Goal: Task Accomplishment & Management: Manage account settings

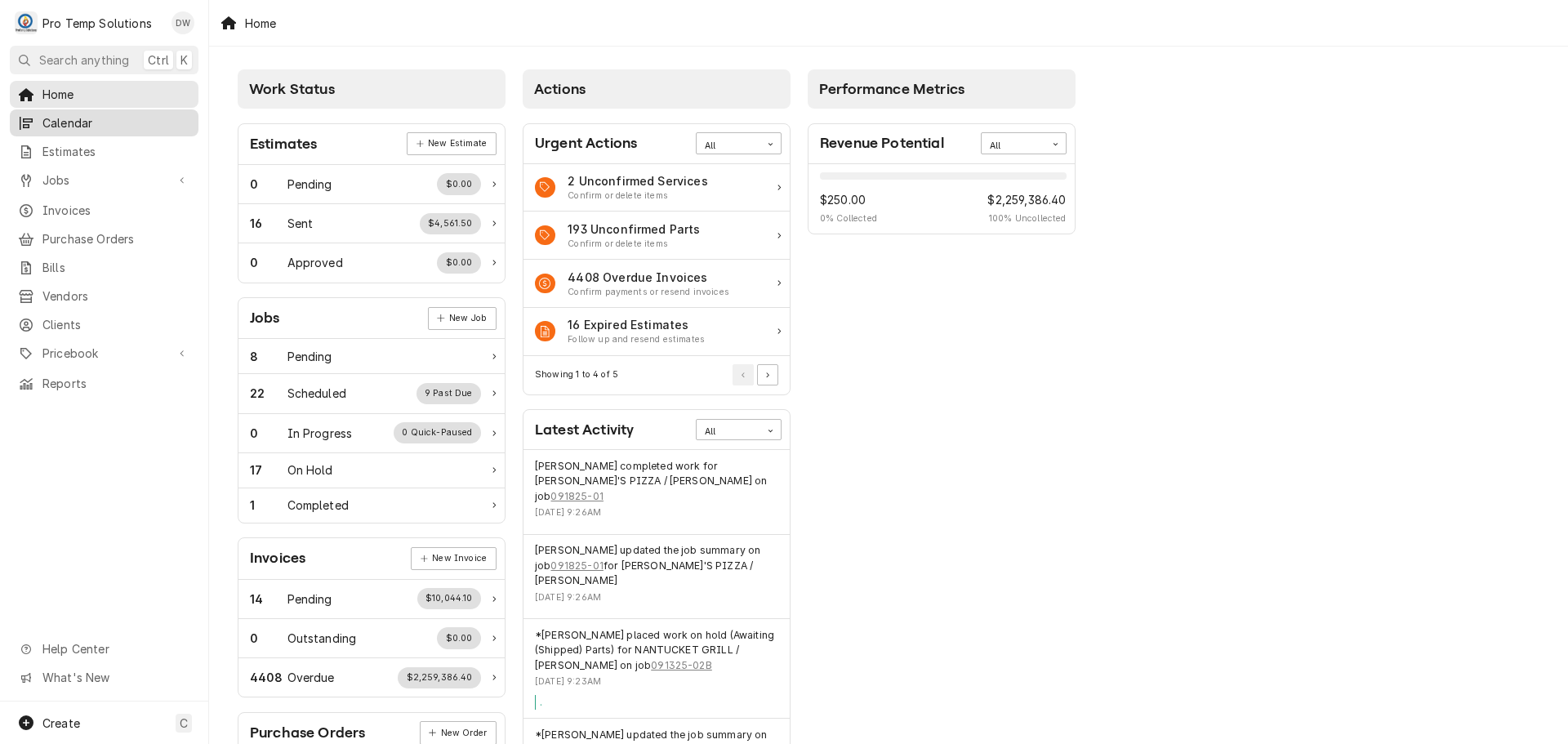
click at [71, 119] on span "Calendar" at bounding box center [116, 123] width 148 height 17
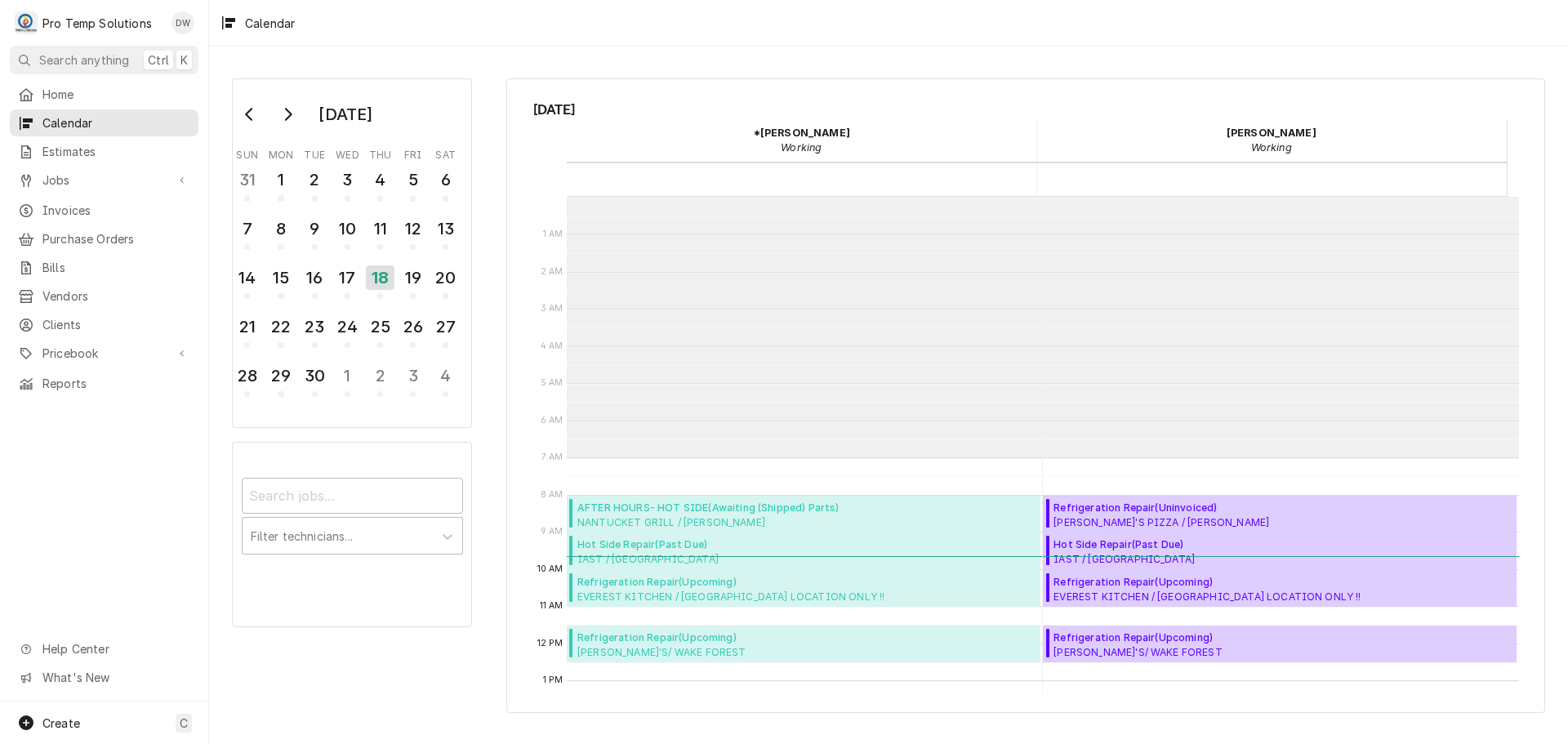
scroll to position [261, 0]
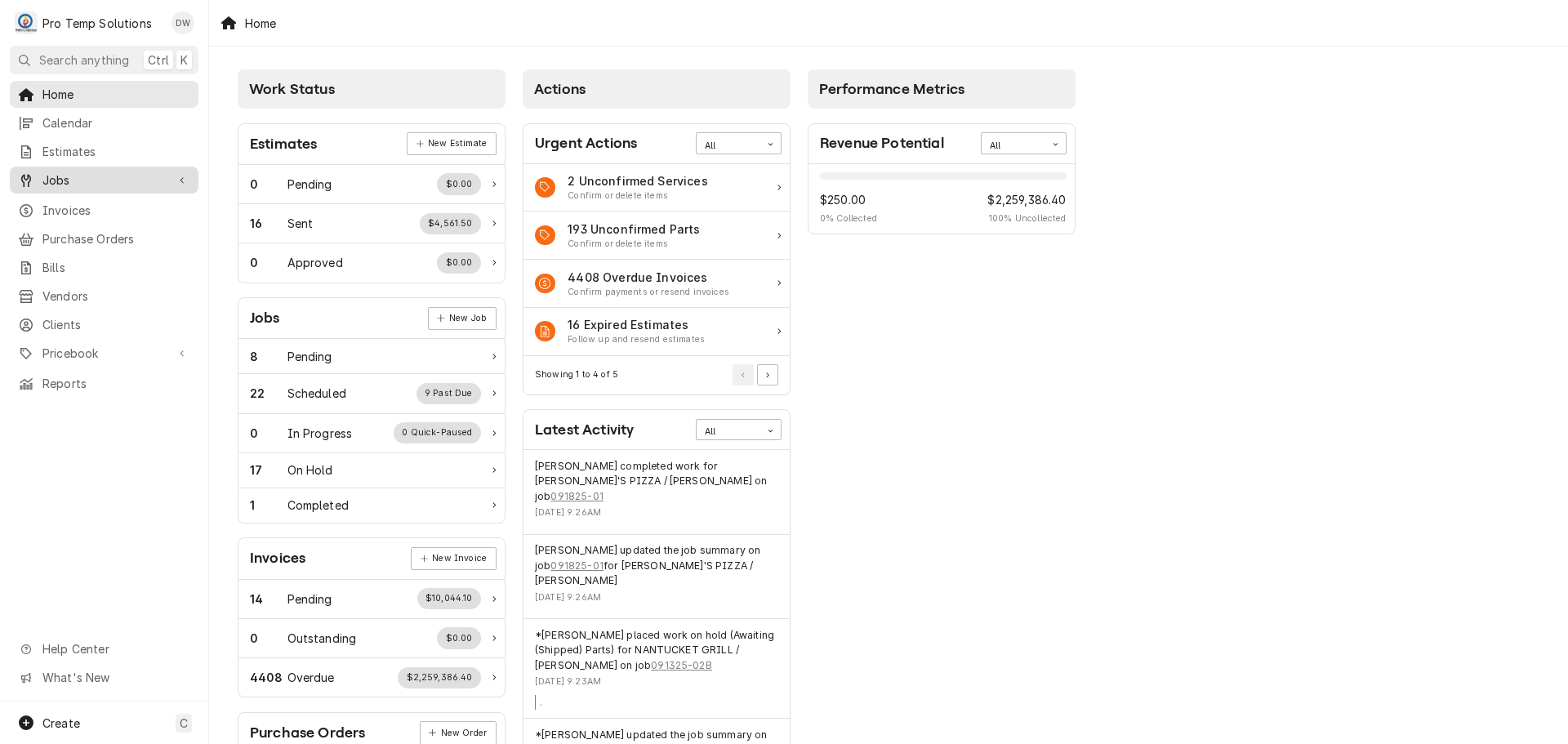
click at [76, 174] on span "Jobs" at bounding box center [103, 180] width 123 height 17
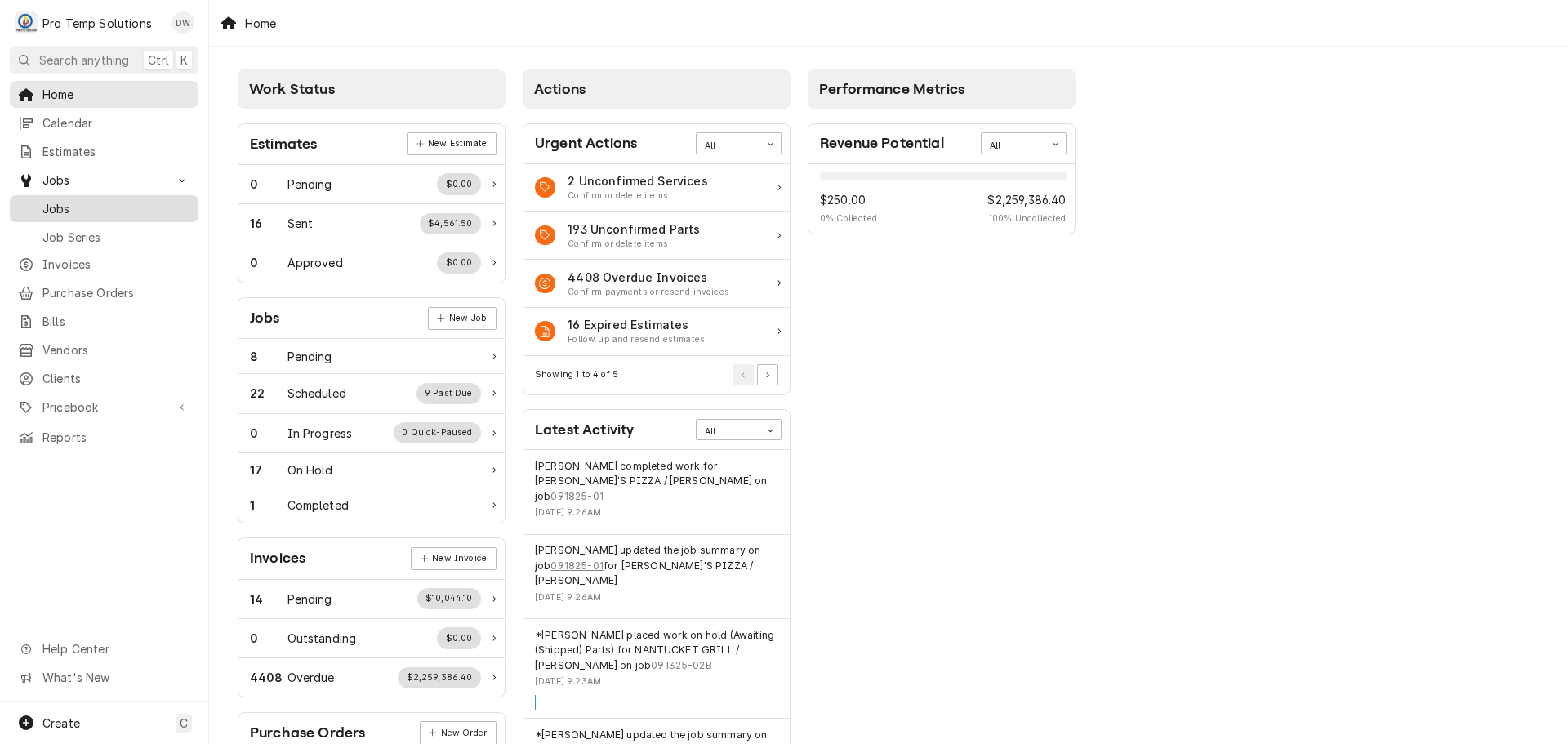
click at [60, 211] on div "Jobs" at bounding box center [104, 209] width 182 height 21
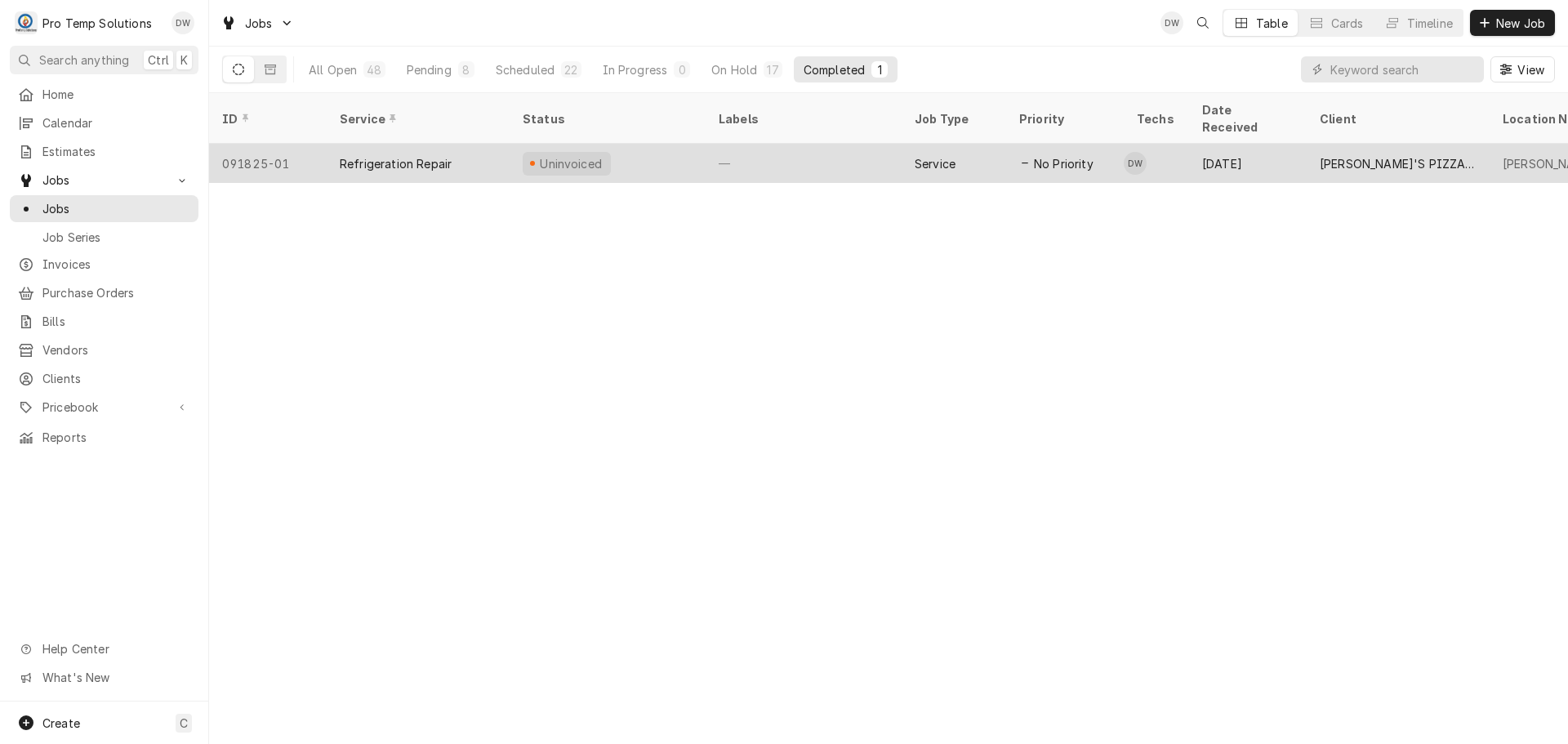
click at [814, 147] on div "—" at bounding box center [803, 164] width 196 height 40
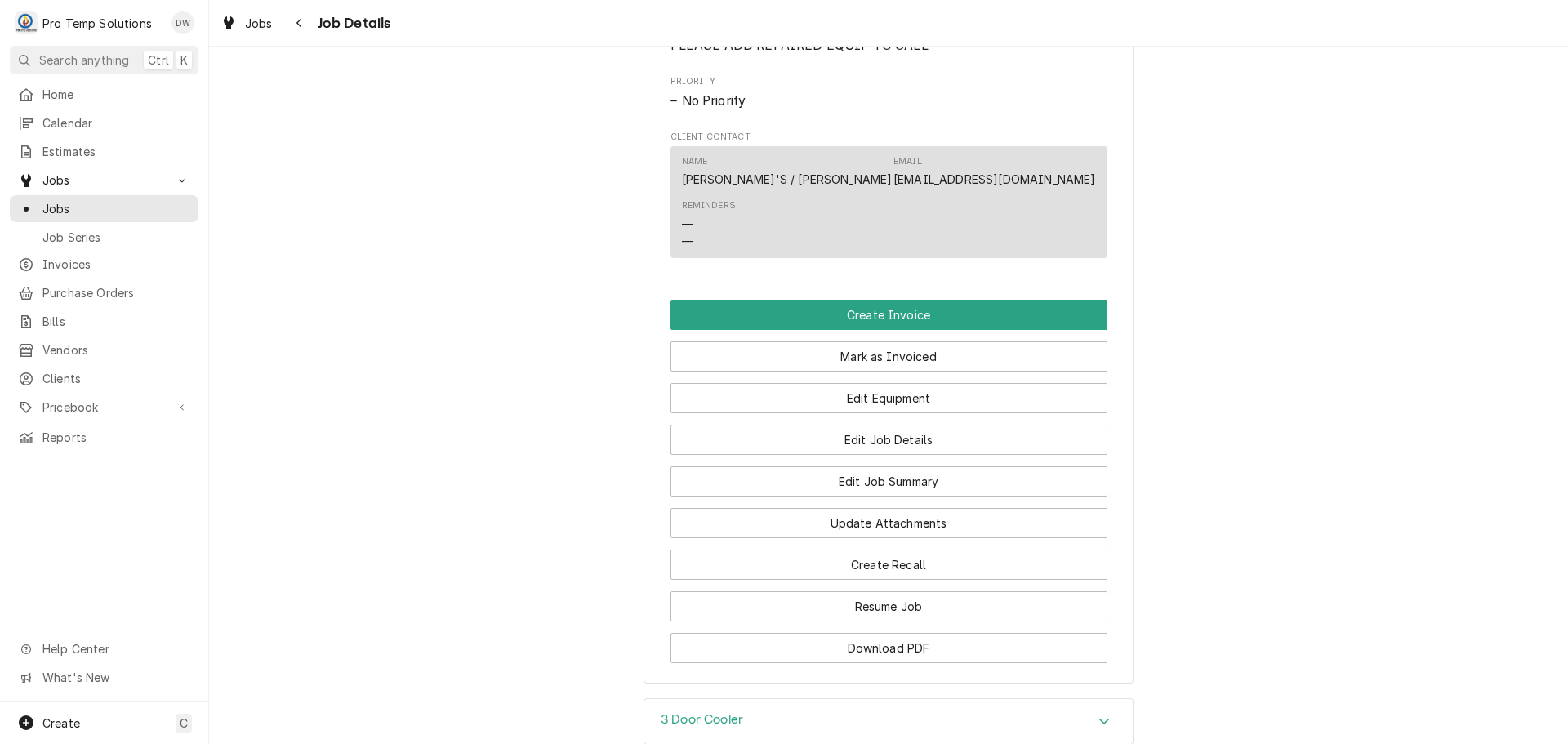
scroll to position [898, 0]
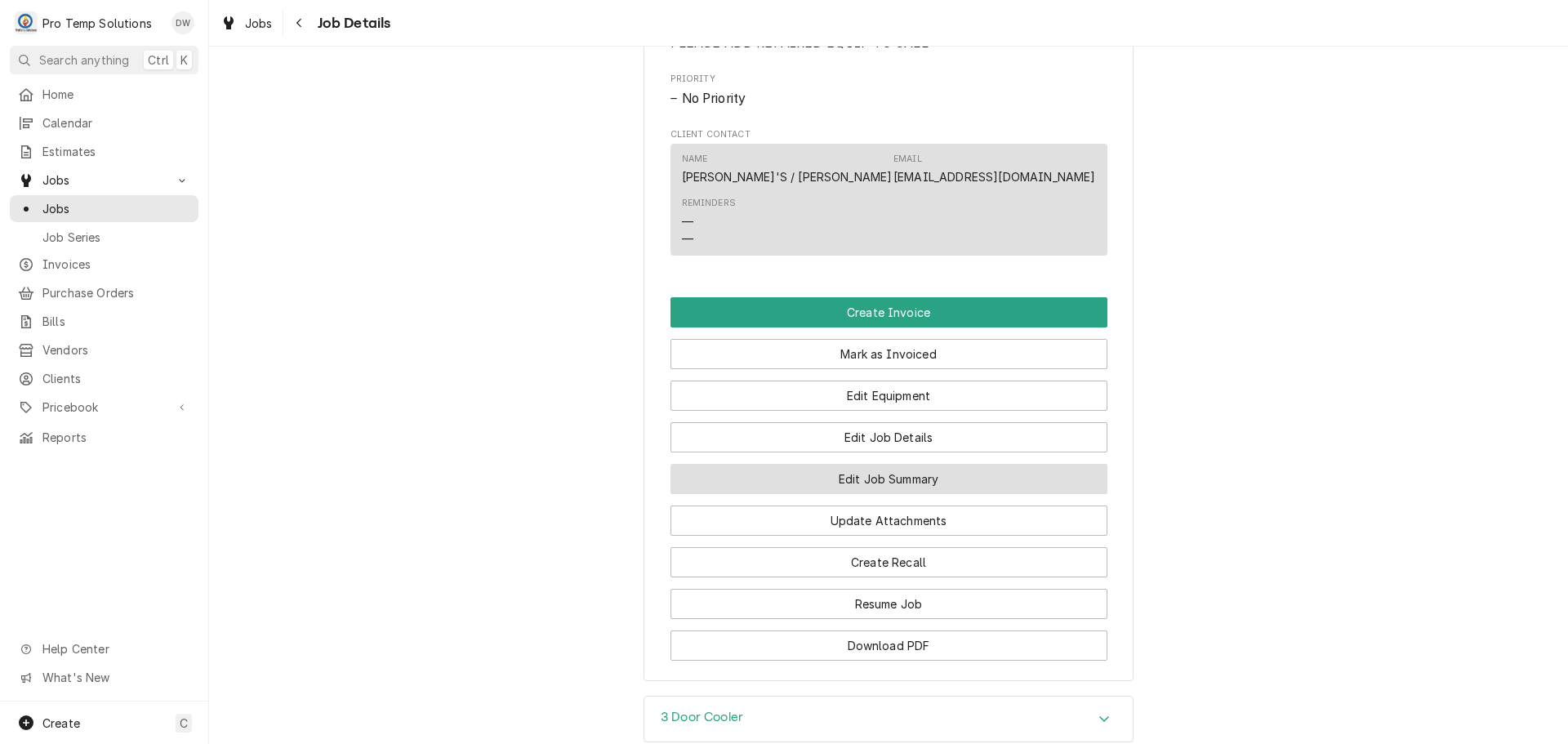
click at [880, 486] on button "Edit Job Summary" at bounding box center [889, 479] width 436 height 30
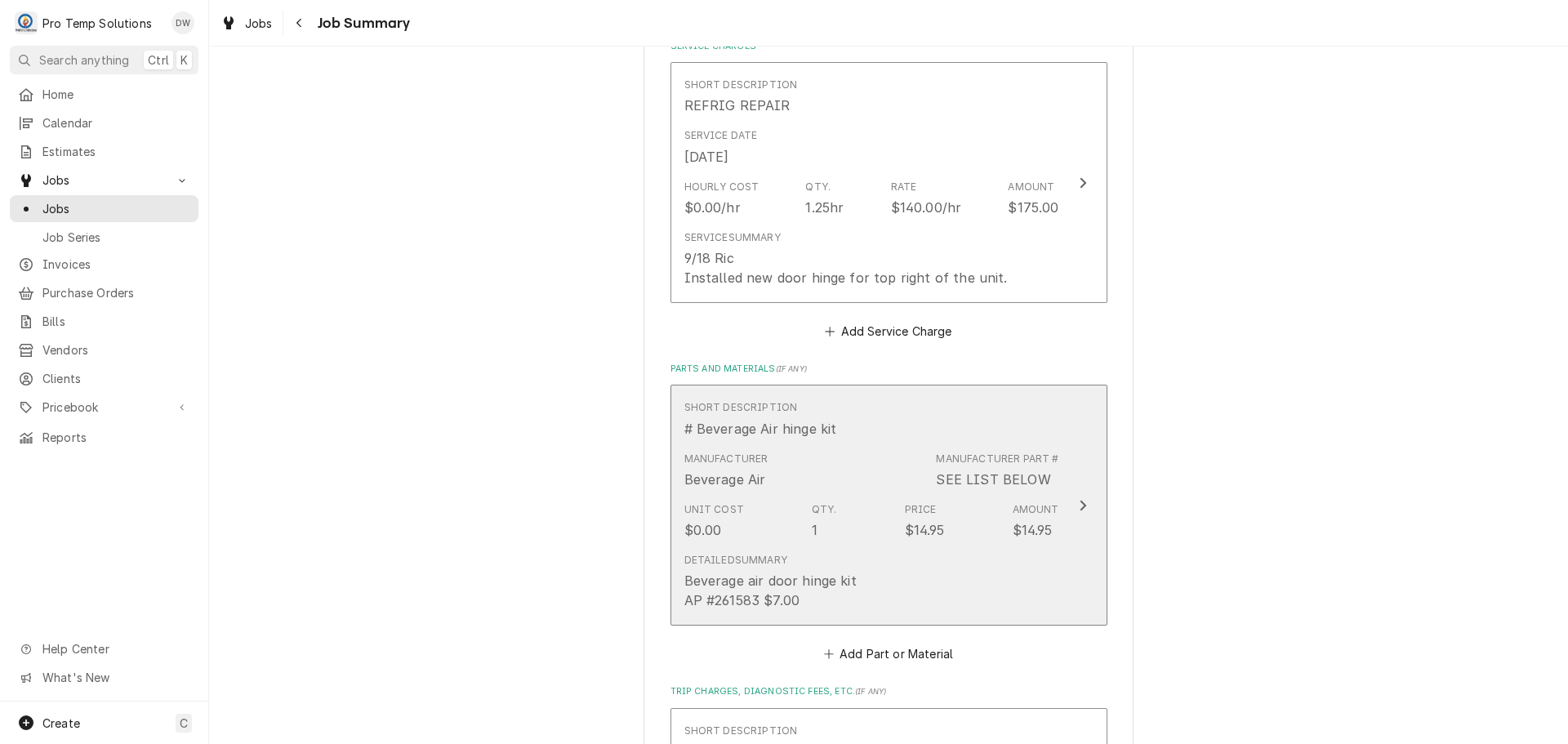
scroll to position [494, 0]
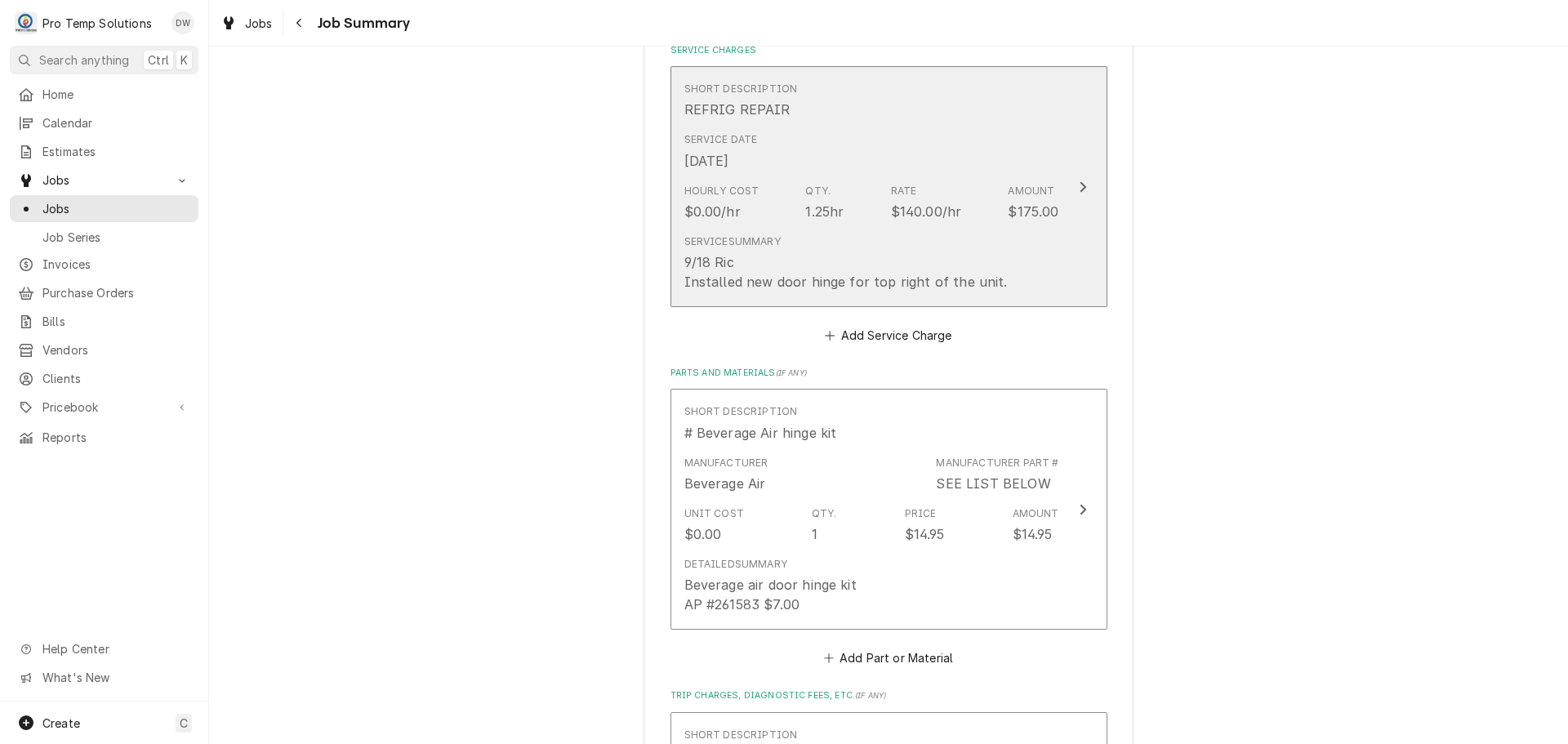
click at [1080, 181] on icon "Update Line Item" at bounding box center [1083, 187] width 8 height 13
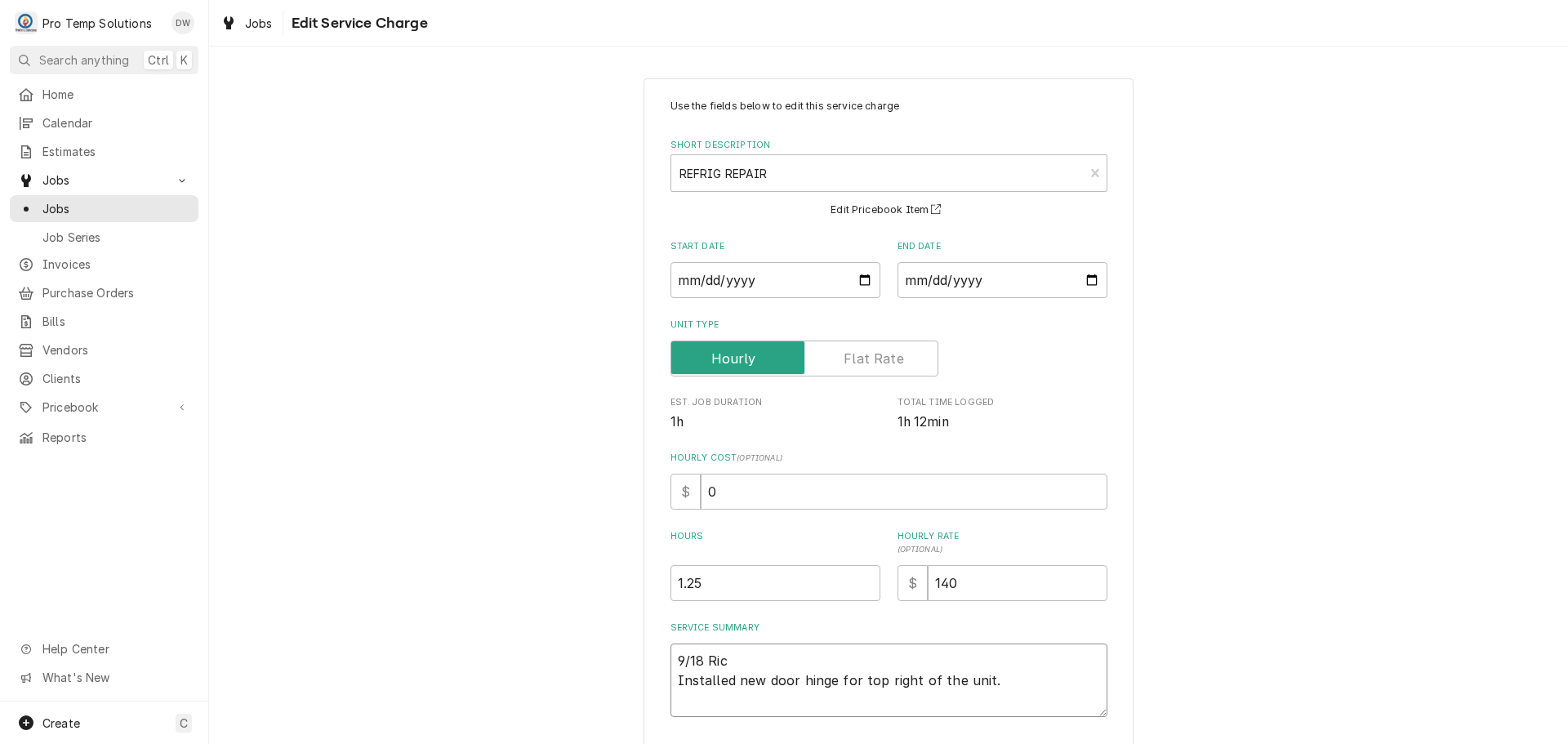
click at [704, 661] on textarea "9/18 Ric Installed new door hinge for top right of the unit." at bounding box center [889, 680] width 436 height 73
type textarea "x"
type textarea "9/18 3Ric Installed new door hinge for top right of the unit."
type textarea "x"
type textarea "9/18 3DRic Installed new door hinge for top right of the unit."
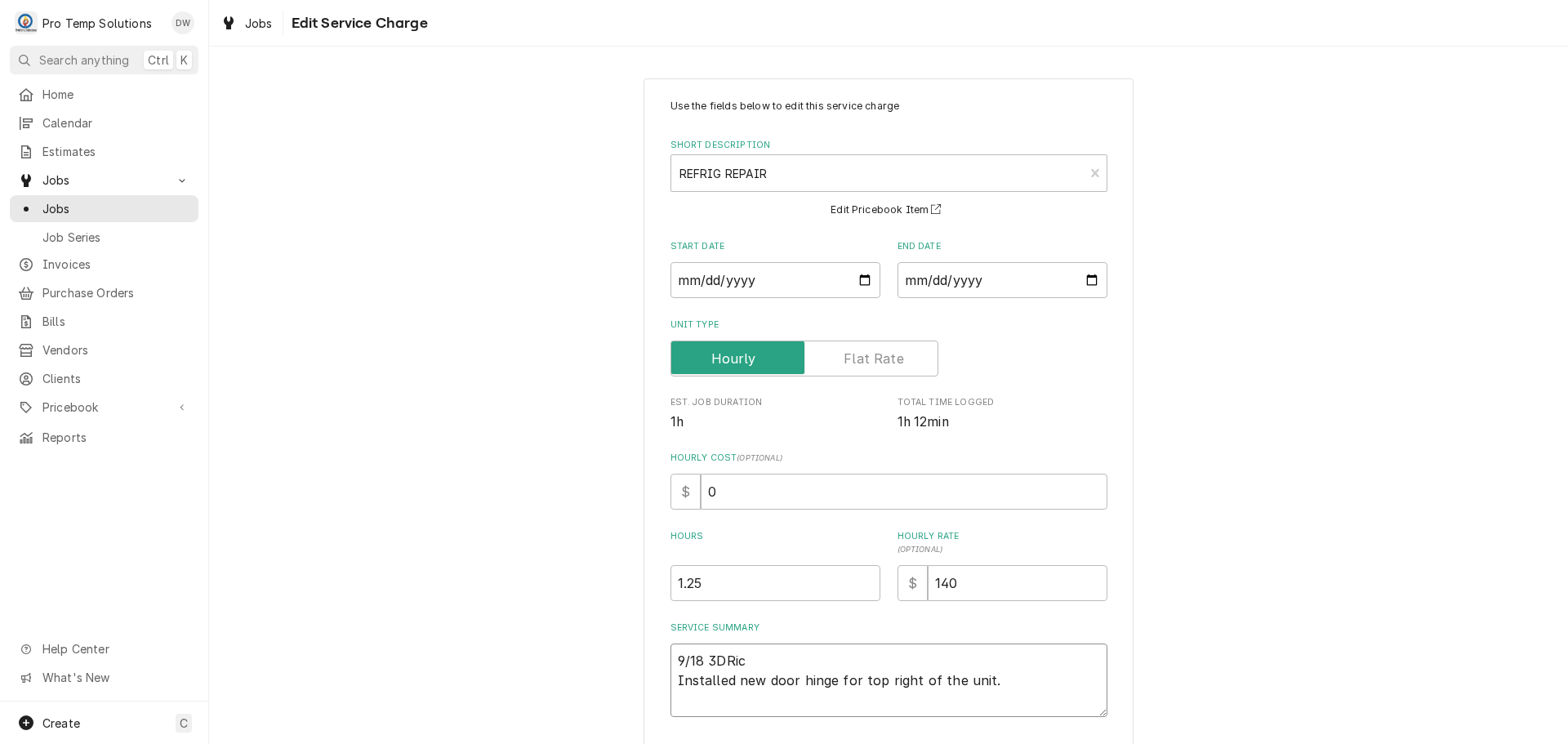
type textarea "x"
type textarea "9/18 3DRRic Installed new door hinge for top right of the unit."
type textarea "x"
type textarea "9/18 3DR Ric Installed new door hinge for top right of the unit."
click at [811, 665] on textarea "9/18 3DR Ric Installed new door hinge for top right of the unit." at bounding box center [889, 680] width 436 height 73
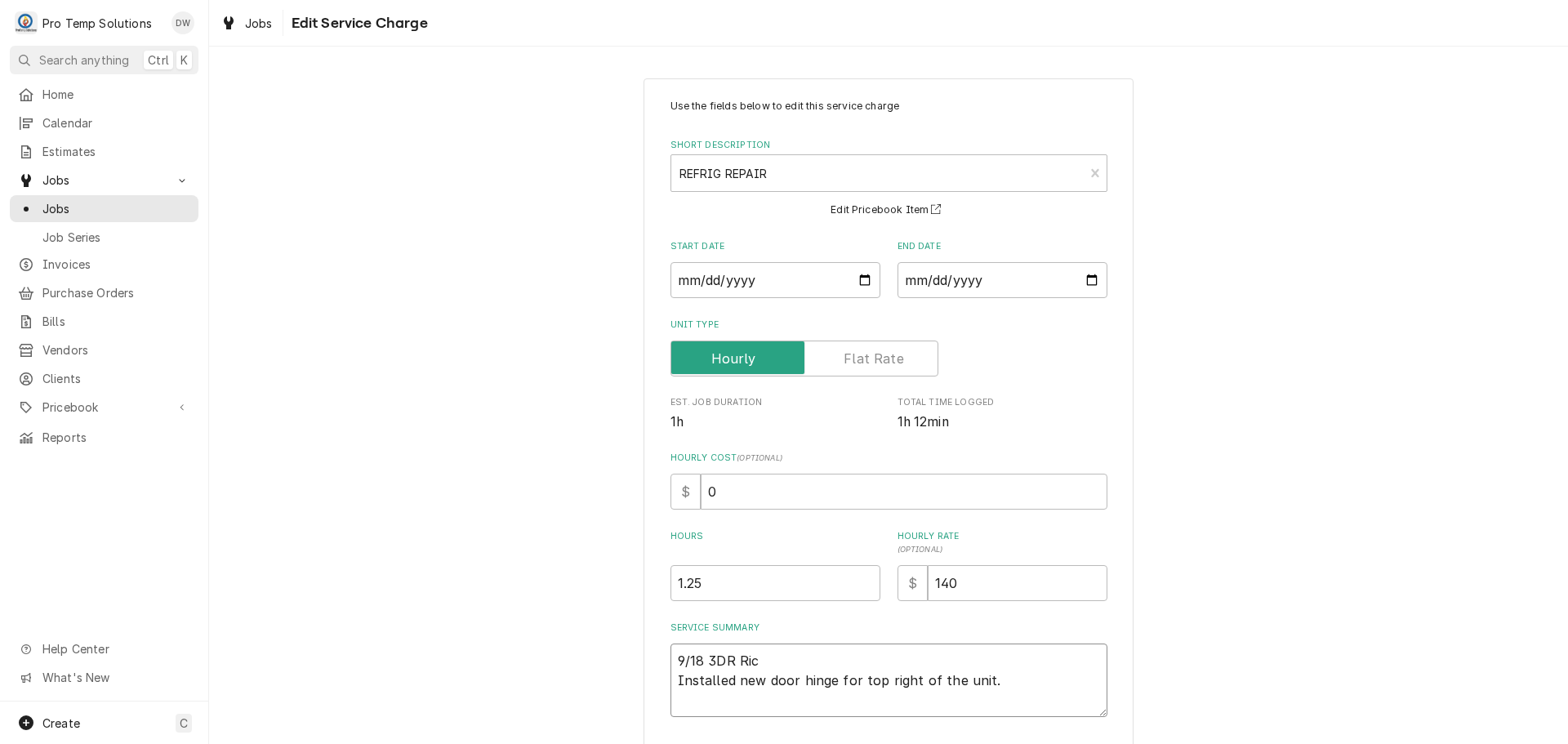
type textarea "x"
type textarea "9/18 3DR Ric Installed new door hinge for top right of the unit."
type textarea "x"
type textarea "9/18 3DR Ric 8 Installed new door hinge for top right of the unit."
type textarea "x"
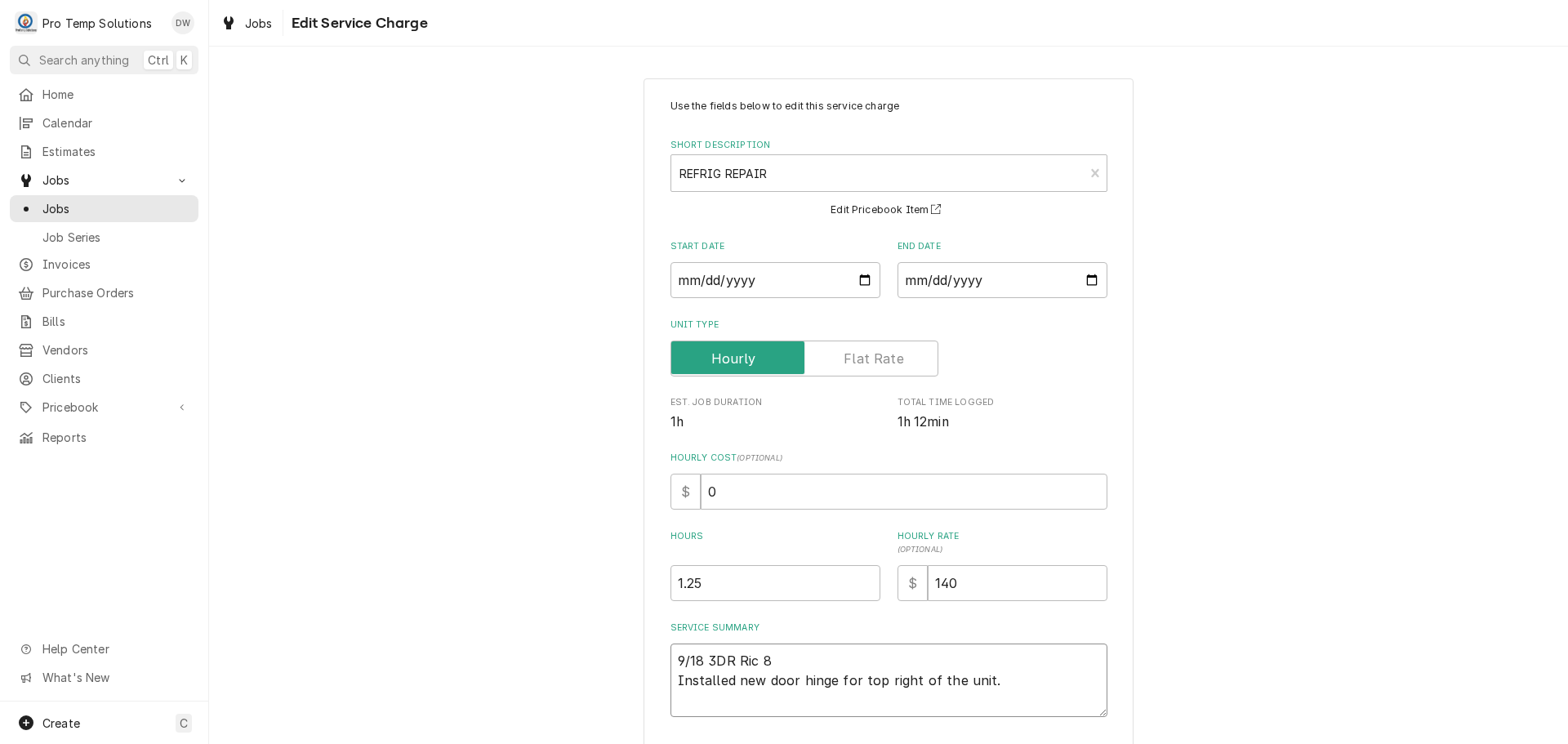
type textarea "9/18 3DR Ric 81 Installed new door hinge for top right of the unit."
type textarea "x"
type textarea "9/18 3DR Ric 815 Installed new door hinge for top right of the unit."
type textarea "x"
type textarea "9/18 3DR Ric 815- Installed new door hinge for top right of the unit."
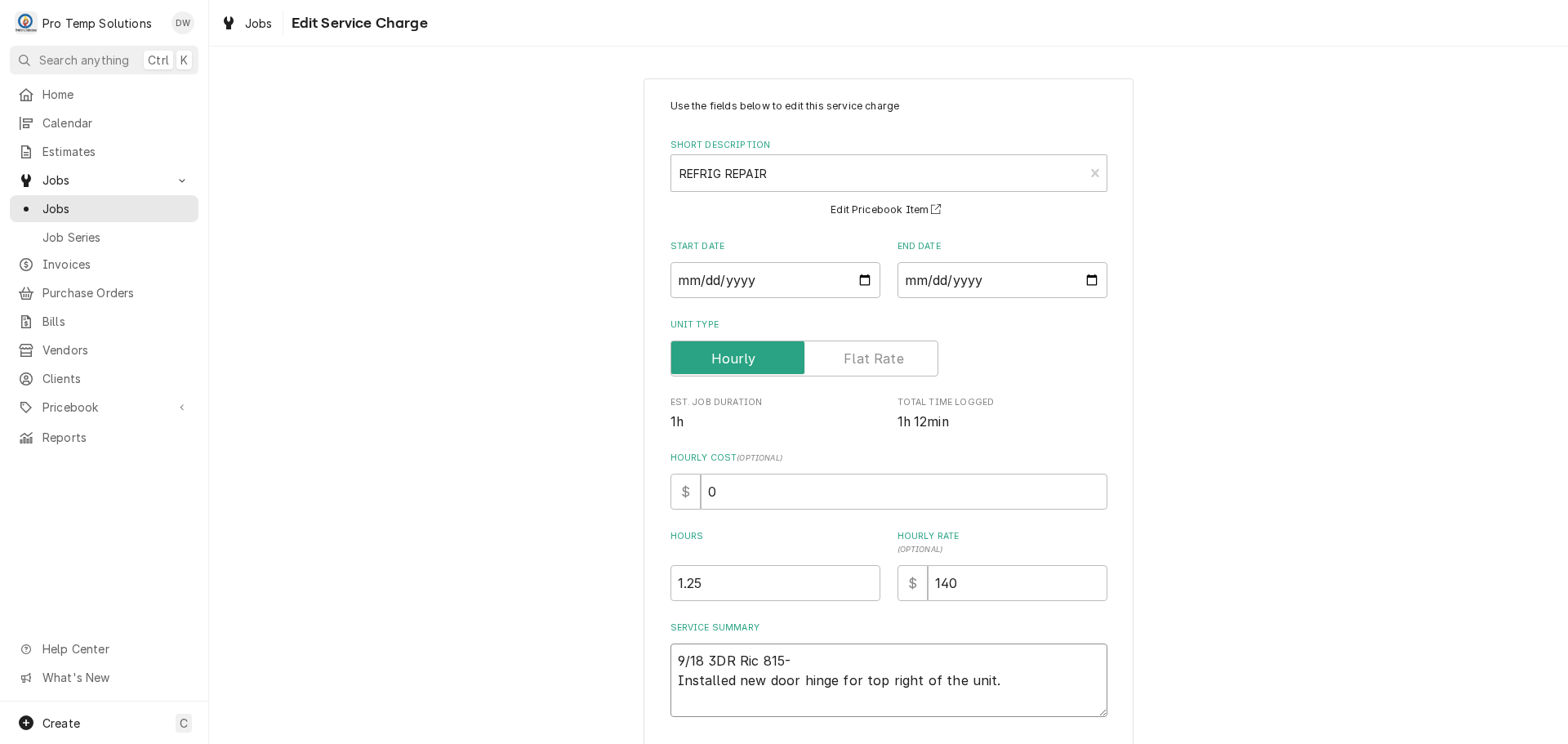
type textarea "x"
type textarea "9/18 3DR Ric 815-9 Installed new door hinge for top right of the unit."
type textarea "x"
type textarea "9/18 3DR Ric 815-93 Installed new door hinge for top right of the unit."
type textarea "x"
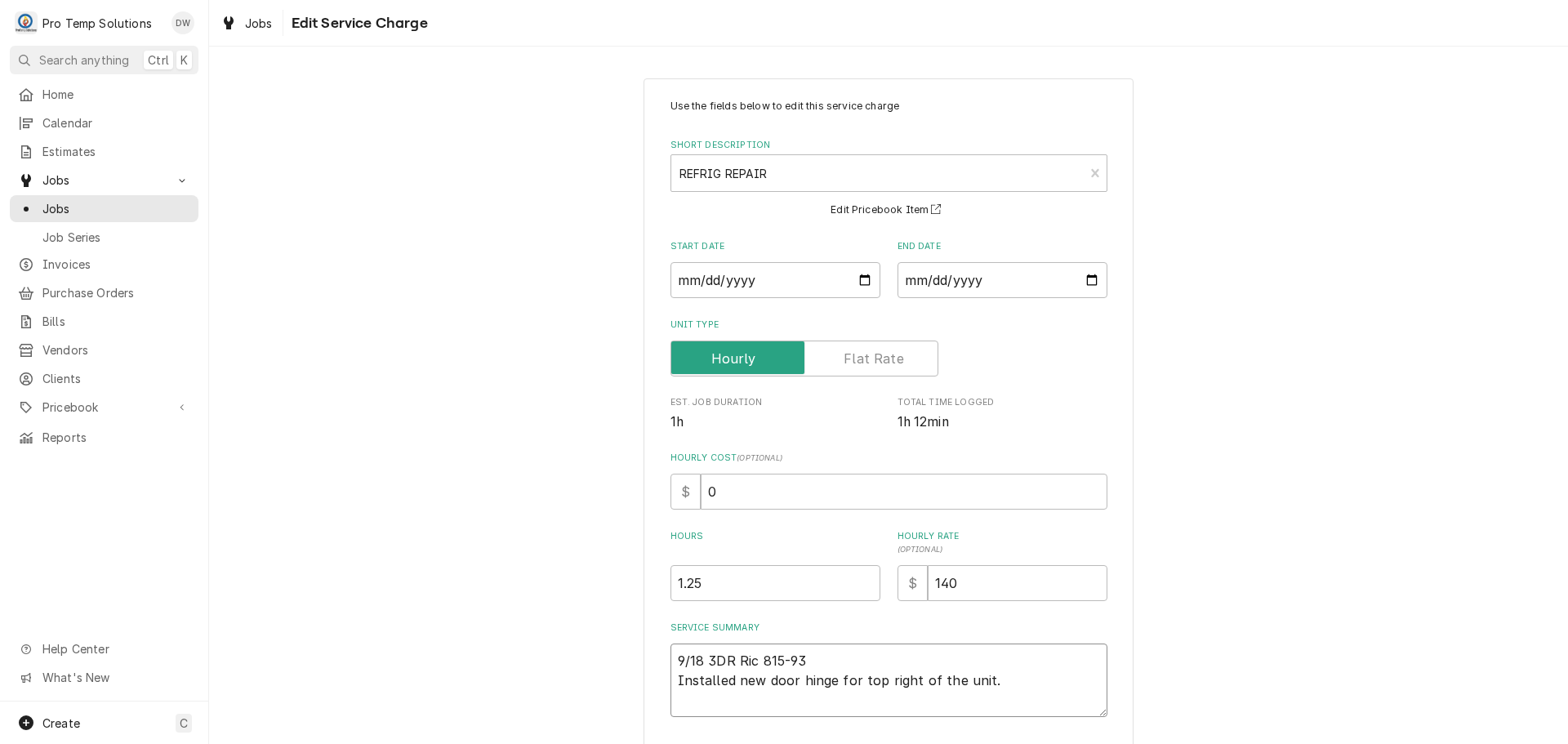
type textarea "9/18 3DR Ric 815-930 Installed new door hinge for top right of the unit."
type textarea "x"
type textarea "9/18 3DR Ric 815-930 Installed new door hinge for top right of the unit."
type textarea "x"
type textarea "9/18 3DR Ric 815-930 K Installed new door hinge for top right of the unit."
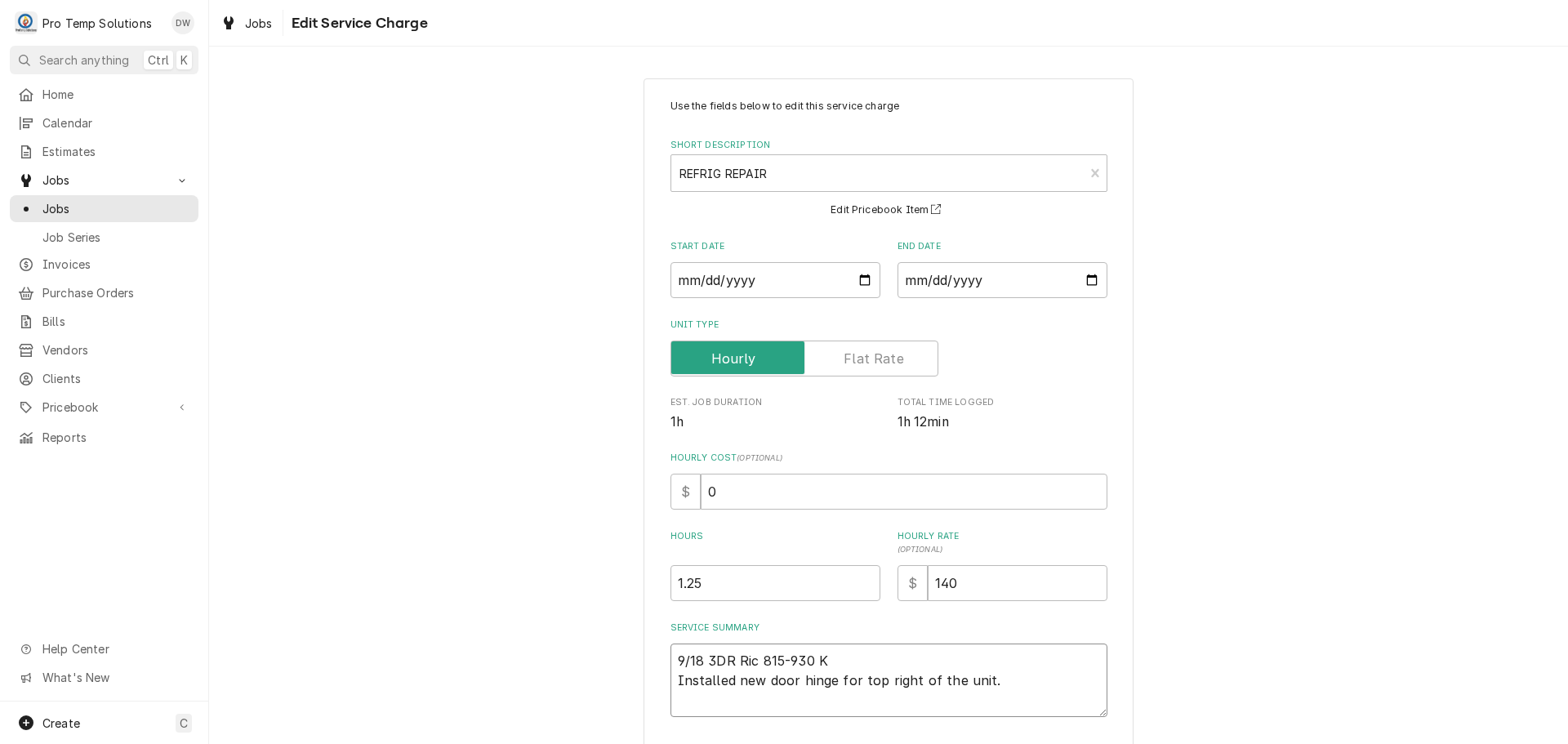
type textarea "x"
type textarea "9/18 3DR Ric 815-930 KO Installed new door hinge for top right of the unit."
type textarea "x"
type textarea "9/18 3DR Ric 815-930 KOT Installed new door hinge for top right of the unit."
type textarea "x"
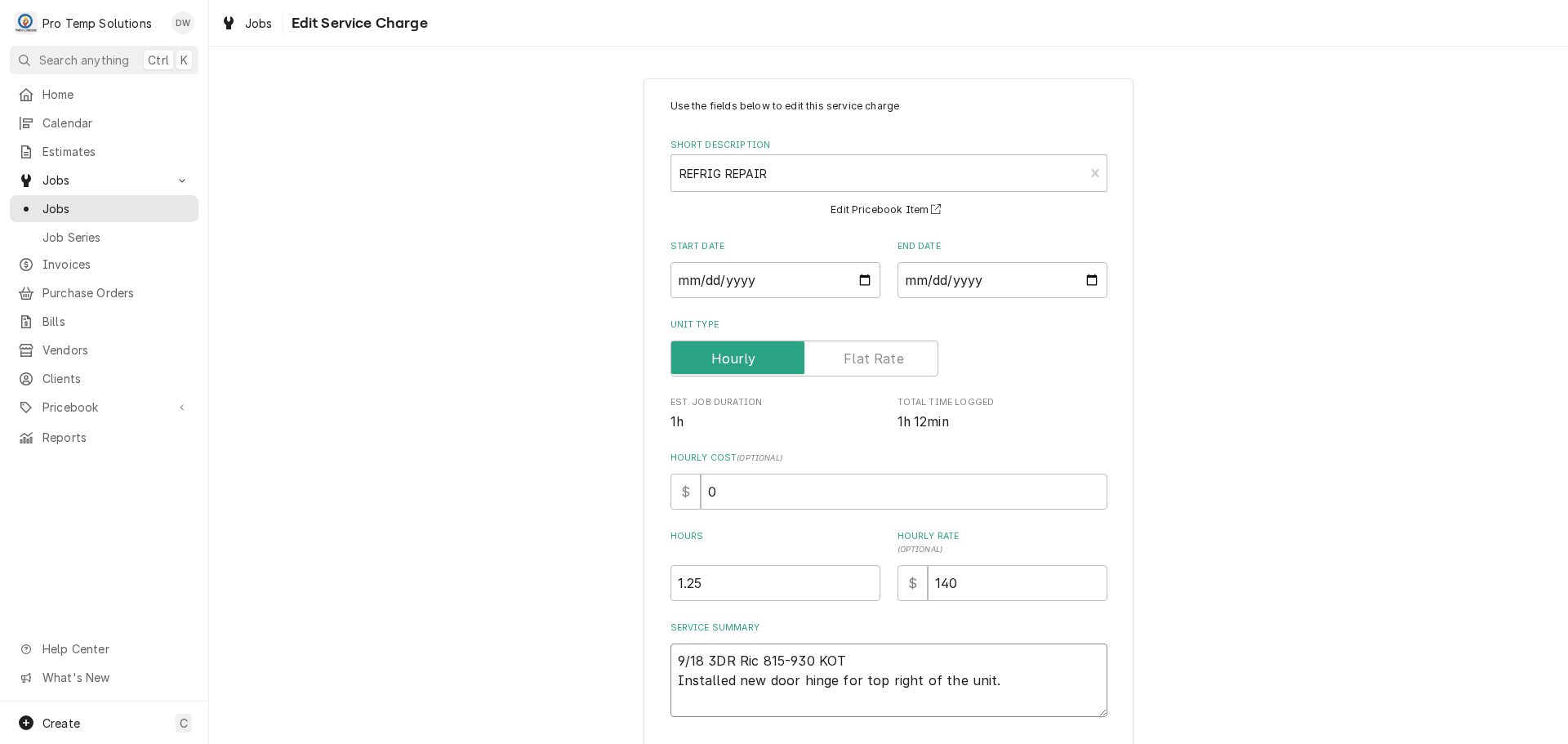
type textarea "9/18 3DR Ric 815-930 KOTY Installed new door hinge for top right of the unit."
type textarea "x"
type textarea "9/18 3DR Ric 815-930 KOTY Installed new door hinge for top right of the unit."
click at [721, 499] on input "0" at bounding box center [904, 491] width 406 height 36
type textarea "x"
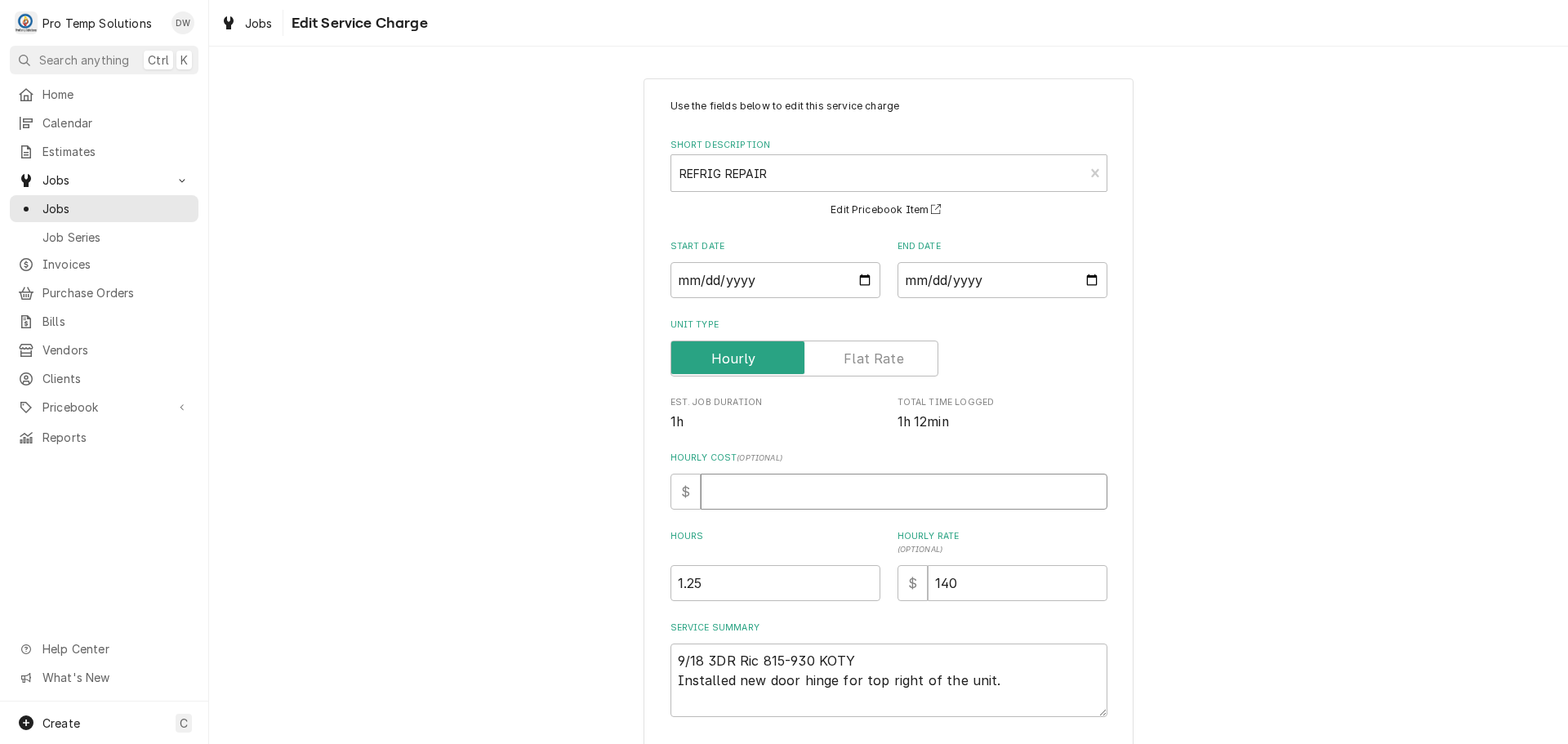
type textarea "x"
type input "1"
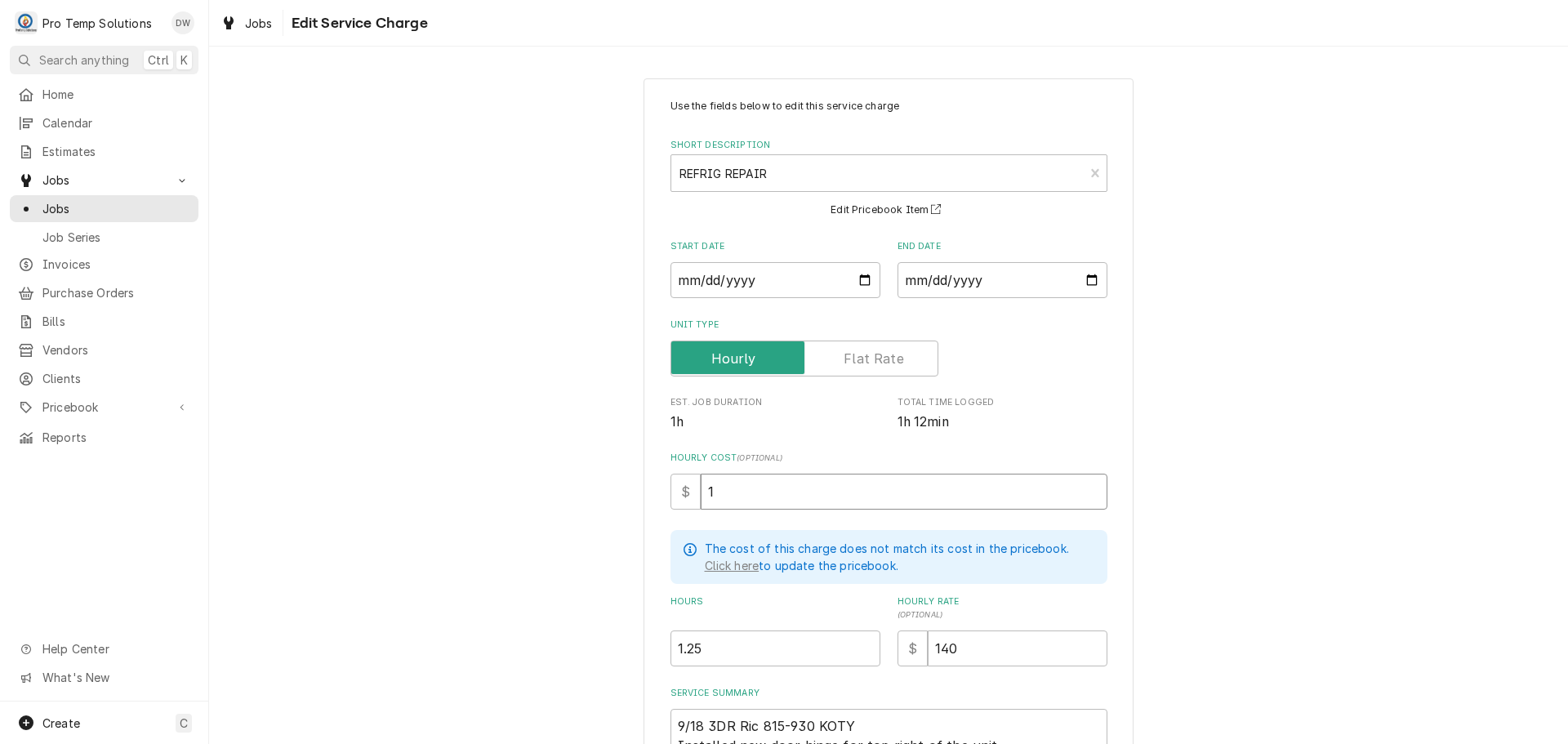
type textarea "x"
type input "18"
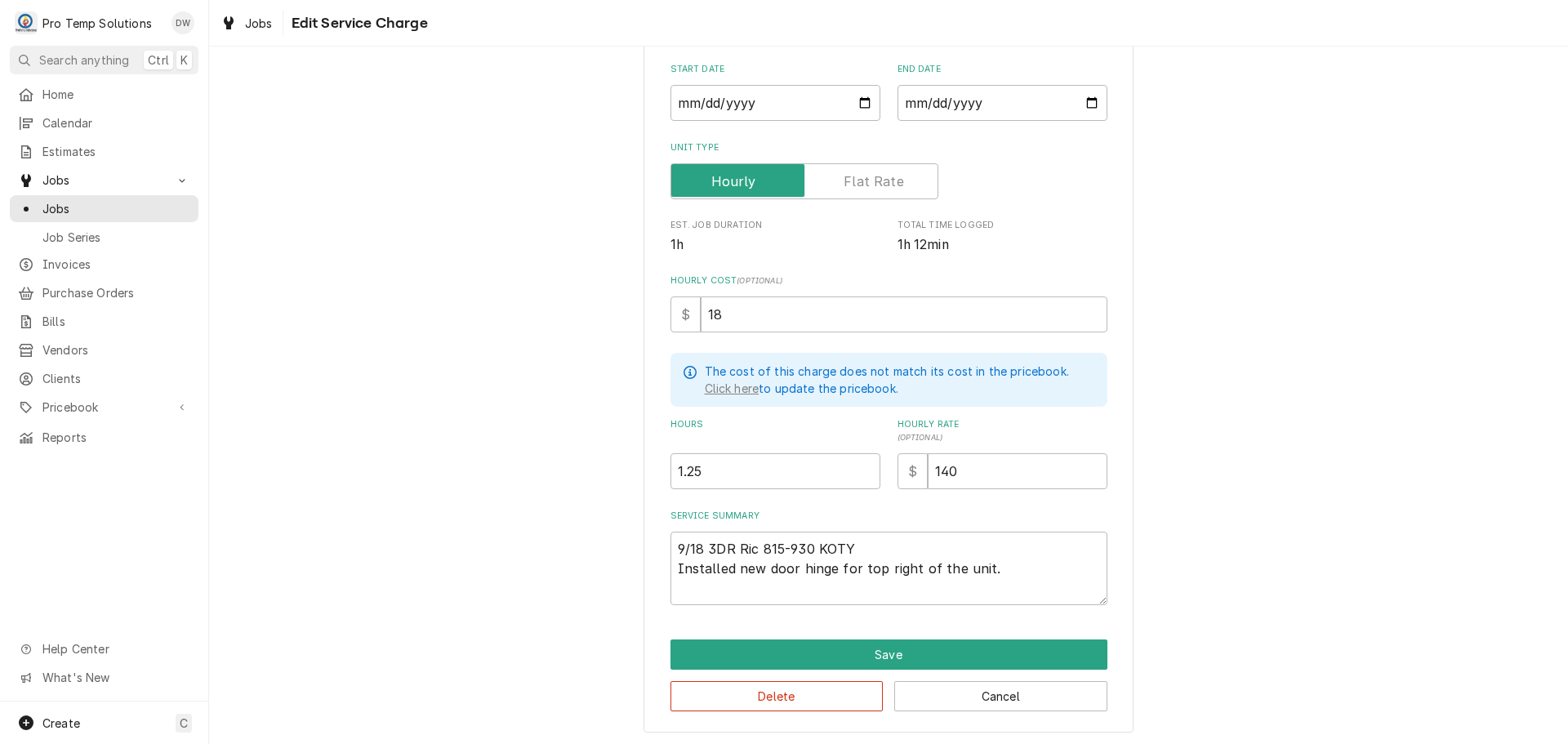
scroll to position [178, 0]
click at [873, 652] on button "Save" at bounding box center [889, 654] width 436 height 30
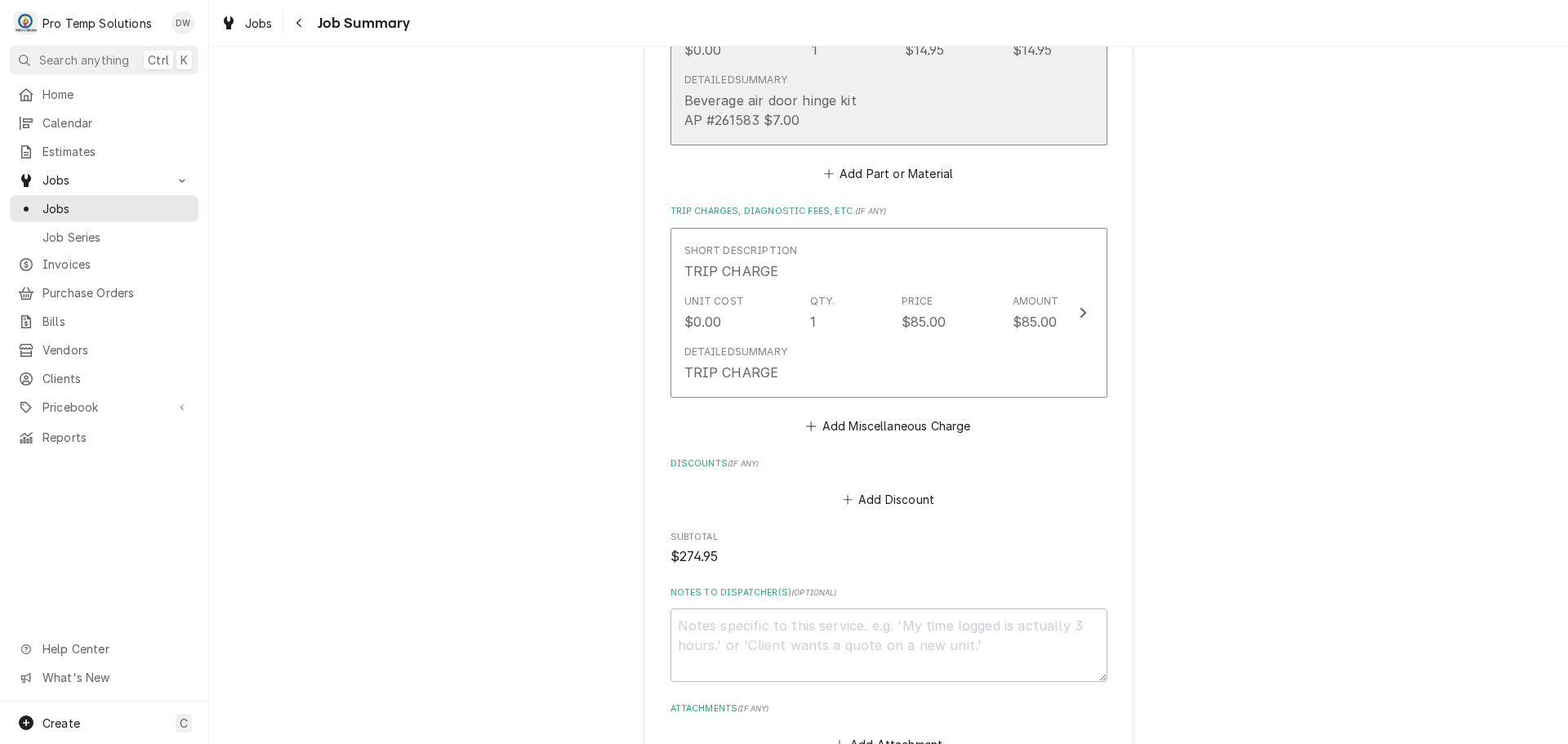
scroll to position [984, 0]
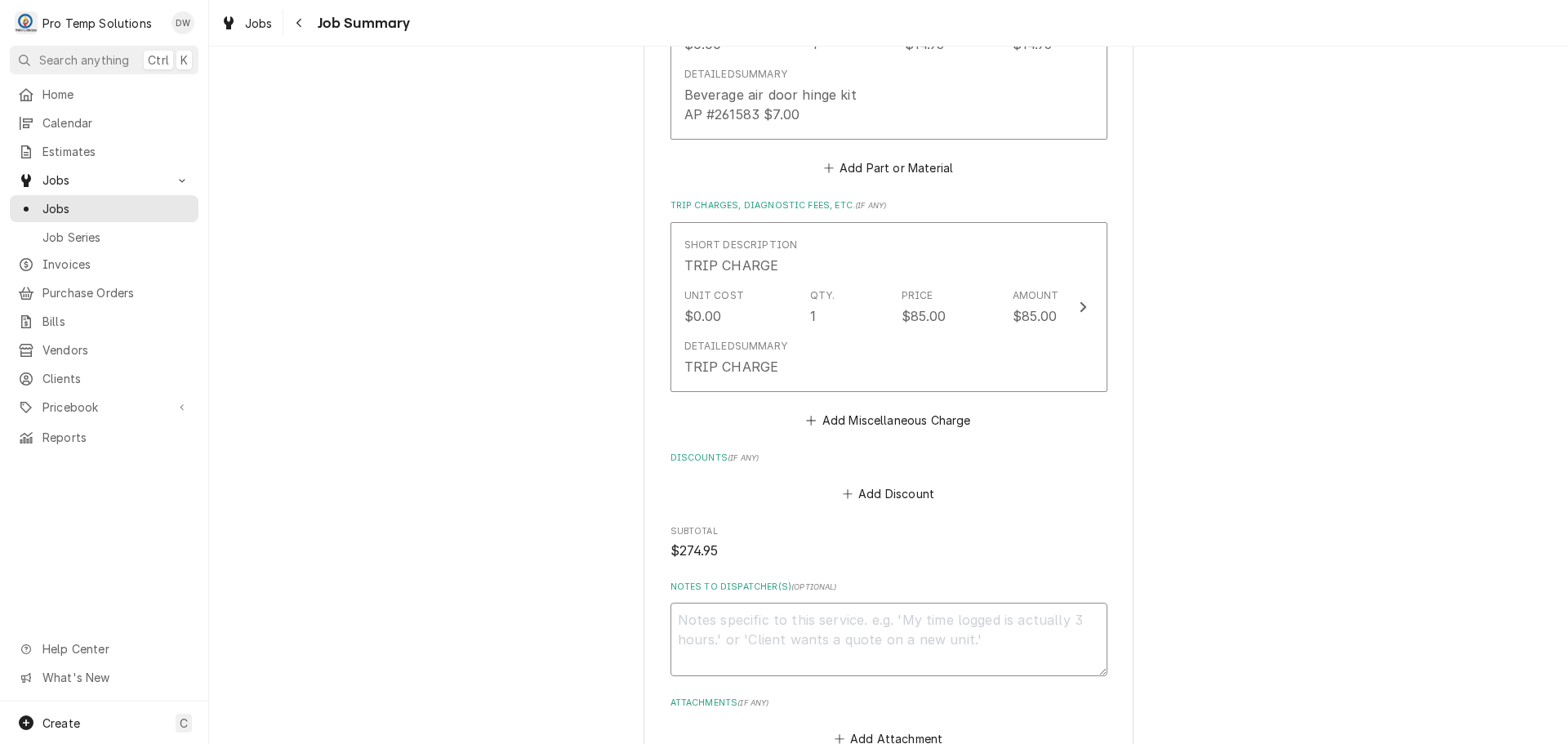
click at [732, 607] on textarea "Notes to Dispatcher(s) ( optional )" at bounding box center [889, 640] width 436 height 73
type textarea "x"
type textarea "#"
type textarea "x"
type textarea "#0"
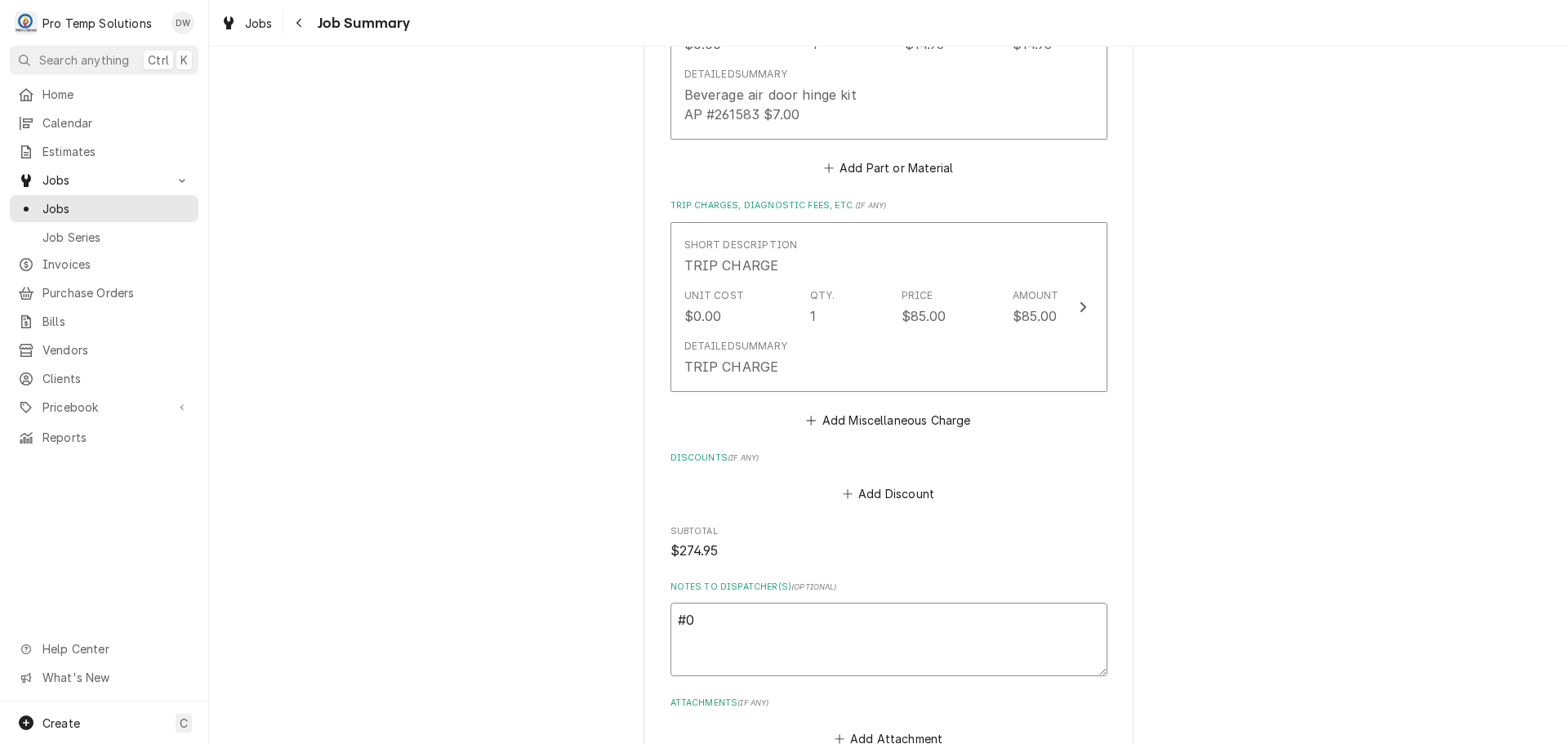
type textarea "x"
type textarea "#09"
type textarea "x"
type textarea "#091"
type textarea "x"
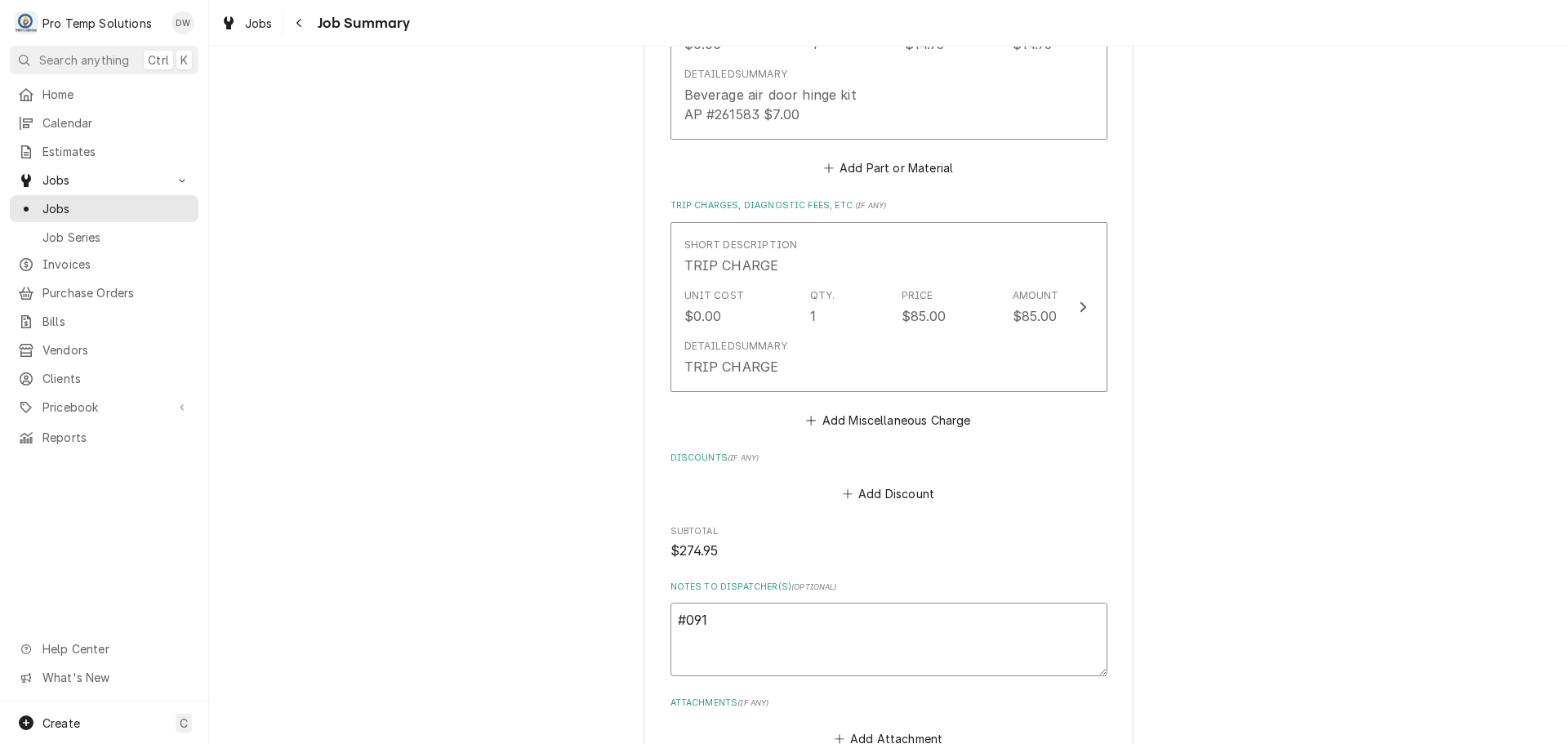
type textarea "#0918"
type textarea "x"
type textarea "#09182"
type textarea "x"
type textarea "#091825"
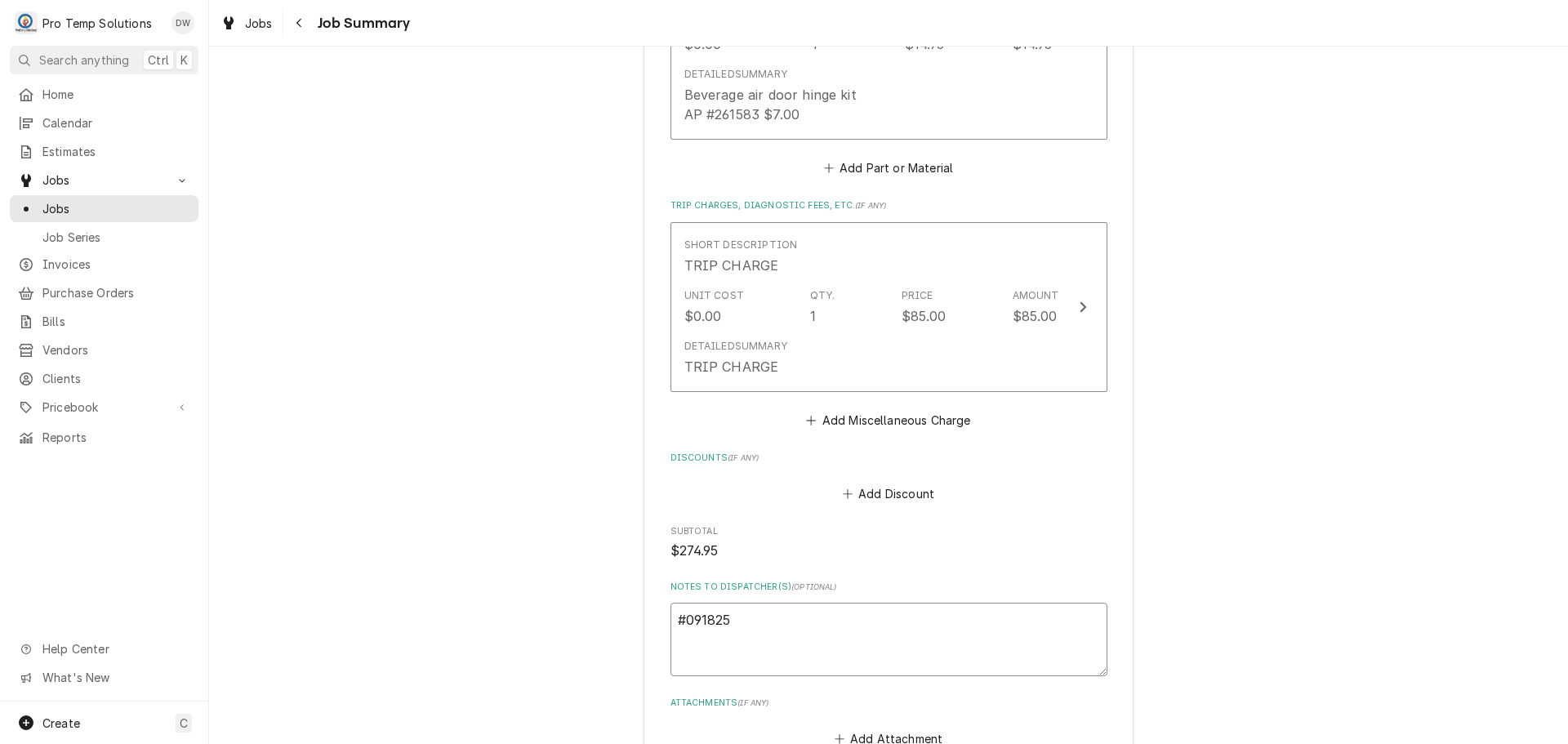
type textarea "x"
type textarea "#0918250"
type textarea "x"
type textarea "#09182500"
type textarea "x"
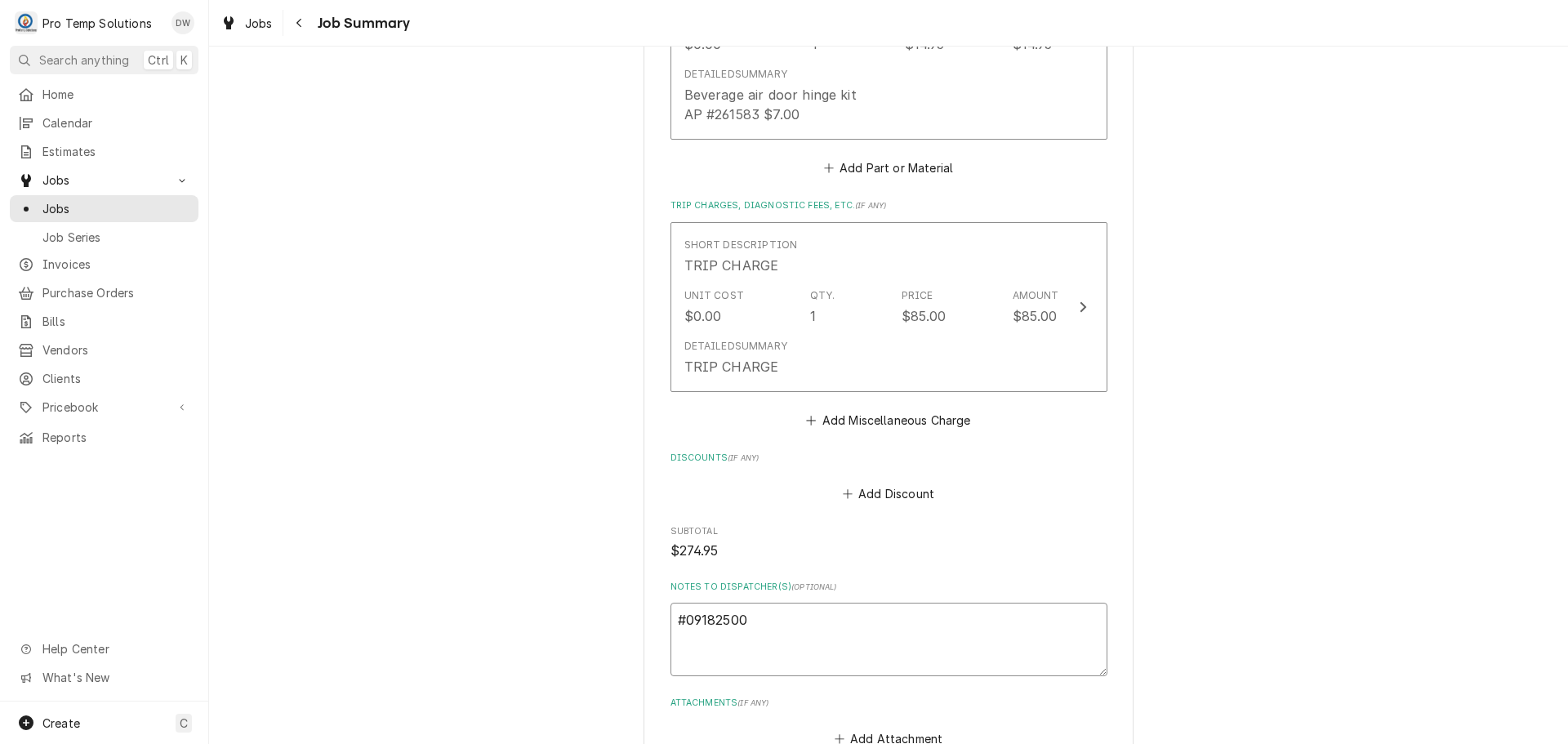
type textarea "#091825001"
type textarea "x"
type textarea "#091825001"
type textarea "x"
type textarea "#091825001 R"
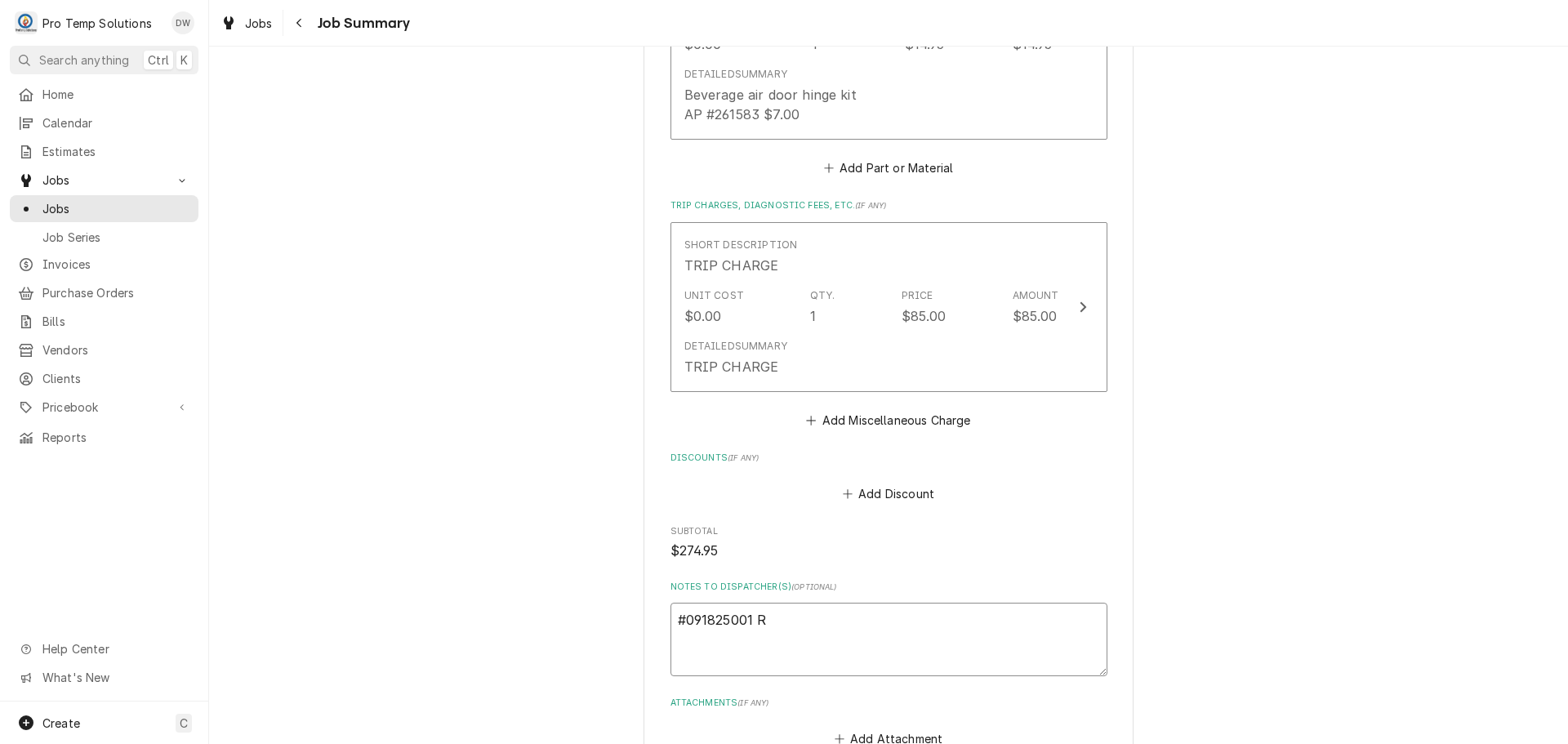
type textarea "x"
type textarea "#091825001 RU"
type textarea "x"
type textarea "#091825001 RUD"
type textarea "x"
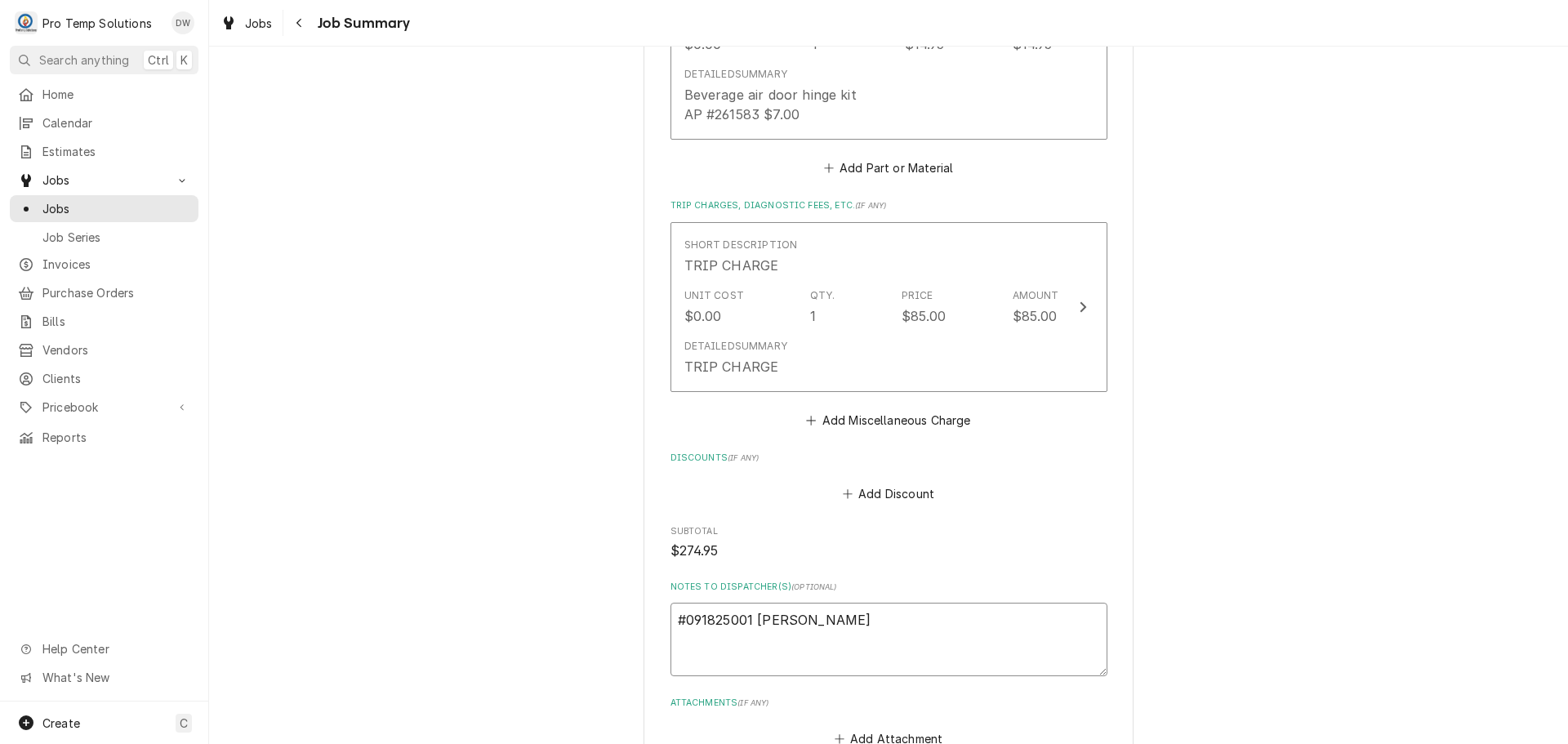
type textarea "#091825001 RUDI"
type textarea "x"
type textarea "#091825001 RUDIN"
type textarea "x"
type textarea "#091825001 RUDINO"
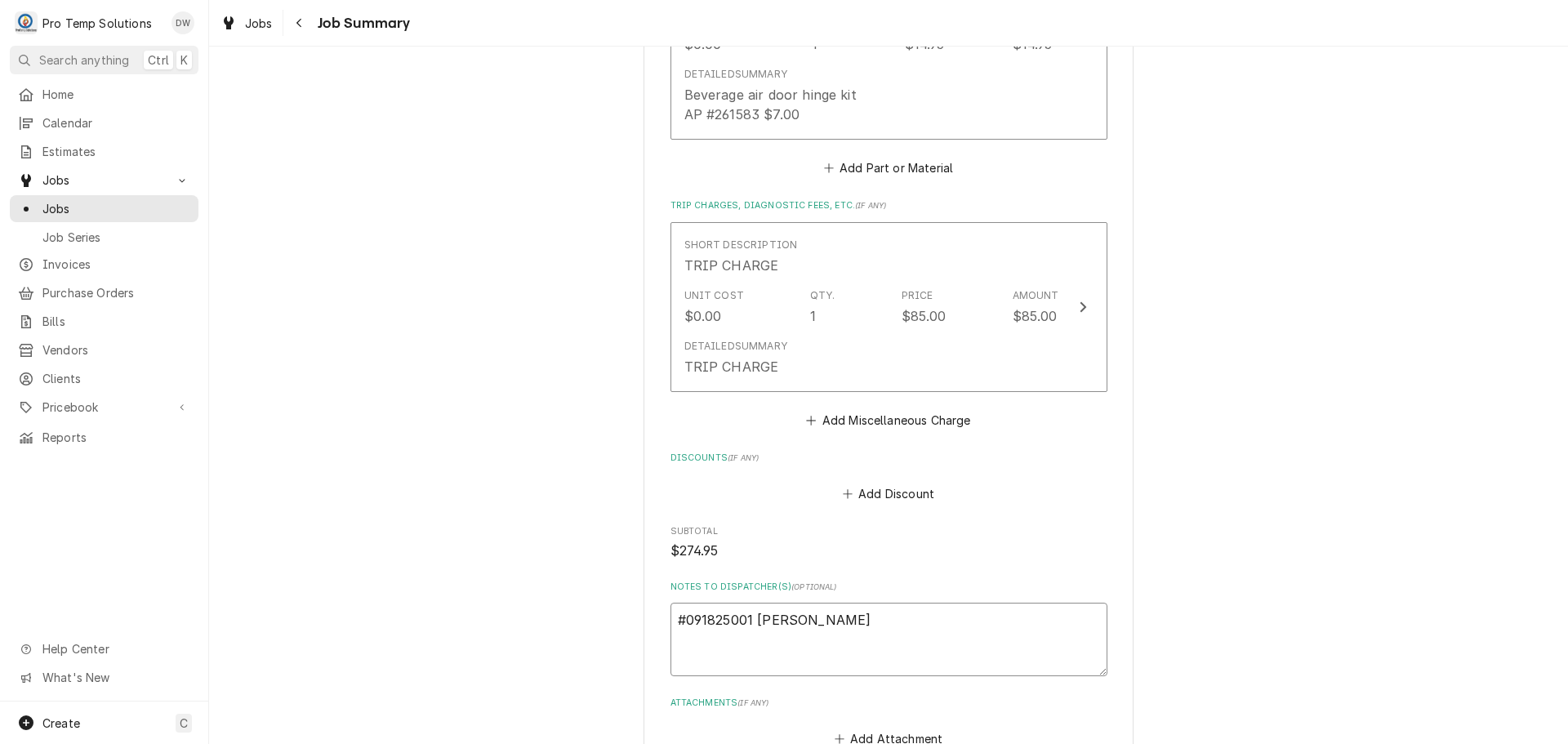
type textarea "x"
type textarea "#091825001 RUDINOS"
type textarea "x"
type textarea "#091825001 RUDINOS"
type textarea "x"
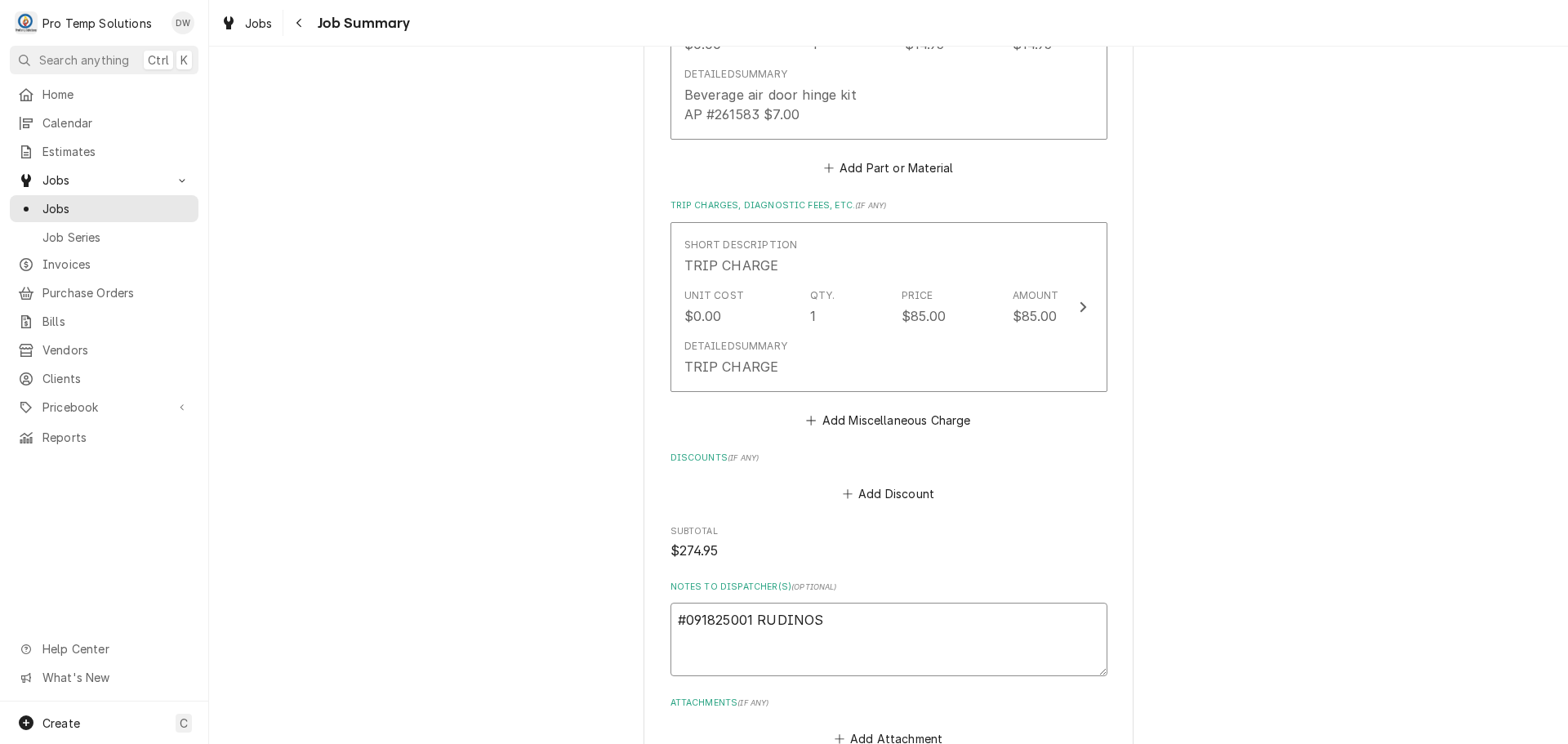
type textarea "#091825001 RUDINOS /"
type textarea "x"
type textarea "#091825001 RUDINOS /"
type textarea "x"
type textarea "#091825001 RUDINOS / G"
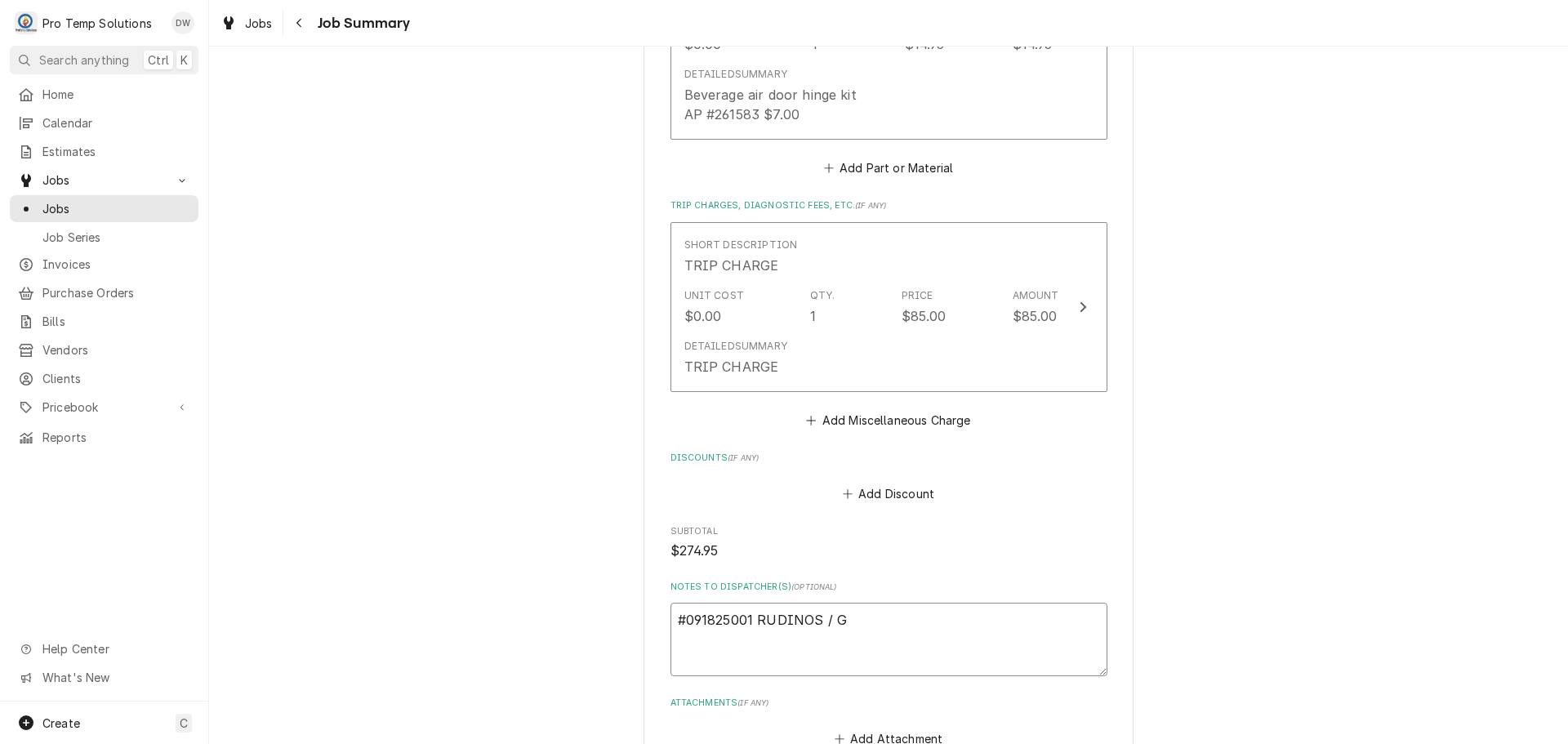
type textarea "x"
type textarea "#091825001 RUDINOS / GA"
type textarea "x"
type textarea "#091825001 RUDINOS / GAR"
type textarea "x"
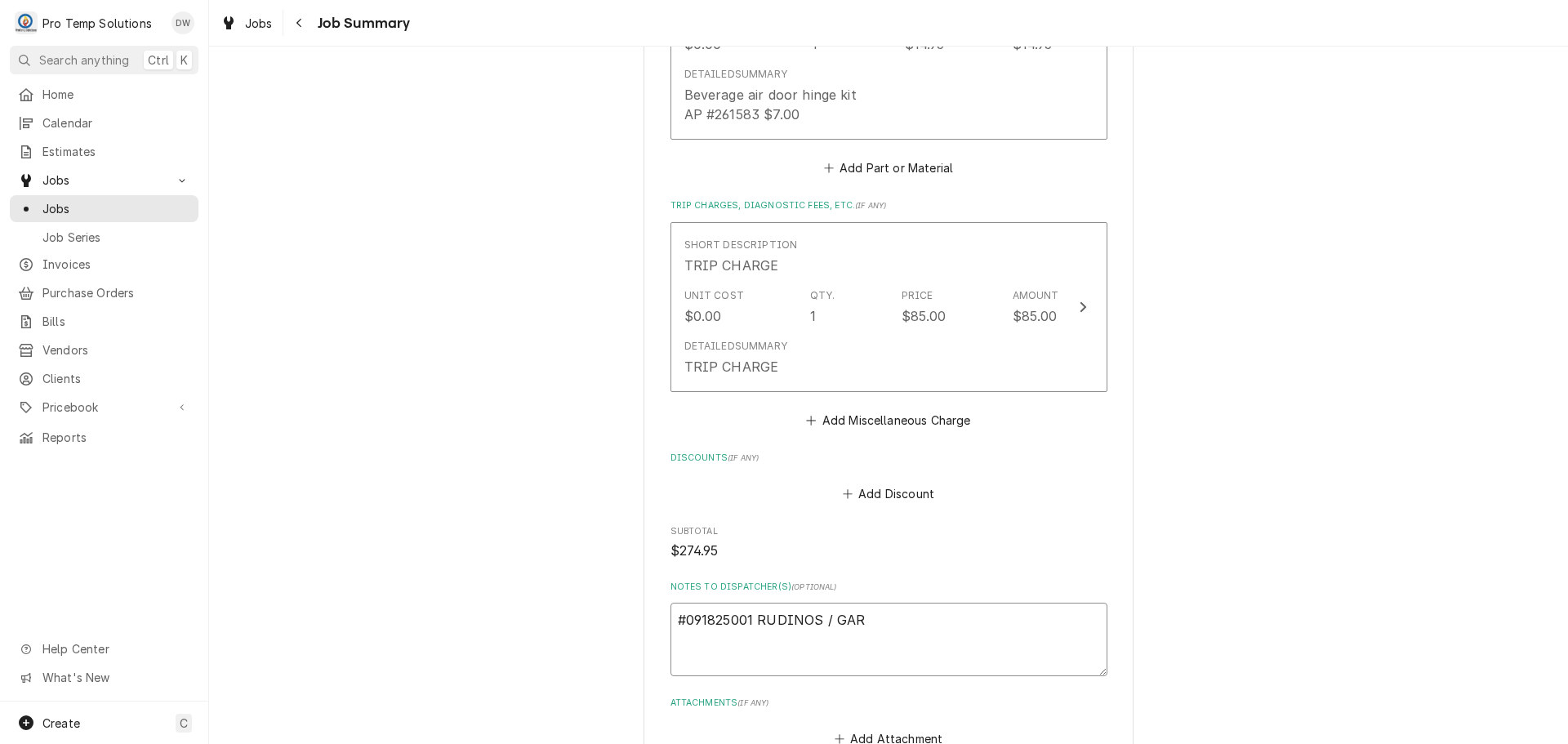
type textarea "#091825001 RUDINOS / GARN"
type textarea "x"
type textarea "#091825001 RUDINOS / GARNE"
type textarea "x"
type textarea "#091825001 RUDINOS / GARNER"
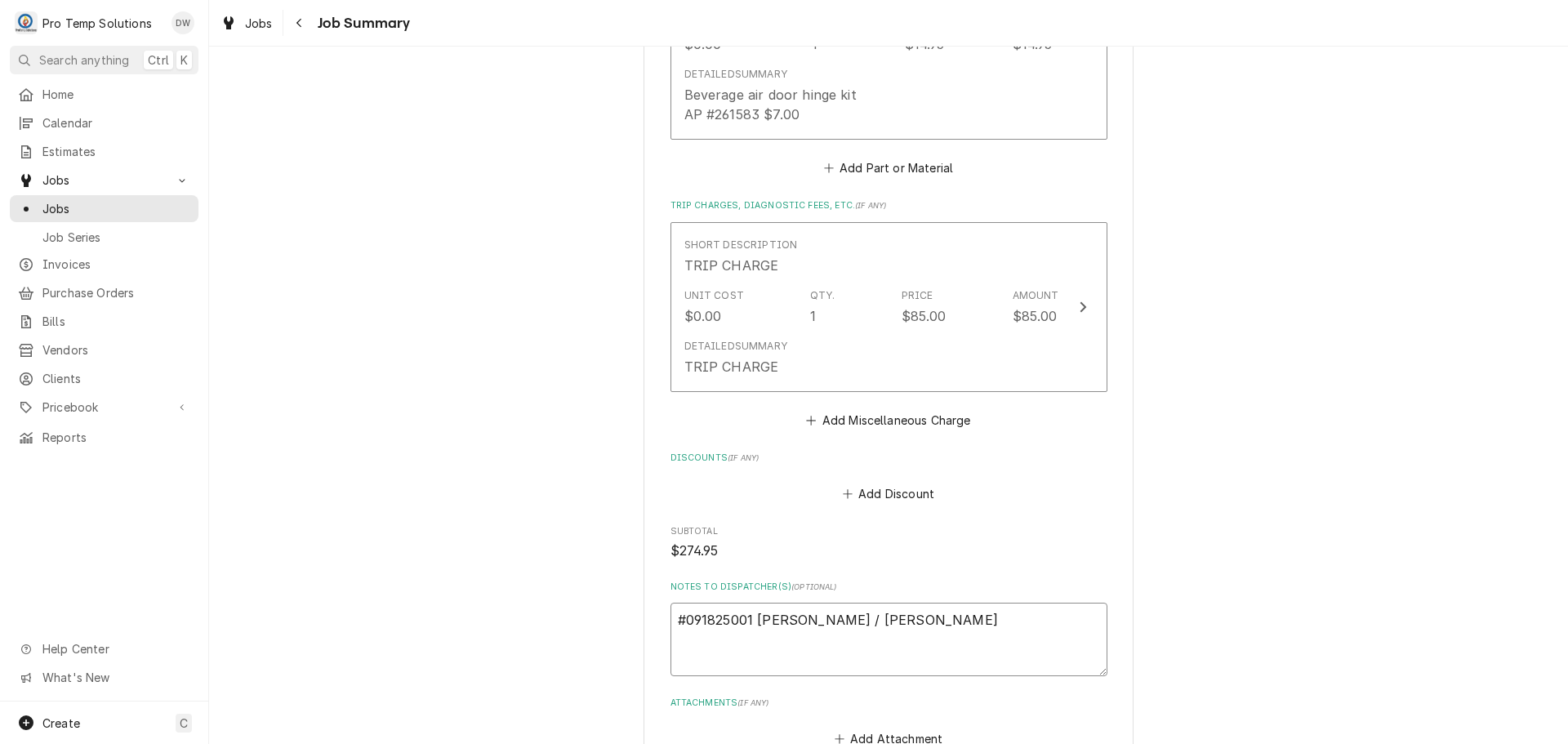
type textarea "x"
type textarea "#091825001 RUDINOS / GARNER-"
type textarea "x"
type textarea "#091825001 RUDINOS / GARNER-"
type textarea "x"
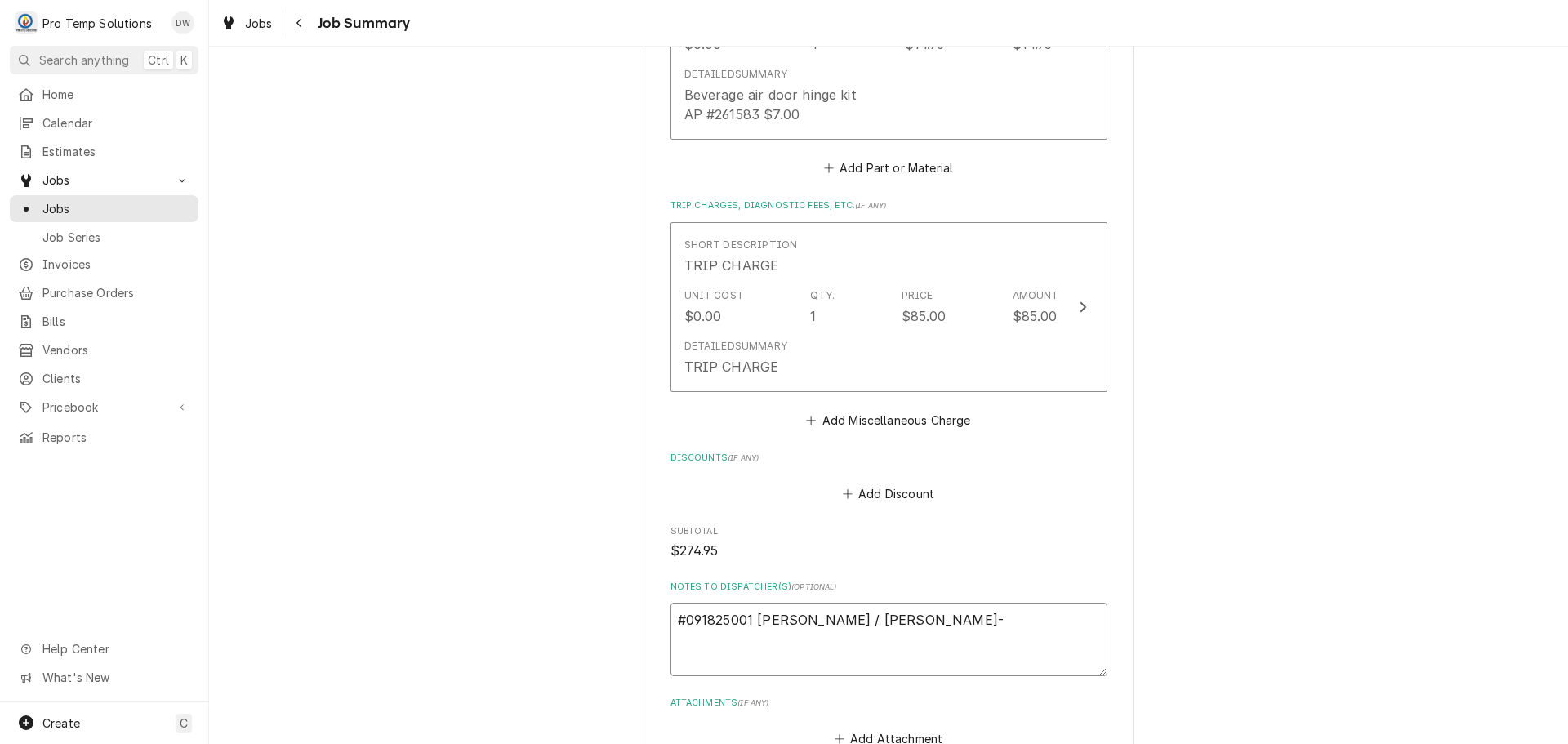
type textarea "#091825001 RUDINOS / GARNER- 3"
type textarea "x"
type textarea "#091825001 RUDINOS / GARNER- 3D"
type textarea "x"
type textarea "#091825001 RUDINOS / GARNER- 3DR"
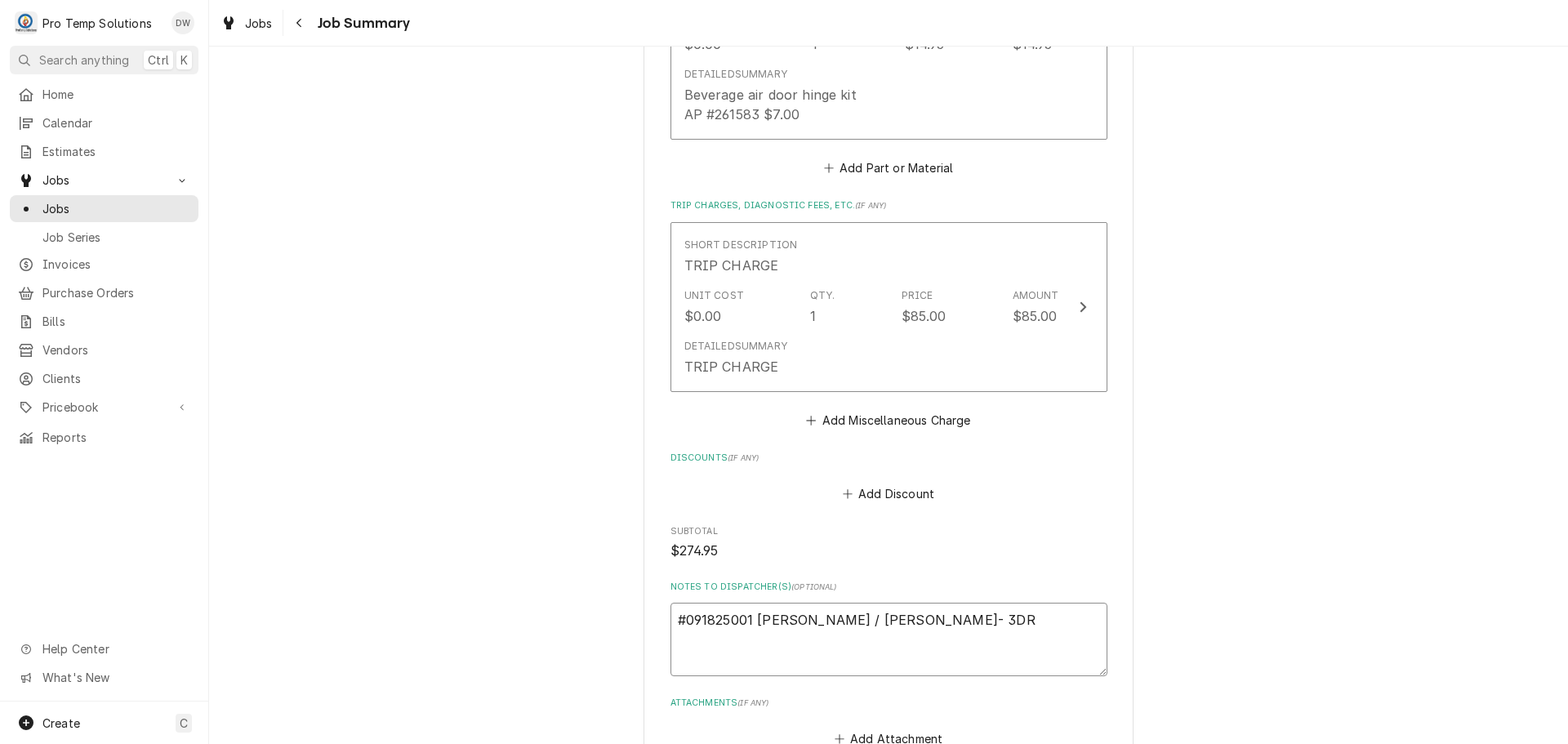
type textarea "x"
type textarea "#091825001 RUDINOS / GARNER- 3DR"
type textarea "x"
type textarea "#091825001 RUDINOS / GARNER- 3DR R"
type textarea "x"
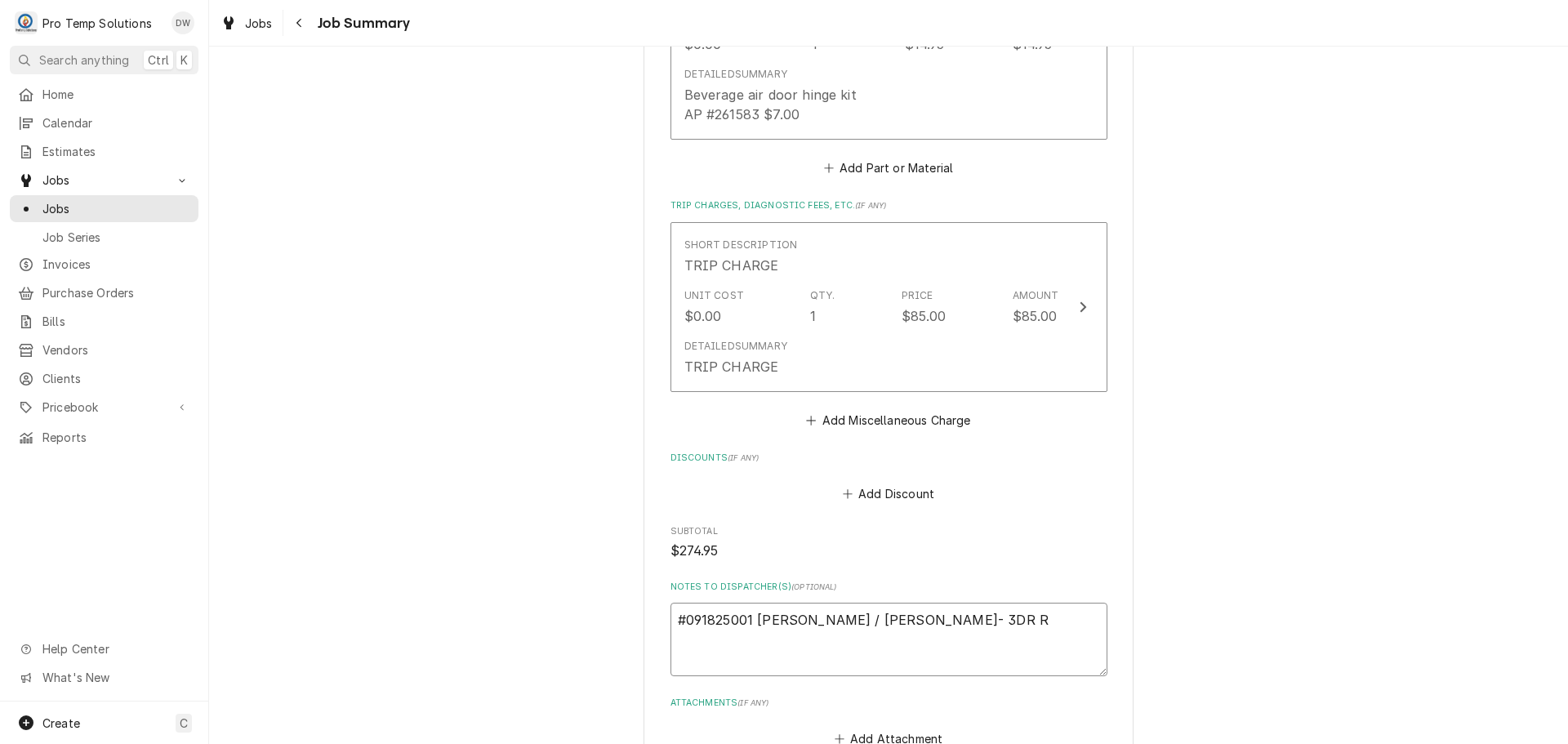
type textarea "#091825001 RUDINOS / GARNER- 3DR RI"
type textarea "x"
type textarea "#091825001 RUDINOS / GARNER- 3DR RIC"
type textarea "x"
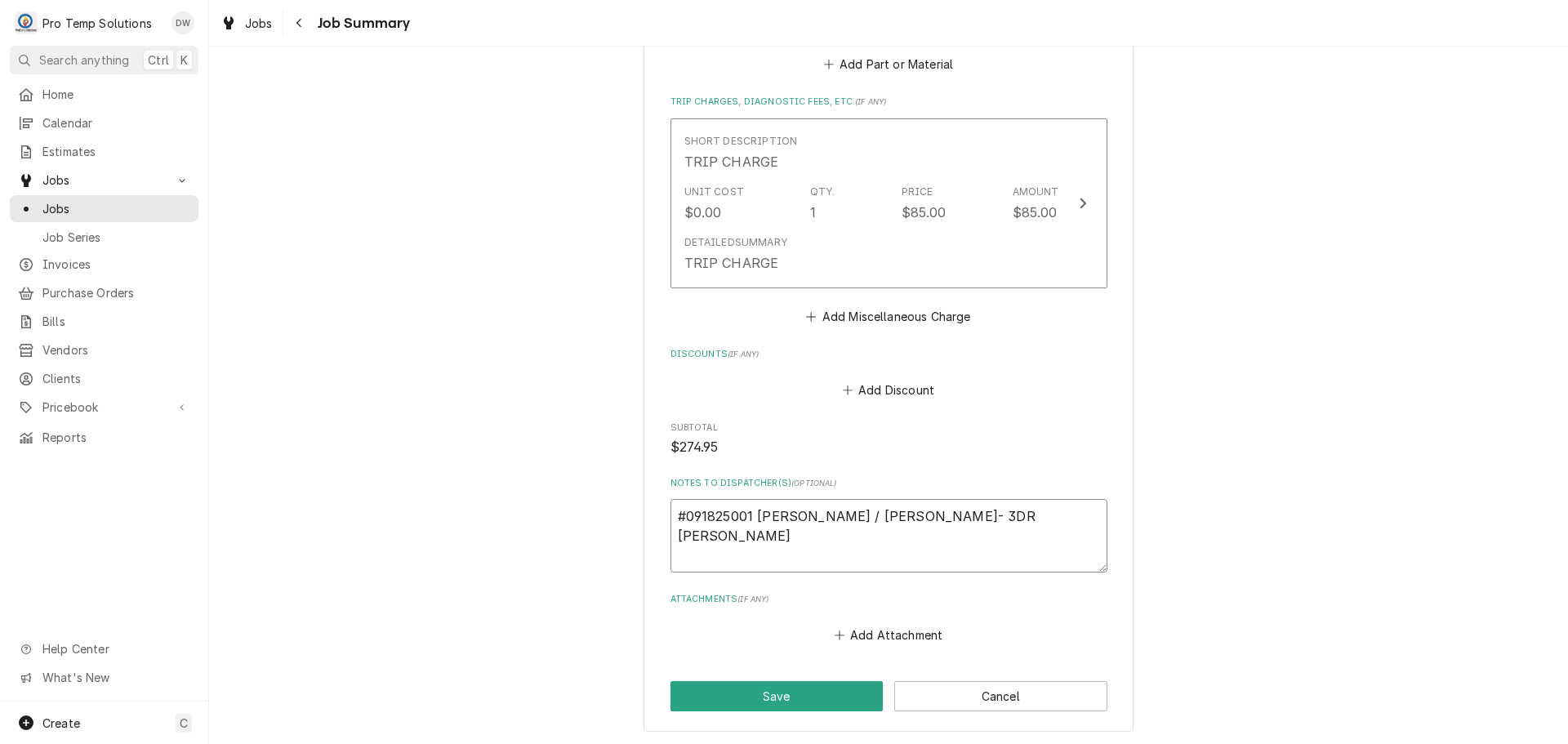
scroll to position [1228, 0]
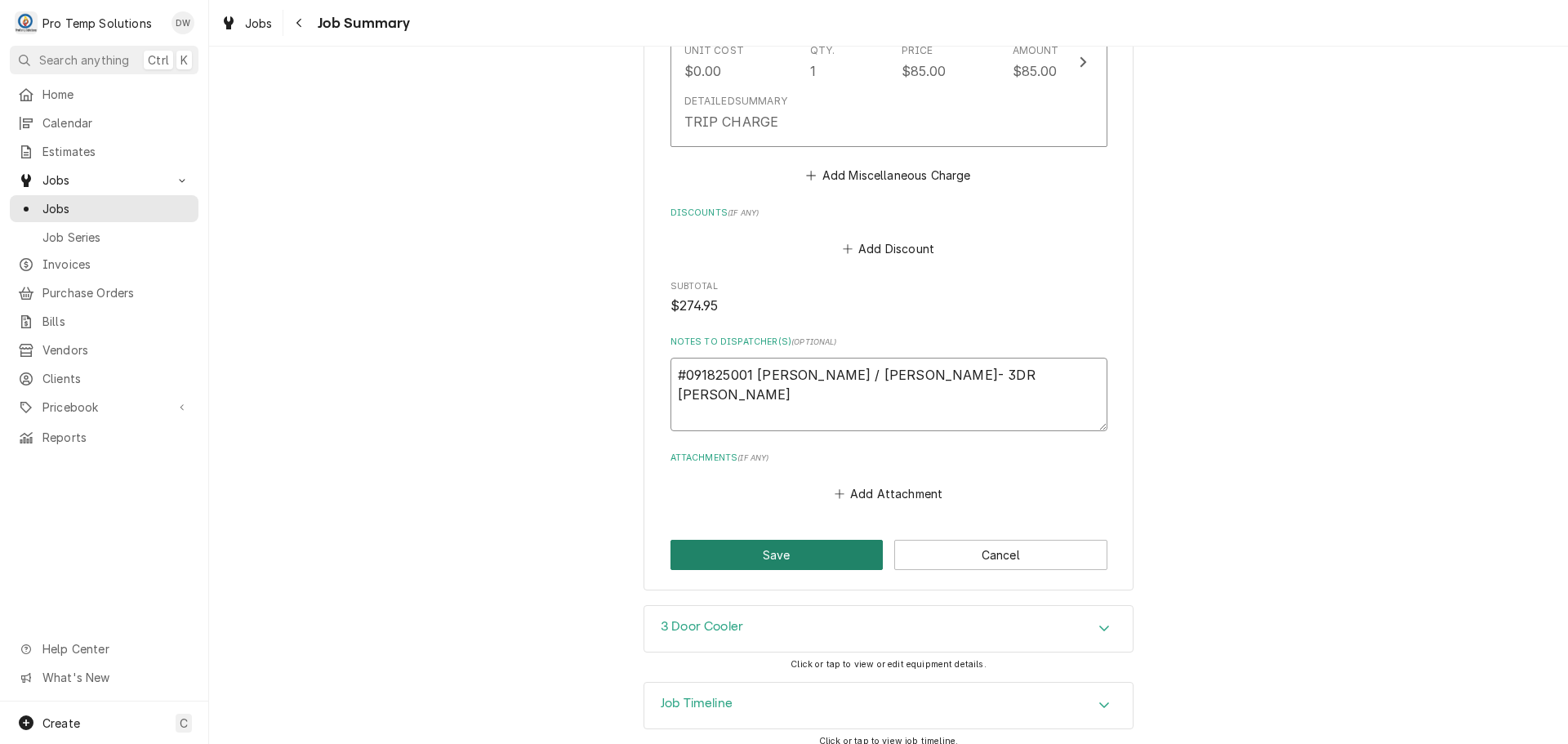
type textarea "#091825001 RUDINOS / GARNER- 3DR RIC"
click at [760, 540] on button "Save" at bounding box center [777, 555] width 214 height 30
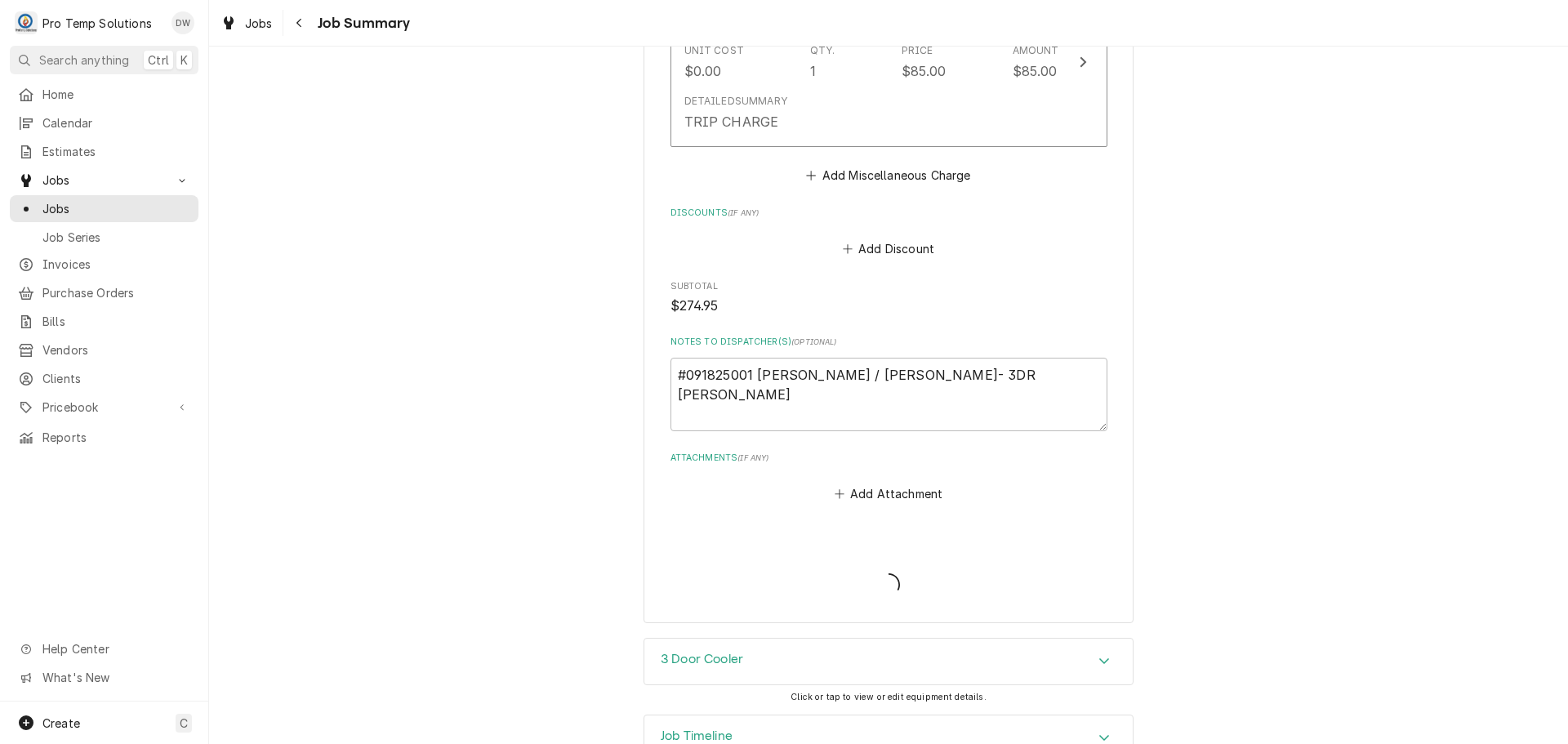
type textarea "x"
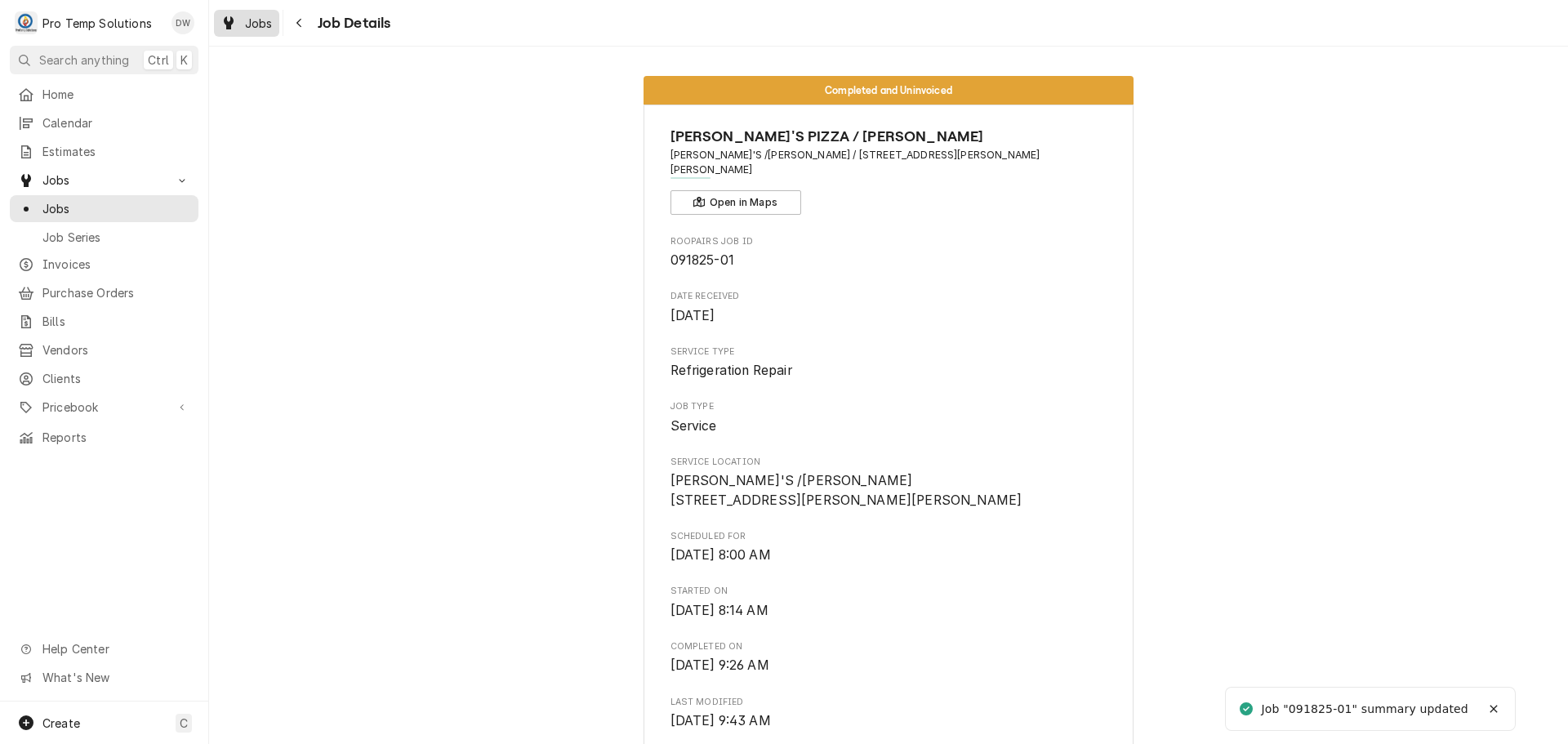
click at [254, 17] on span "Jobs" at bounding box center [259, 24] width 28 height 17
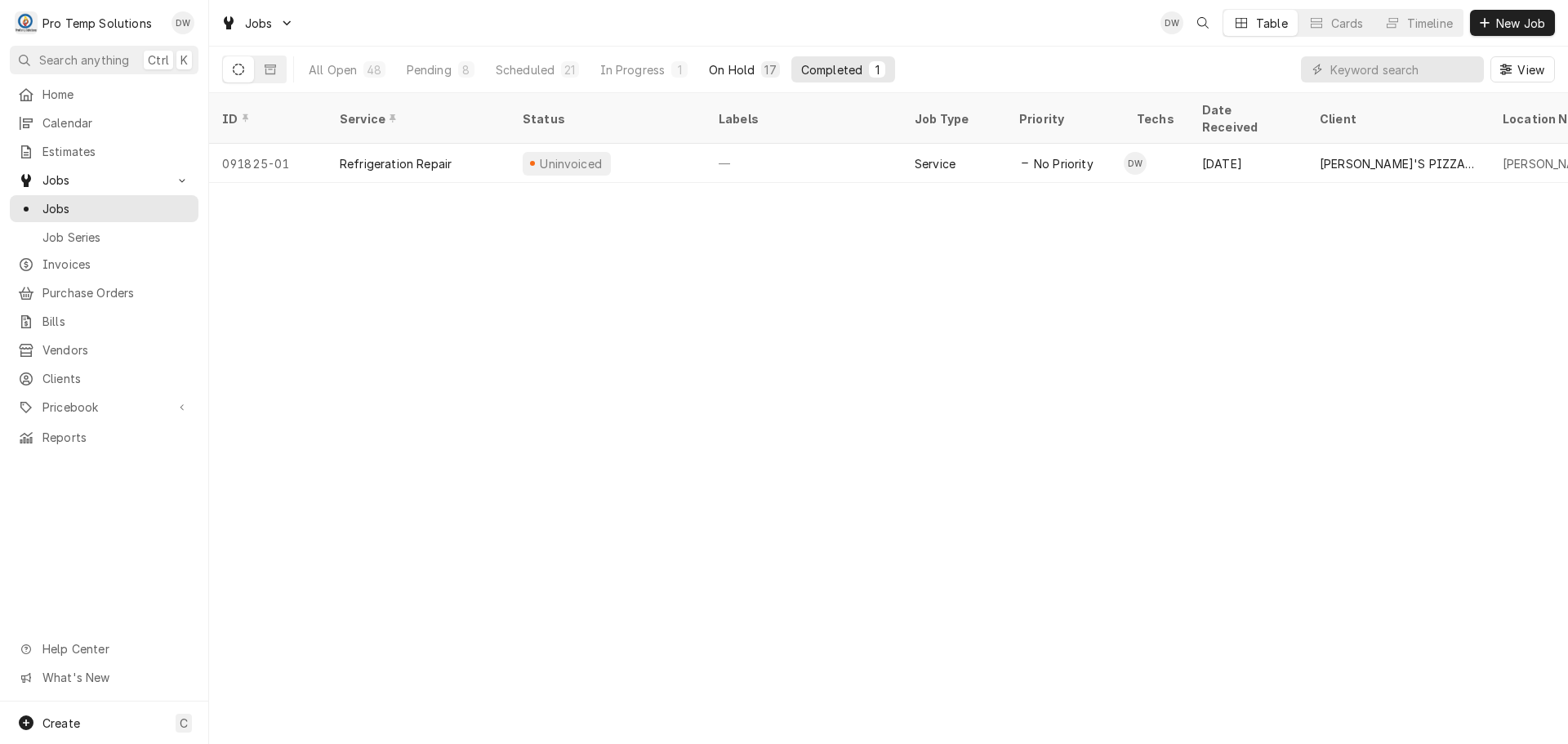
click at [725, 62] on div "On Hold" at bounding box center [731, 70] width 46 height 17
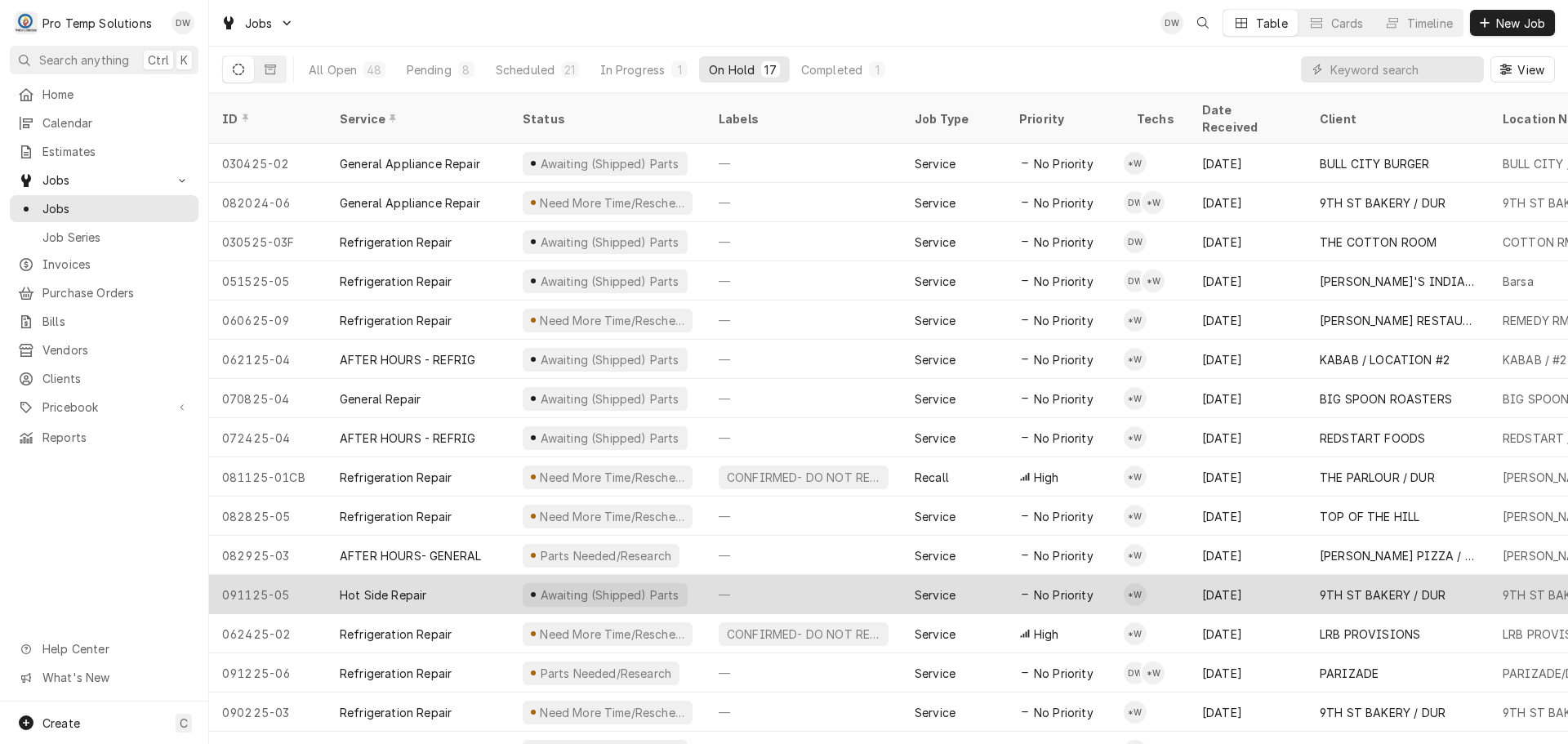
scroll to position [59, 0]
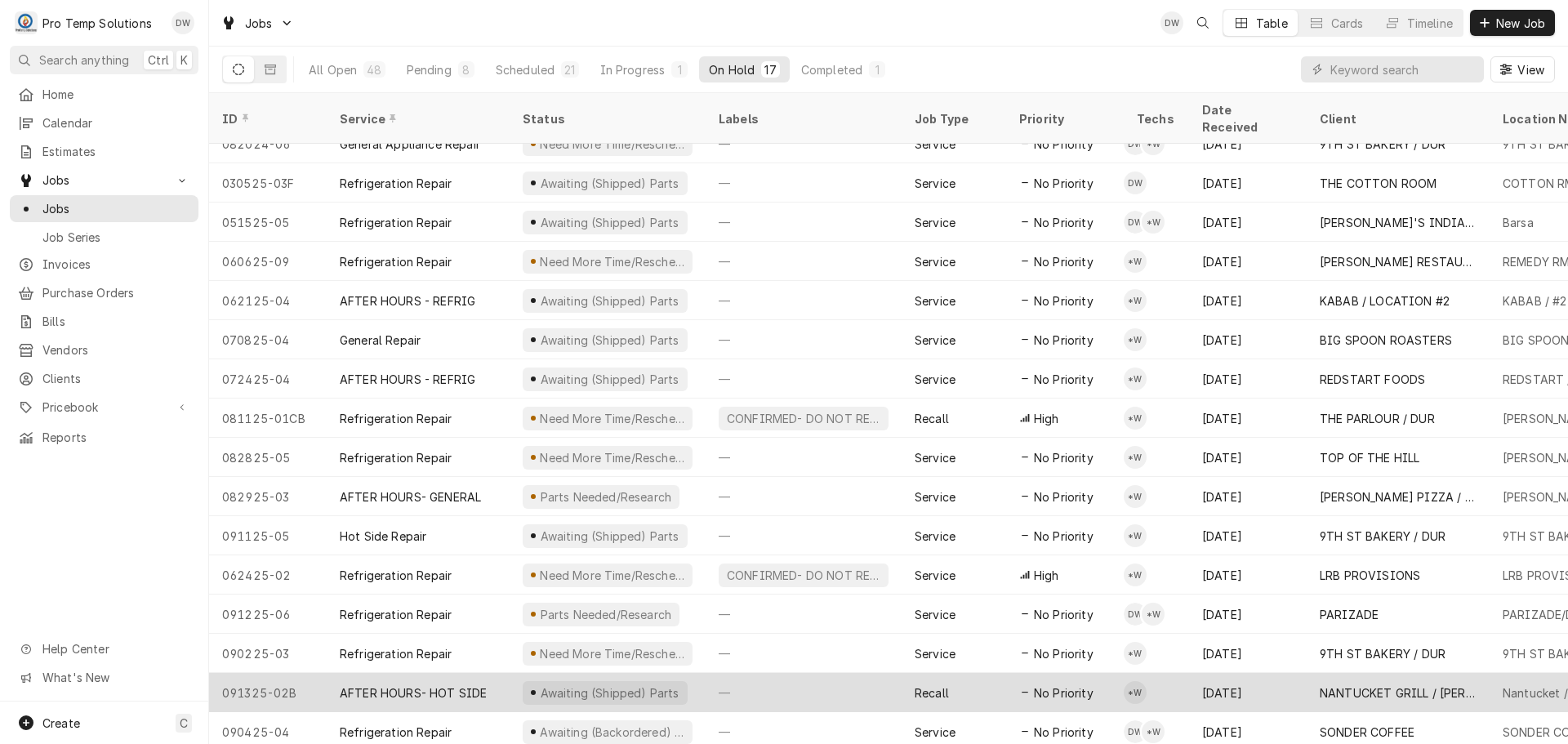
click at [775, 673] on div "—" at bounding box center [803, 692] width 196 height 40
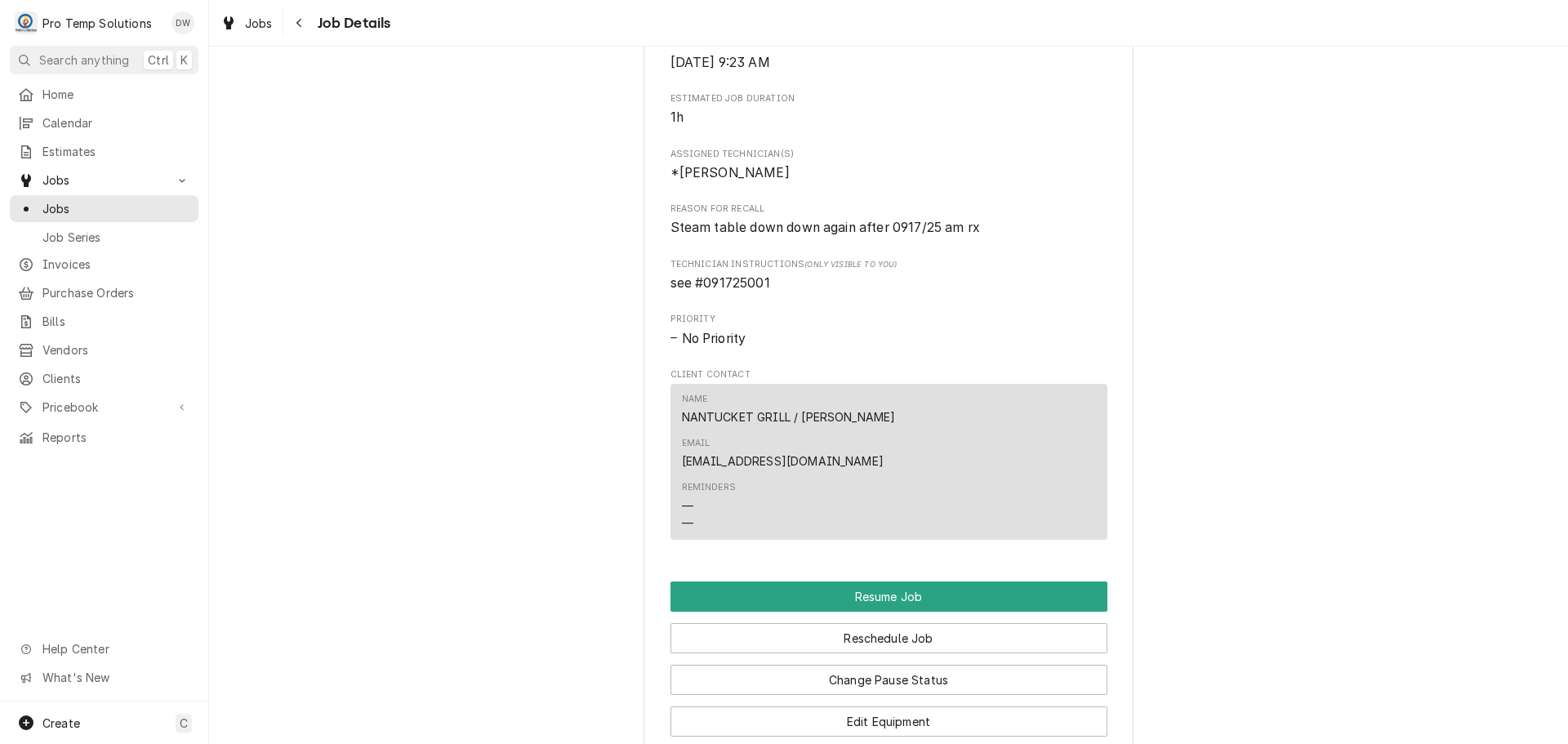
scroll to position [1143, 0]
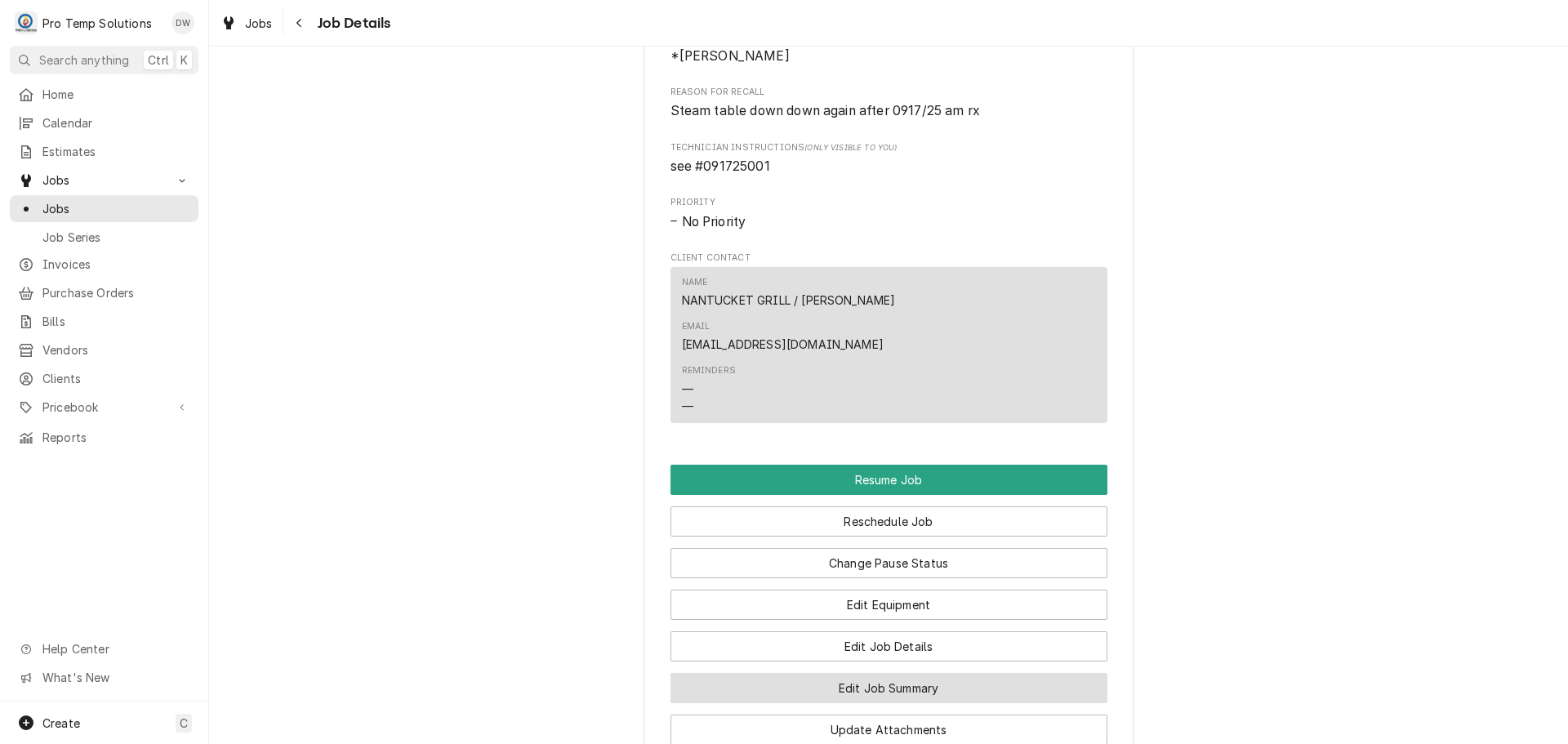
click at [869, 673] on button "Edit Job Summary" at bounding box center [889, 688] width 436 height 30
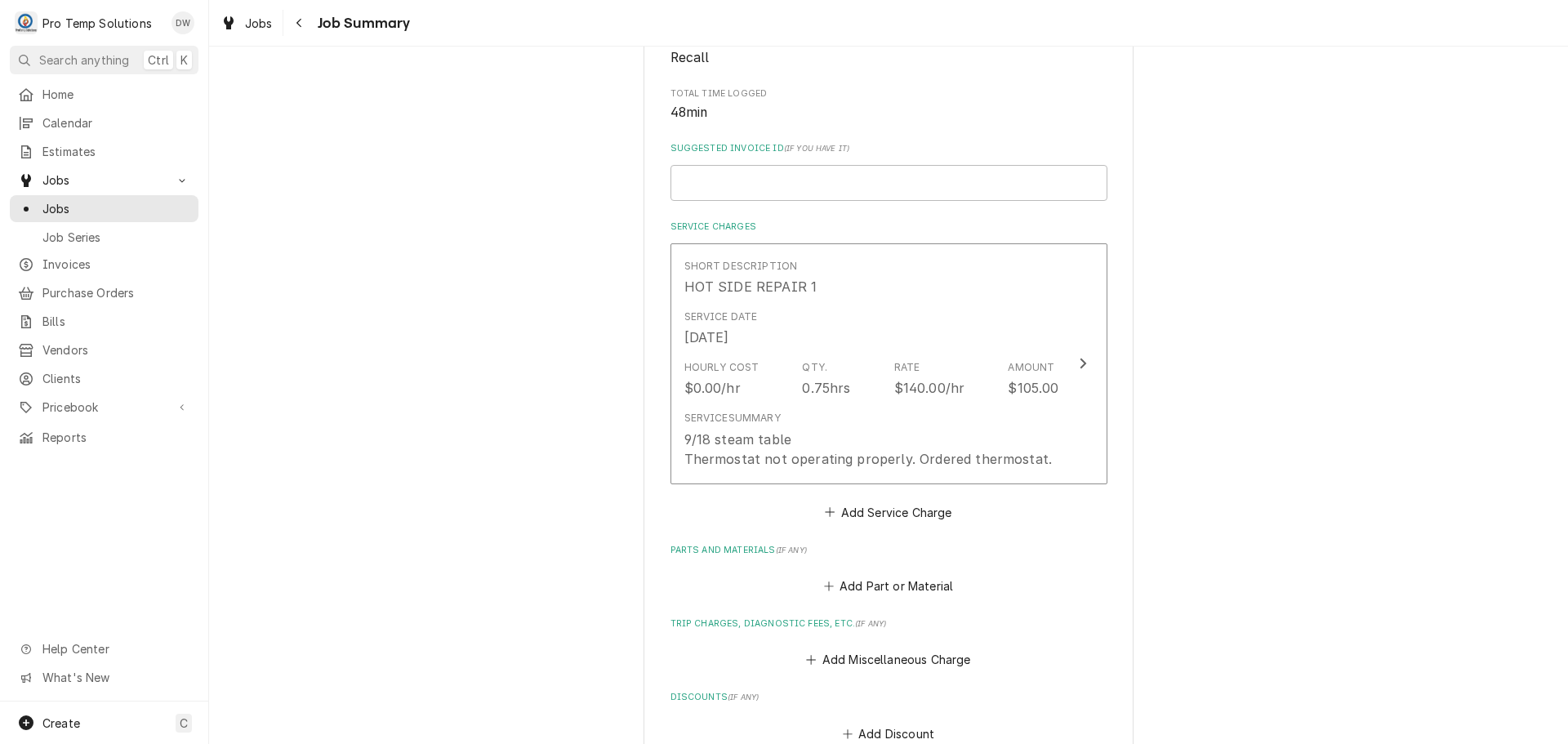
scroll to position [326, 0]
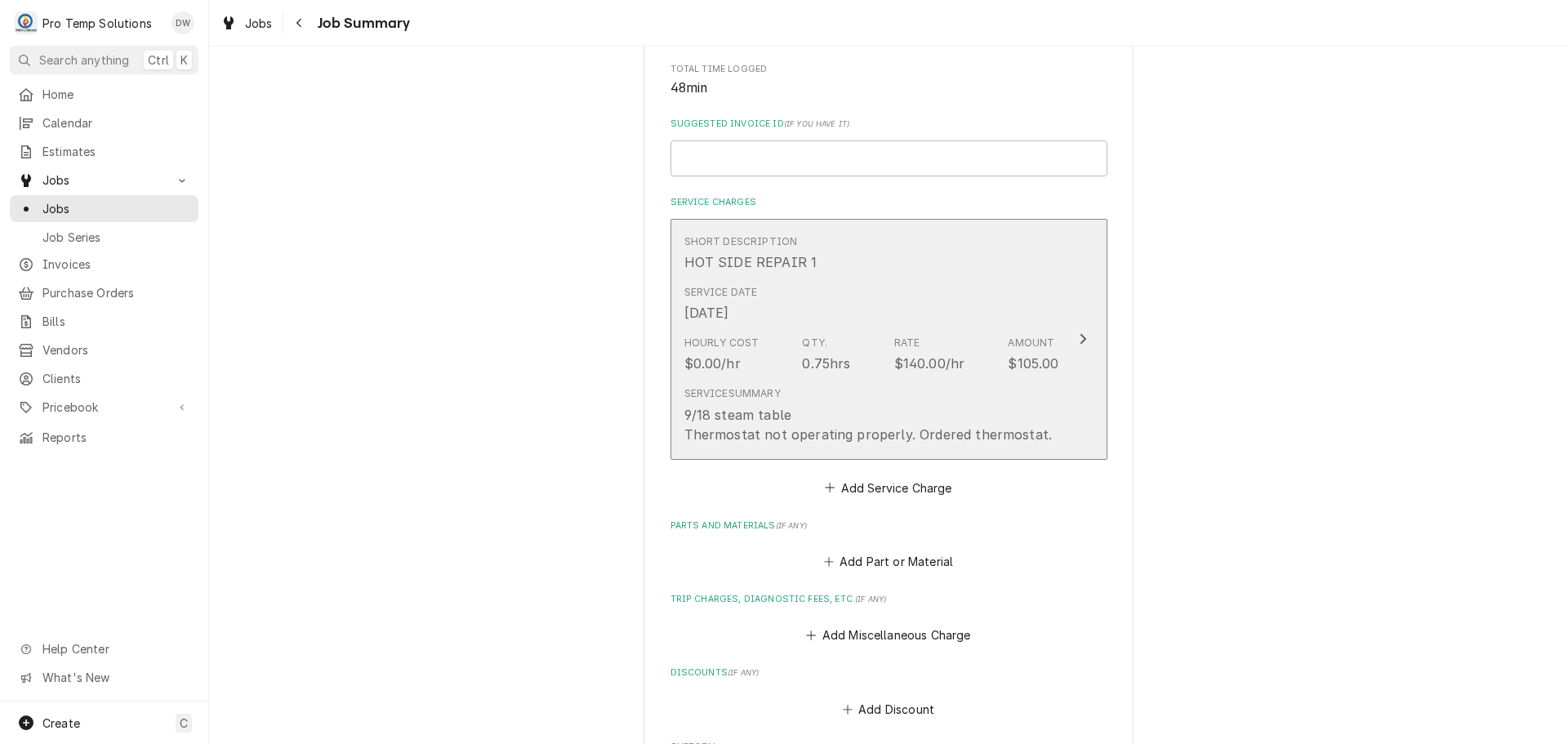
click at [1080, 335] on icon "Update Line Item" at bounding box center [1083, 339] width 7 height 10
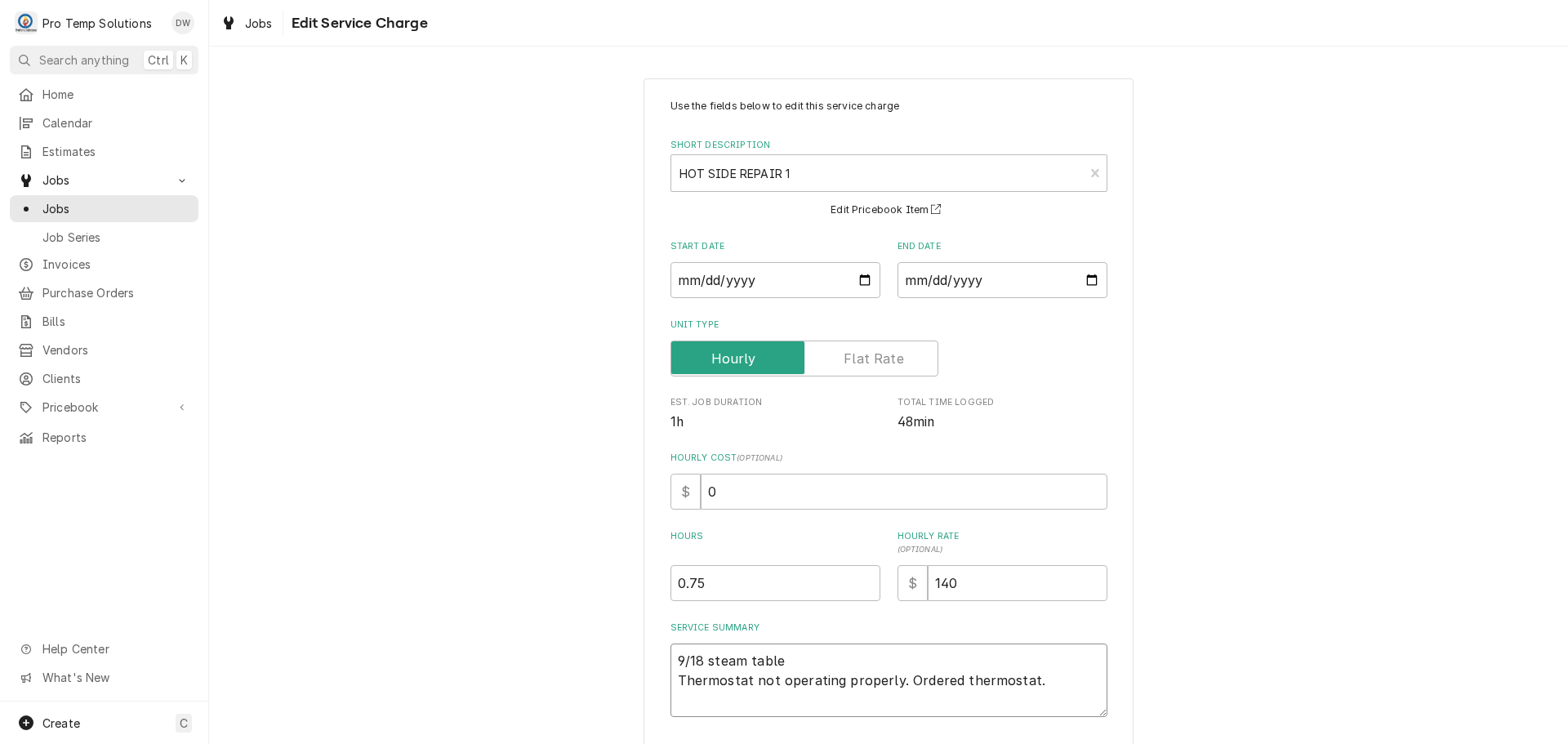
click at [780, 661] on textarea "9/18 steam table Thermostat not operating properly. Ordered thermostat." at bounding box center [889, 680] width 436 height 73
type textarea "x"
type textarea "9/18 steam tabl Thermostat not operating properly. Ordered thermostat."
type textarea "x"
type textarea "9/18 steam tab Thermostat not operating properly. Ordered thermostat."
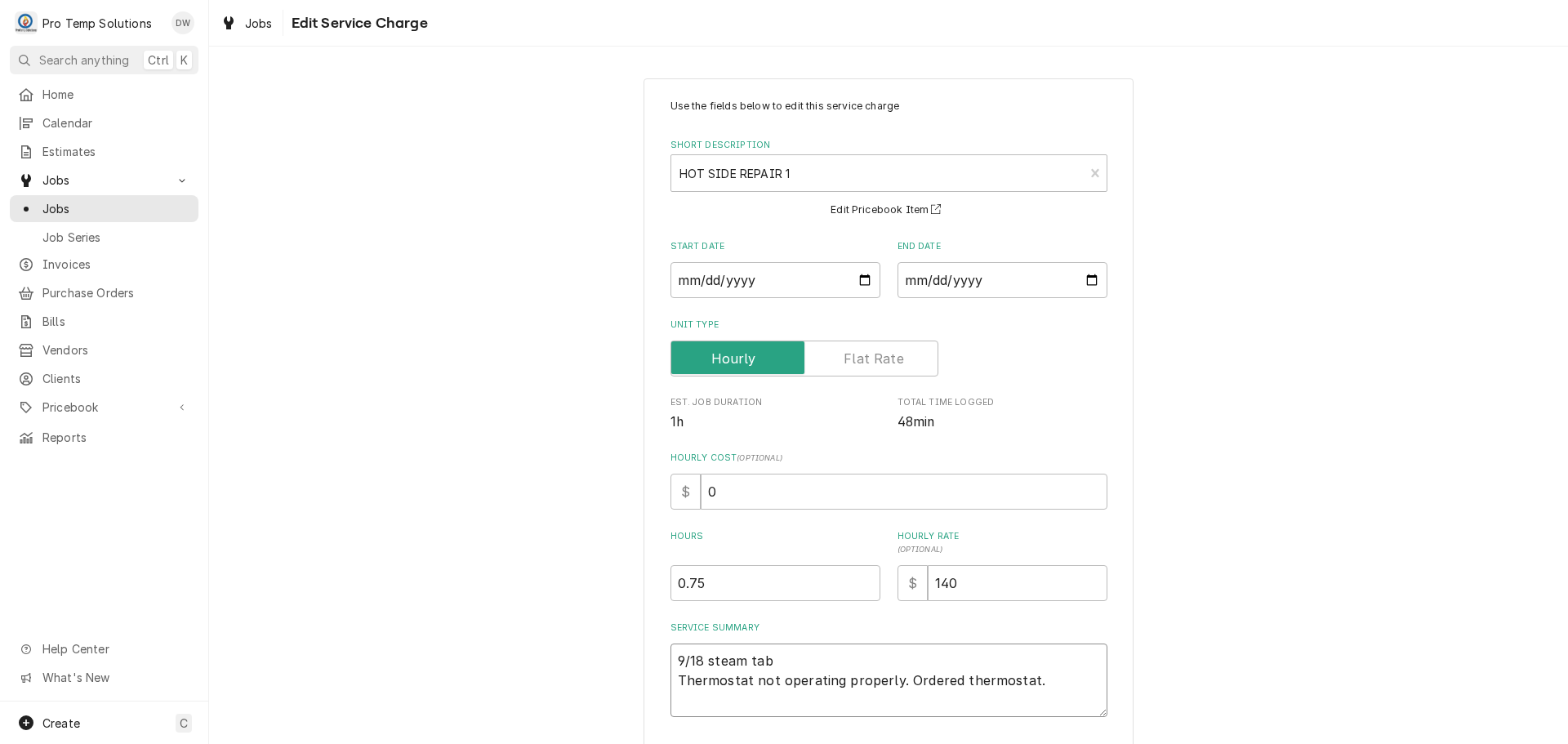
type textarea "x"
type textarea "9/18 steam ta Thermostat not operating properly. Ordered thermostat."
type textarea "x"
type textarea "9/18 steam t Thermostat not operating properly. Ordered thermostat."
type textarea "x"
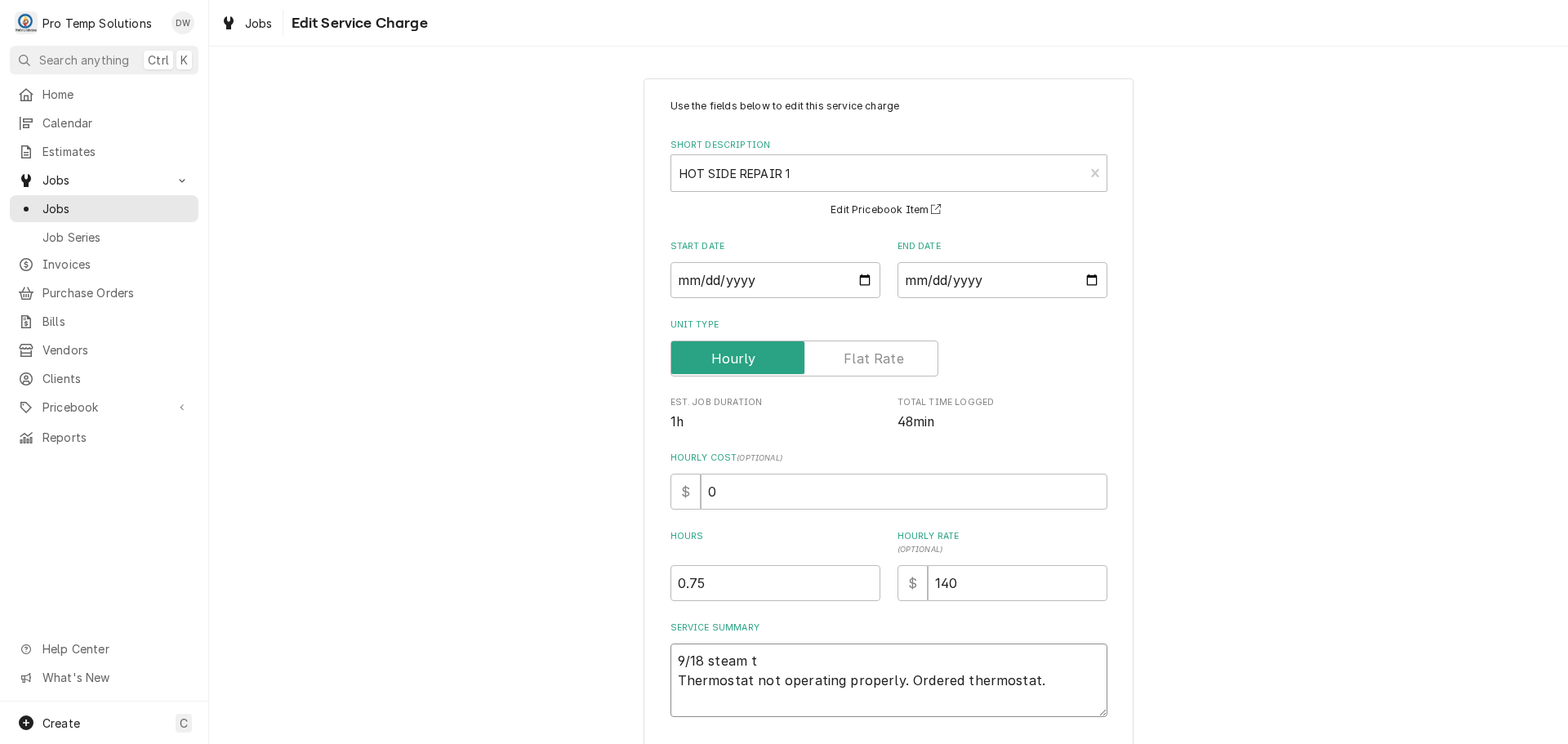
type textarea "9/18 steam Thermostat not operating properly. Ordered thermostat."
type textarea "x"
type textarea "9/18 steam Thermostat not operating properly. Ordered thermostat."
type textarea "x"
type textarea "9/18 stea Thermostat not operating properly. Ordered thermostat."
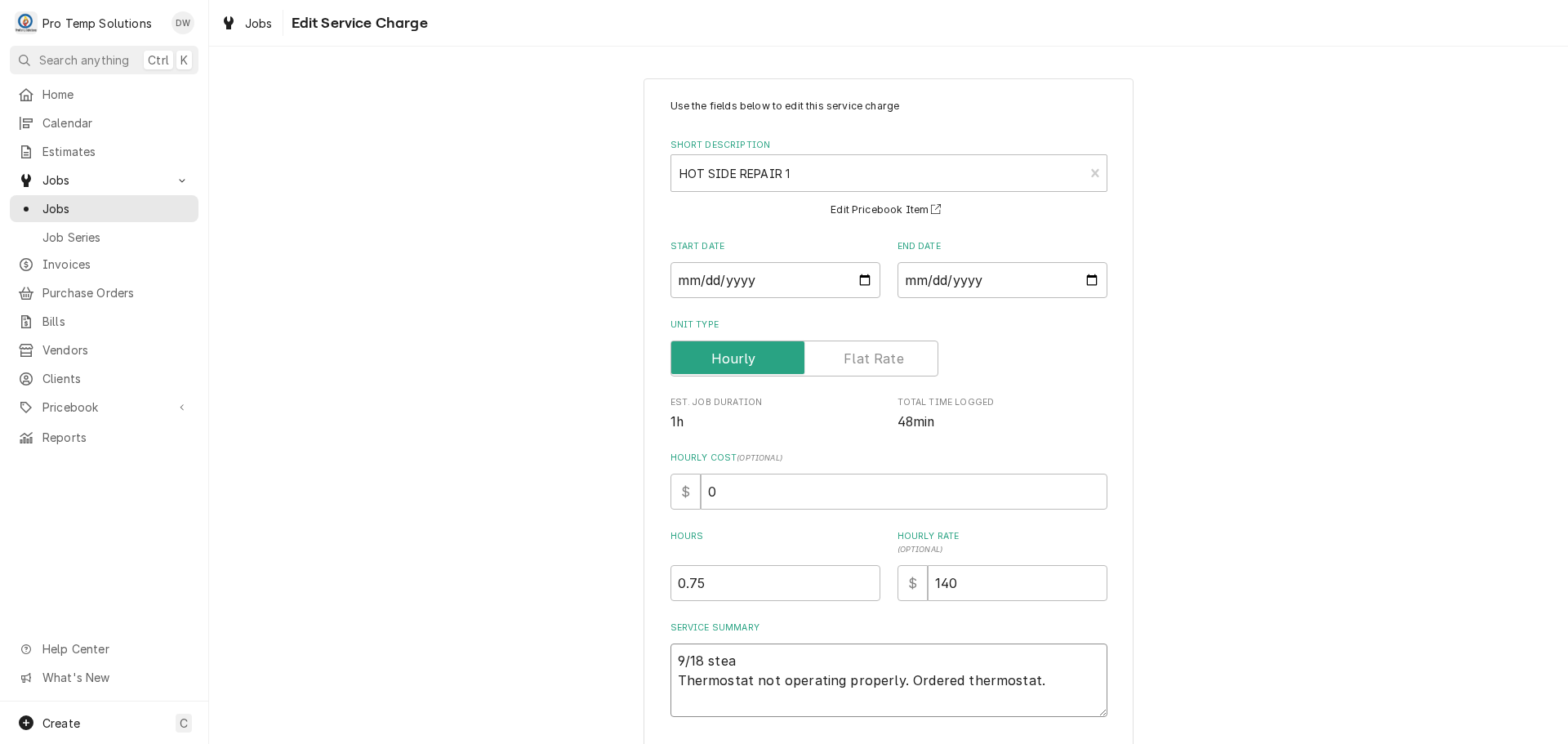
type textarea "x"
type textarea "9/18 ste Thermostat not operating properly. Ordered thermostat."
type textarea "x"
type textarea "9/18 st Thermostat not operating properly. Ordered thermostat."
type textarea "x"
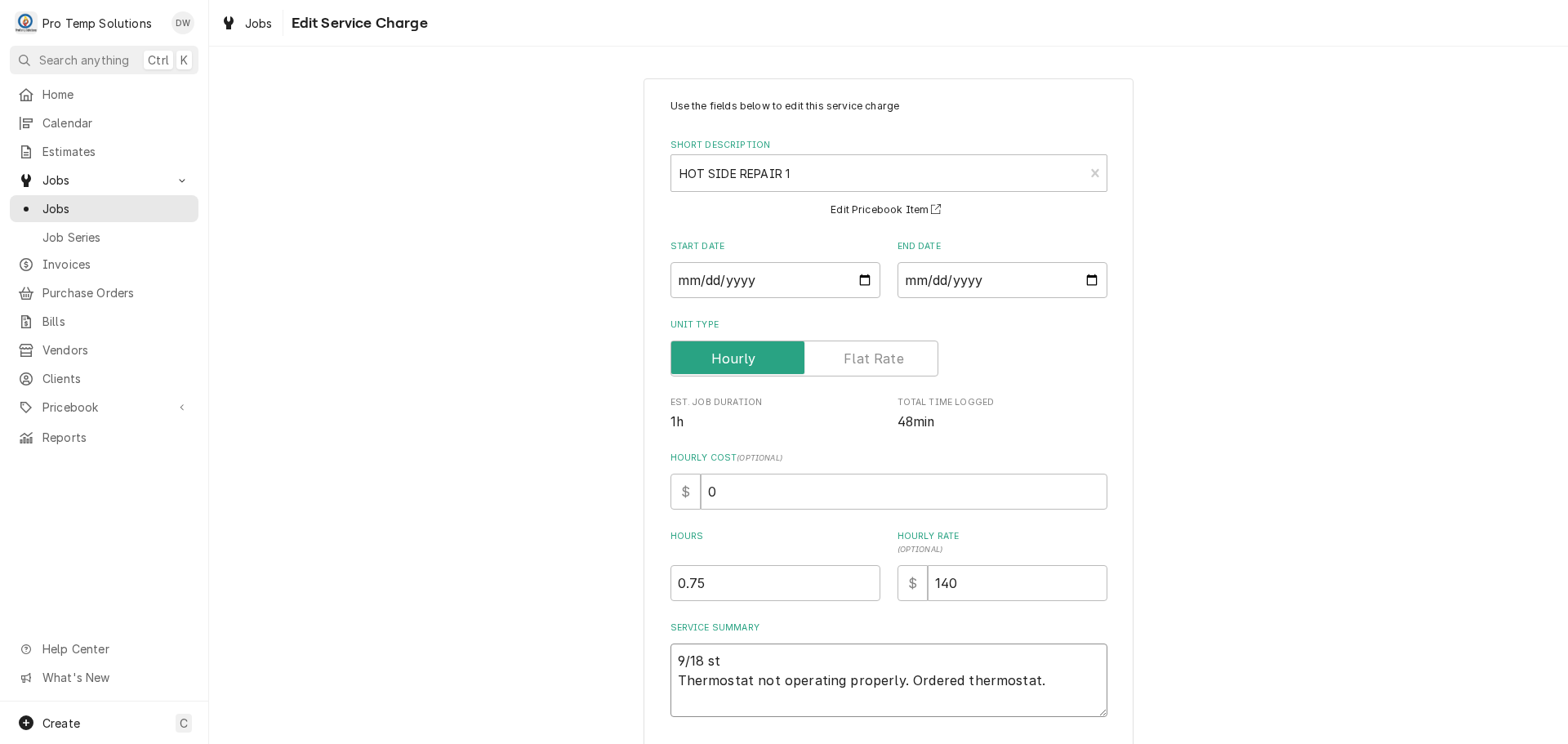
type textarea "9/18 s Thermostat not operating properly. Ordered thermostat."
type textarea "x"
type textarea "9/18 Thermostat not operating properly. Ordered thermostat."
type textarea "x"
type textarea "9/18 S Thermostat not operating properly. Ordered thermostat."
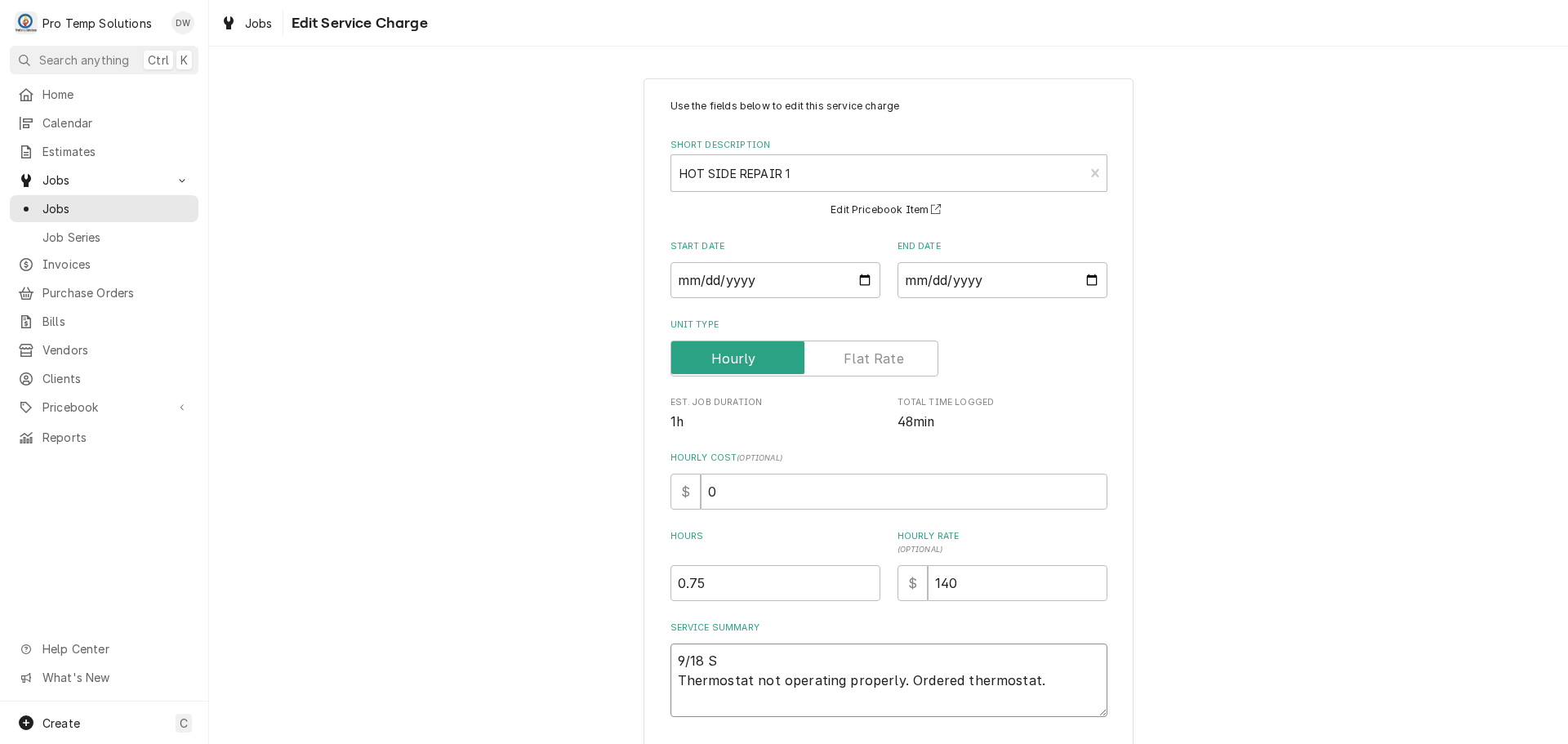
type textarea "x"
type textarea "9/18 ST Thermostat not operating properly. Ordered thermostat."
type textarea "x"
type textarea "9/18 STM Thermostat not operating properly. Ordered thermostat."
type textarea "x"
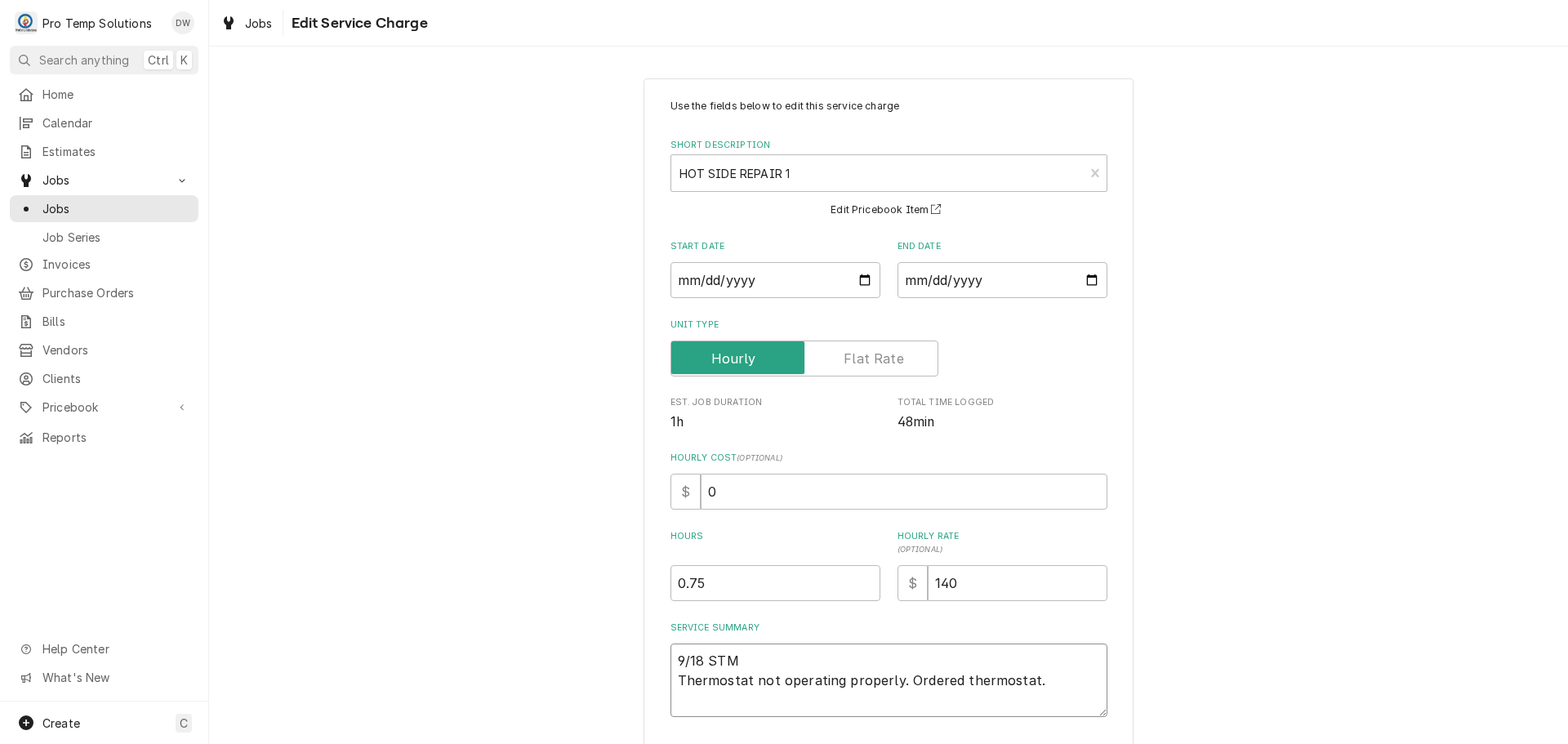
type textarea "9/18 STM Thermostat not operating properly. Ordered thermostat."
type textarea "x"
type textarea "9/18 STM T Thermostat not operating properly. Ordered thermostat."
type textarea "x"
type textarea "9/18 STM TA Thermostat not operating properly. Ordered thermostat."
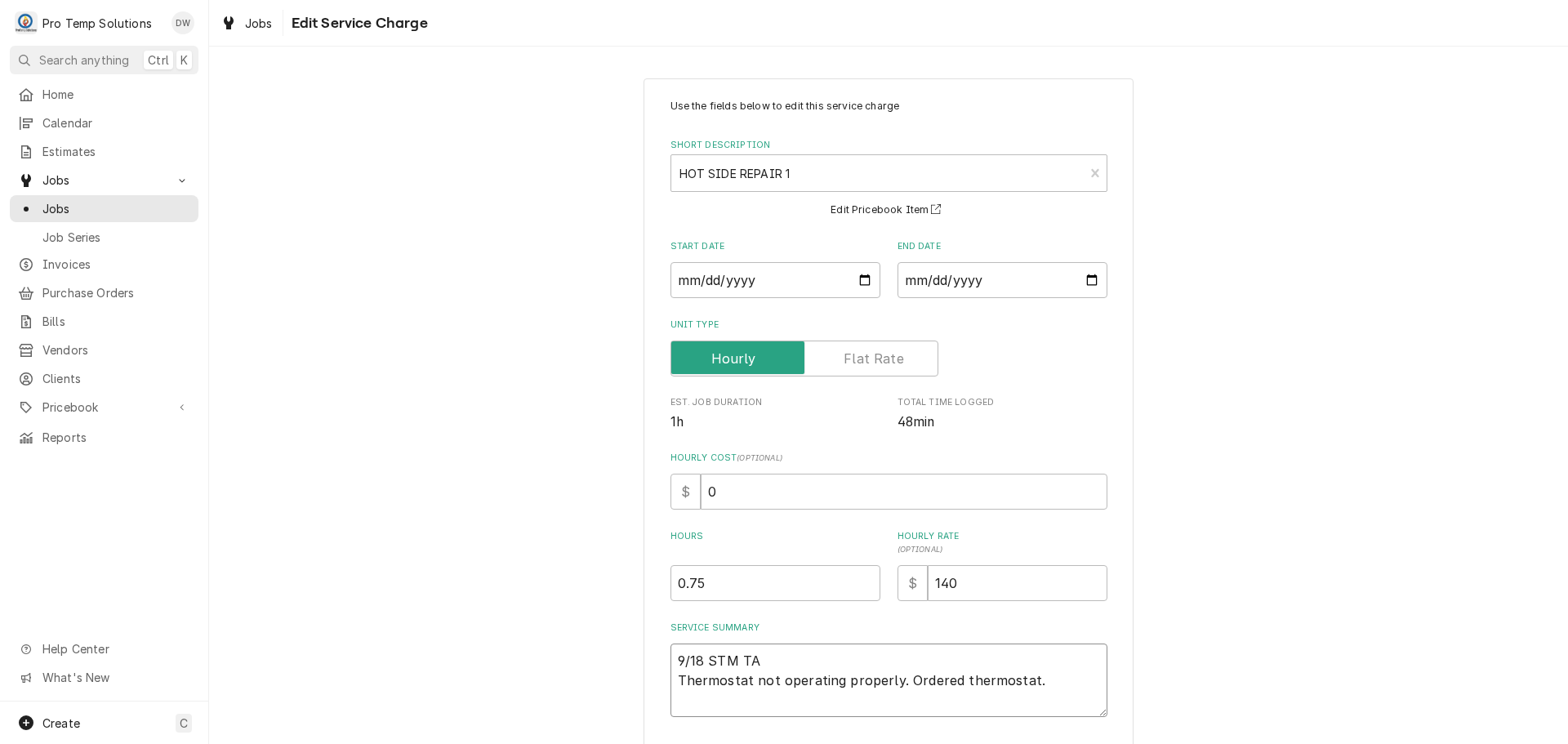
type textarea "x"
type textarea "9/18 STM TAB Thermostat not operating properly. Ordered thermostat."
type textarea "x"
type textarea "9/18 STM TABL Thermostat not operating properly. Ordered thermostat."
type textarea "x"
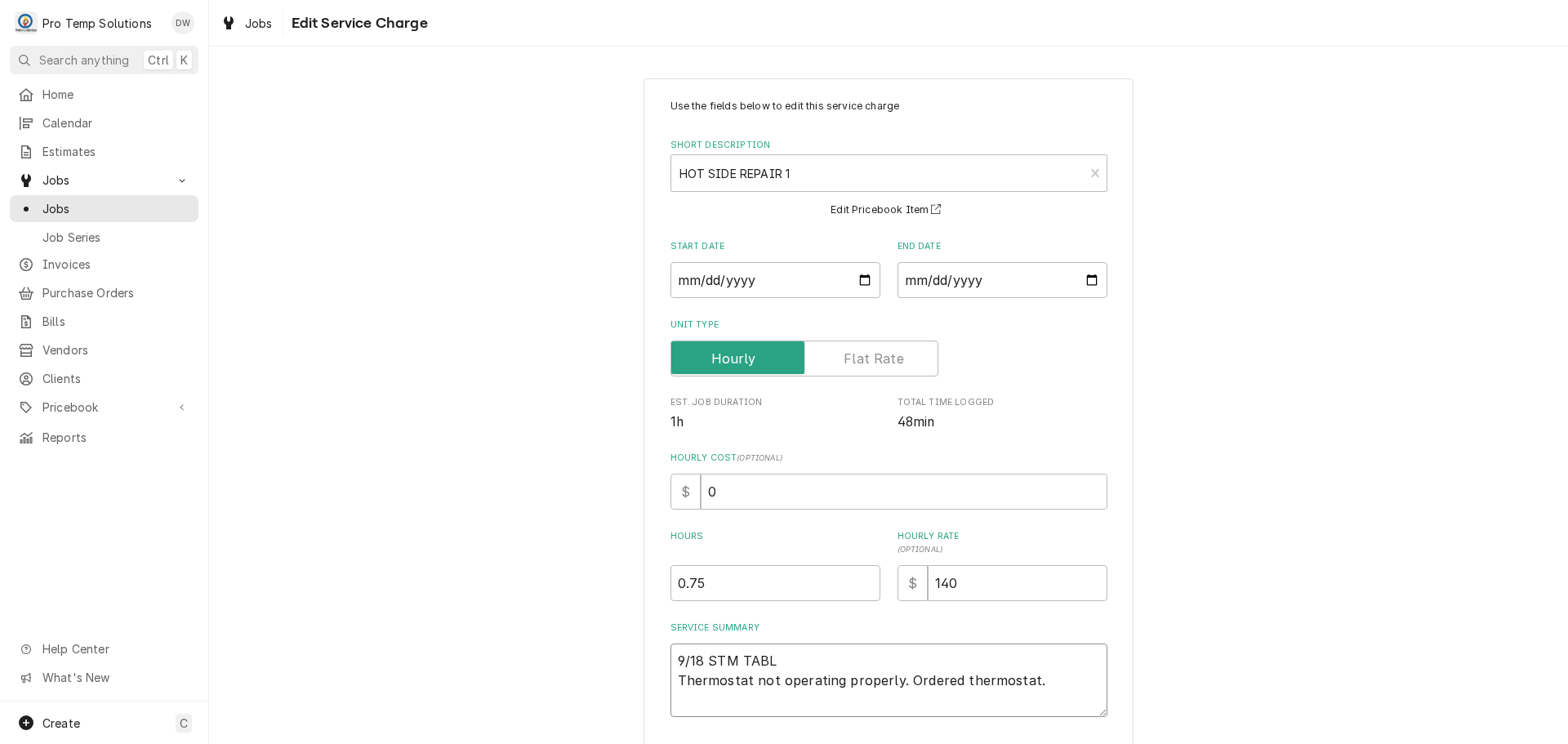
type textarea "9/18 STM TABLE Thermostat not operating properly. Ordered thermostat."
type textarea "x"
type textarea "9/18 STM TABLE Thermostat not operating properly. Ordered thermostat."
type textarea "x"
type textarea "9/18 STM TABLE 8 Thermostat not operating properly. Ordered thermostat."
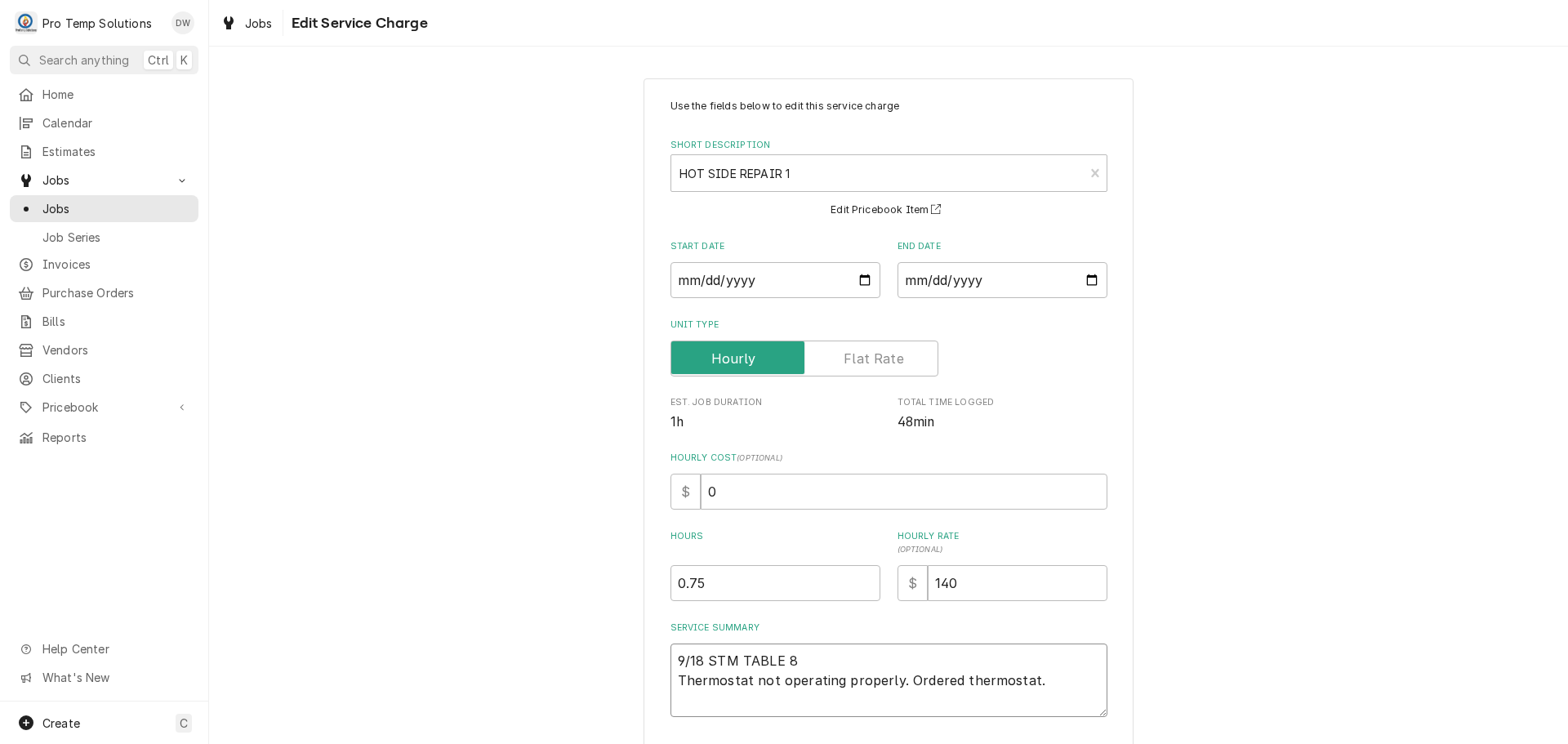
type textarea "x"
type textarea "9/18 STM TABLE 83 Thermostat not operating properly. Ordered thermostat."
type textarea "x"
type textarea "9/18 STM TABLE 830 Thermostat not operating properly. Ordered thermostat."
type textarea "x"
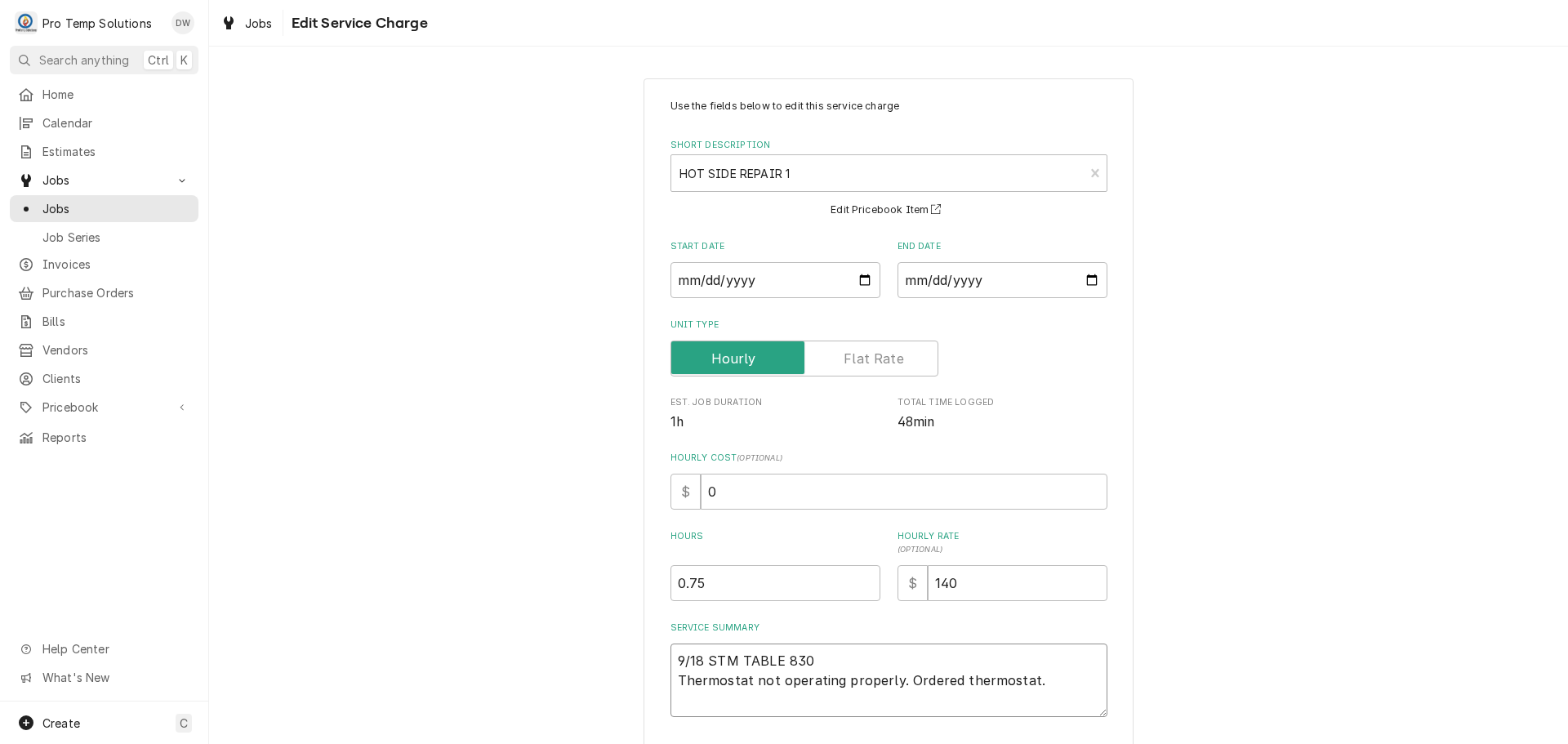
type textarea "9/18 STM TABLE 830- Thermostat not operating properly. Ordered thermostat."
type textarea "x"
type textarea "9/18 STM TABLE 830-9 Thermostat not operating properly. Ordered thermostat."
type textarea "x"
type textarea "9/18 STM TABLE 830-93 Thermostat not operating properly. Ordered thermostat."
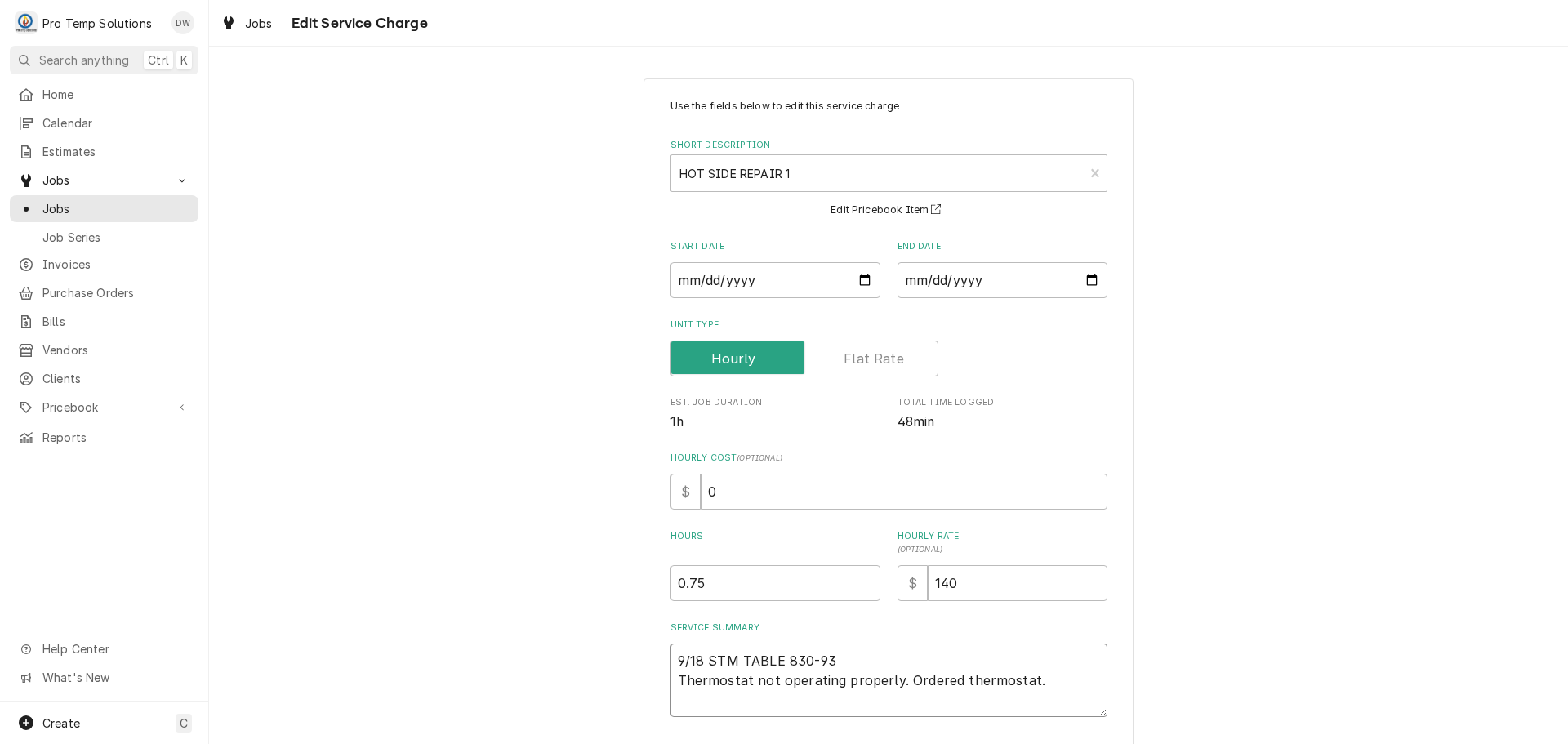
type textarea "x"
type textarea "9/18 STM TABLE 830-930 Thermostat not operating properly. Ordered thermostat."
type textarea "x"
type textarea "9/18 STM TABLE 830-930 Thermostat not operating properly. Ordered thermostat."
type textarea "x"
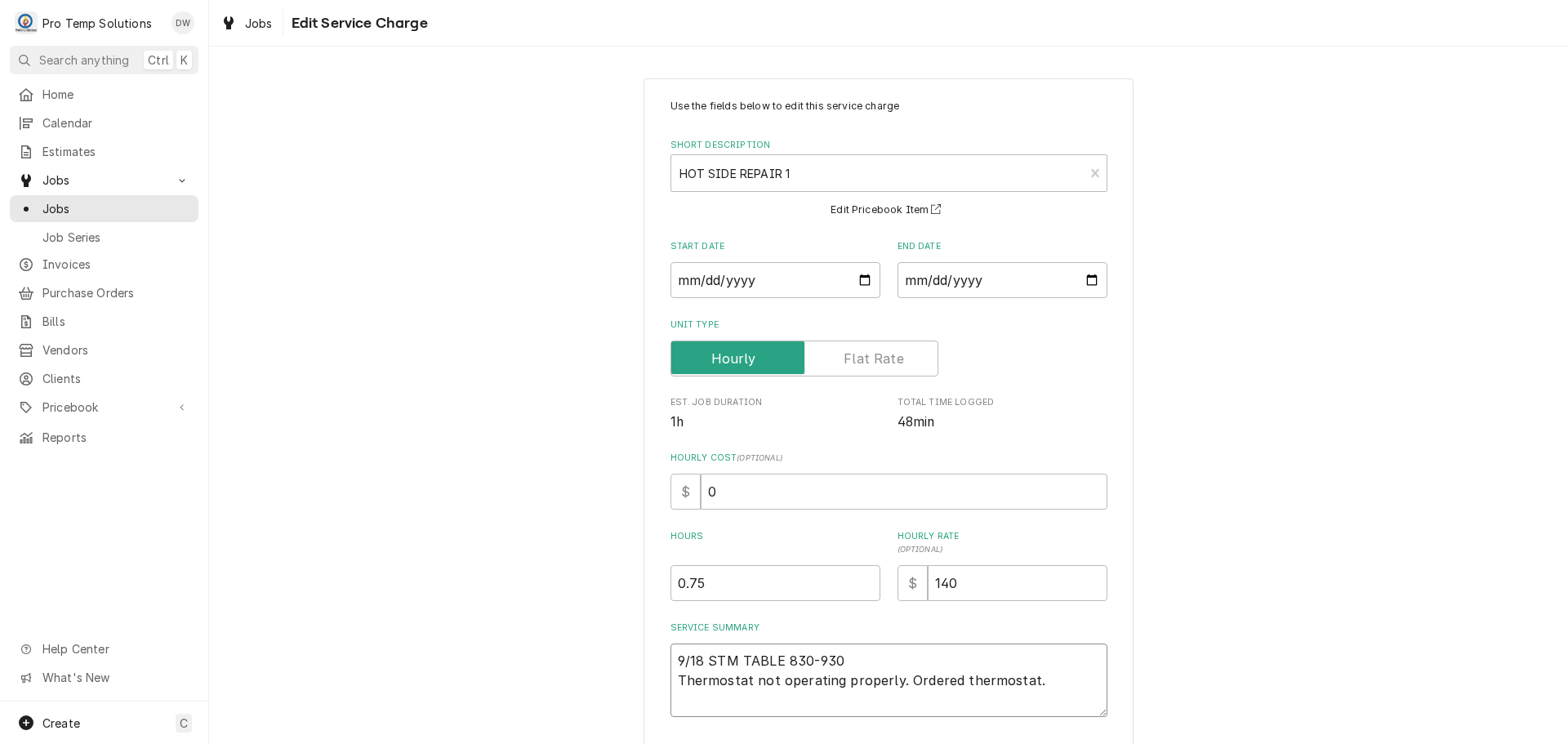
type textarea "9/18 STM TABLE 830-930 K Thermostat not operating properly. Ordered thermostat."
type textarea "x"
type textarea "9/18 STM TABLE 830-930 KE Thermostat not operating properly. Ordered thermostat."
type textarea "x"
type textarea "9/18 STM TABLE 830-930 KEV Thermostat not operating properly. Ordered thermosta…"
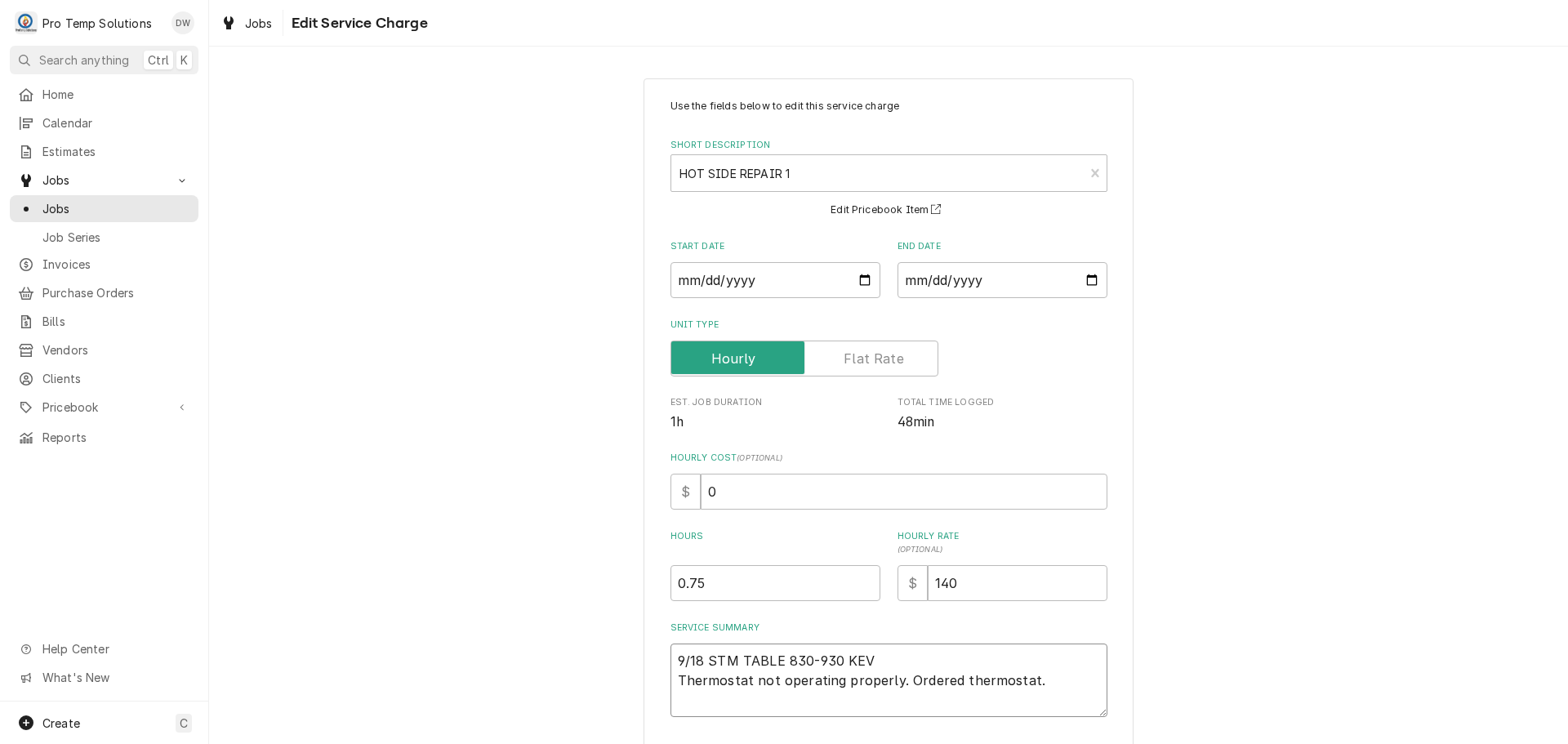
type textarea "x"
type textarea "9/18 STM TABLE 830-930 KEVI Thermostat not operating properly. Ordered thermost…"
type textarea "x"
type textarea "9/18 STM TABLE 830-930 [PERSON_NAME] not operating properly. Ordered thermostat."
type textarea "x"
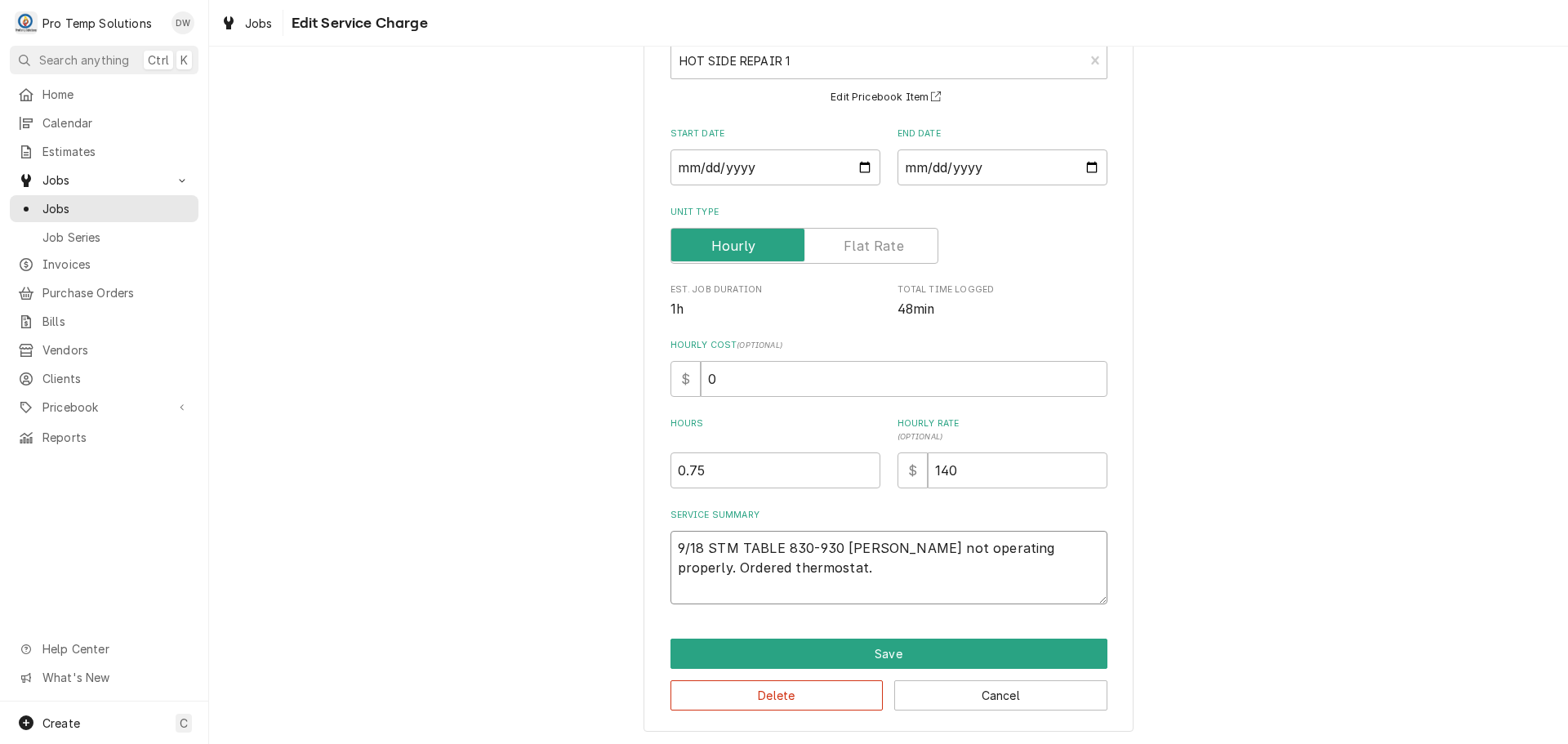
scroll to position [115, 0]
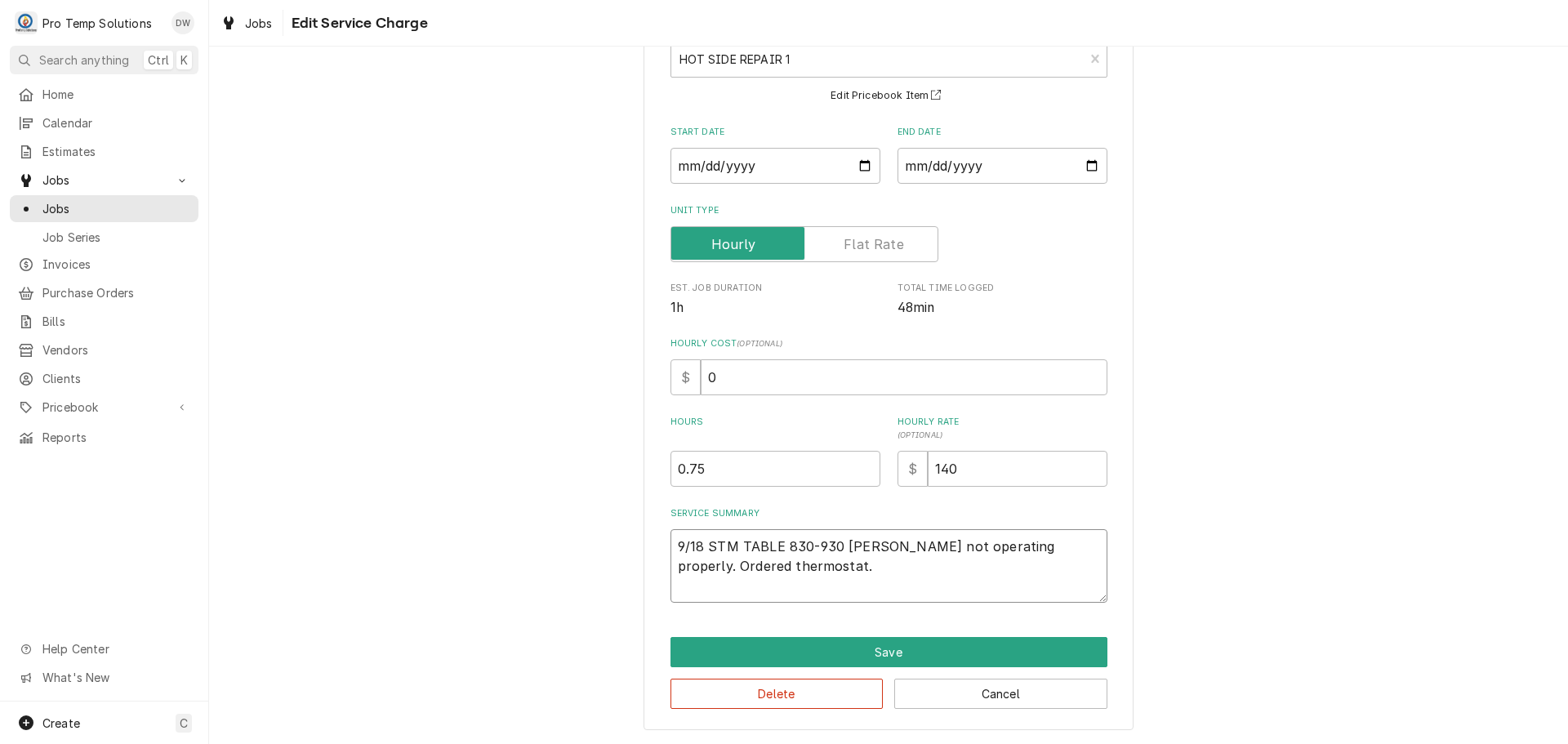
type textarea "9/18 STM TABLE 830-930 [PERSON_NAME] not operating properly. Ordered thermostat."
type textarea "x"
type input "1"
click at [863, 464] on input "1" at bounding box center [775, 468] width 210 height 36
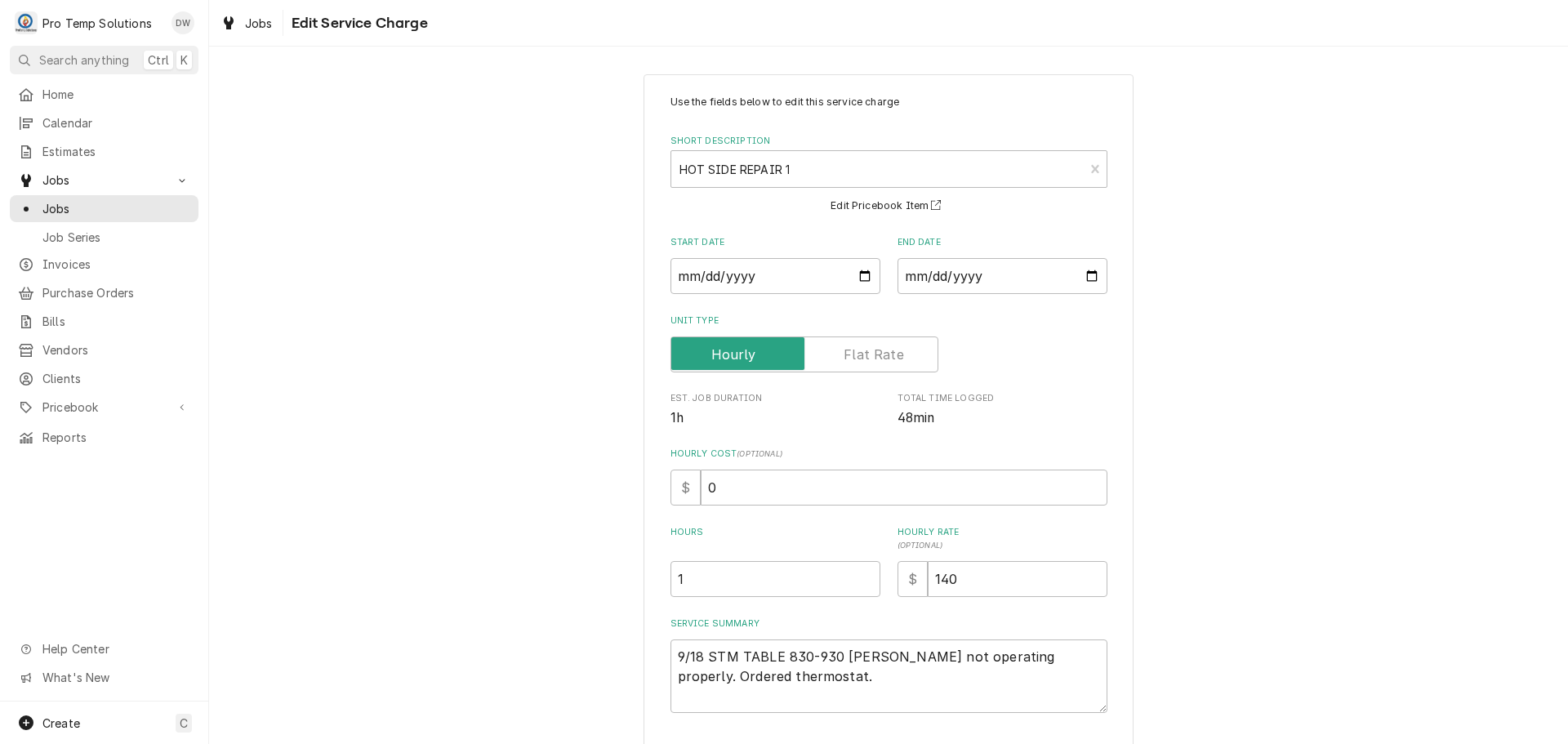
scroll to position [0, 0]
type textarea "x"
type input "0.5"
click at [862, 586] on input "0.5" at bounding box center [775, 583] width 210 height 36
click at [801, 658] on textarea "9/18 STM TABLE 830-930 [PERSON_NAME] not operating properly. Ordered thermostat." at bounding box center [889, 680] width 436 height 73
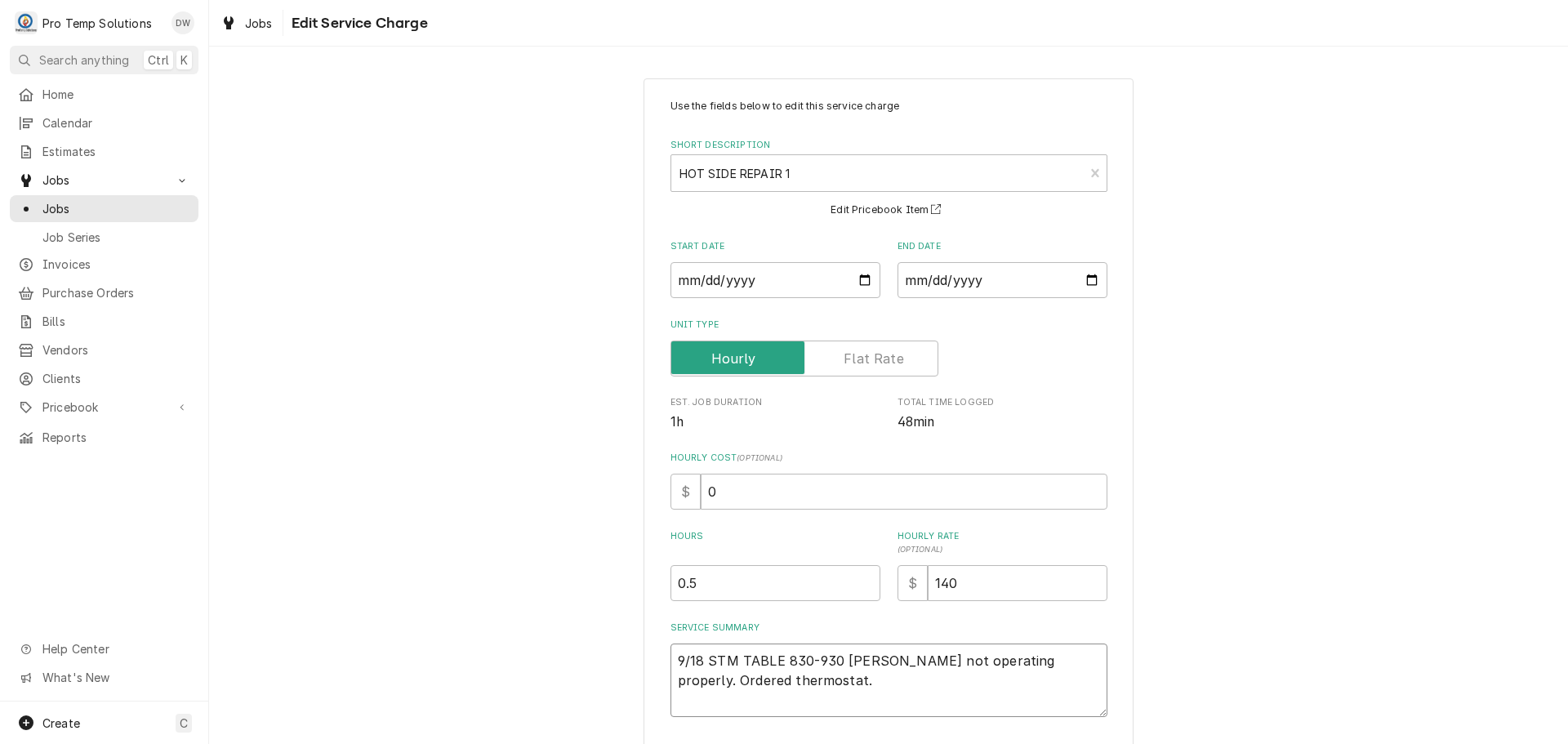
type textarea "x"
type textarea "9/18 STM TABLE 83-930 [PERSON_NAME] not operating properly. Ordered thermostat."
type textarea "x"
type textarea "9/18 STM TABLE 833-930 [PERSON_NAME] not operating properly. Ordered thermostat."
type textarea "x"
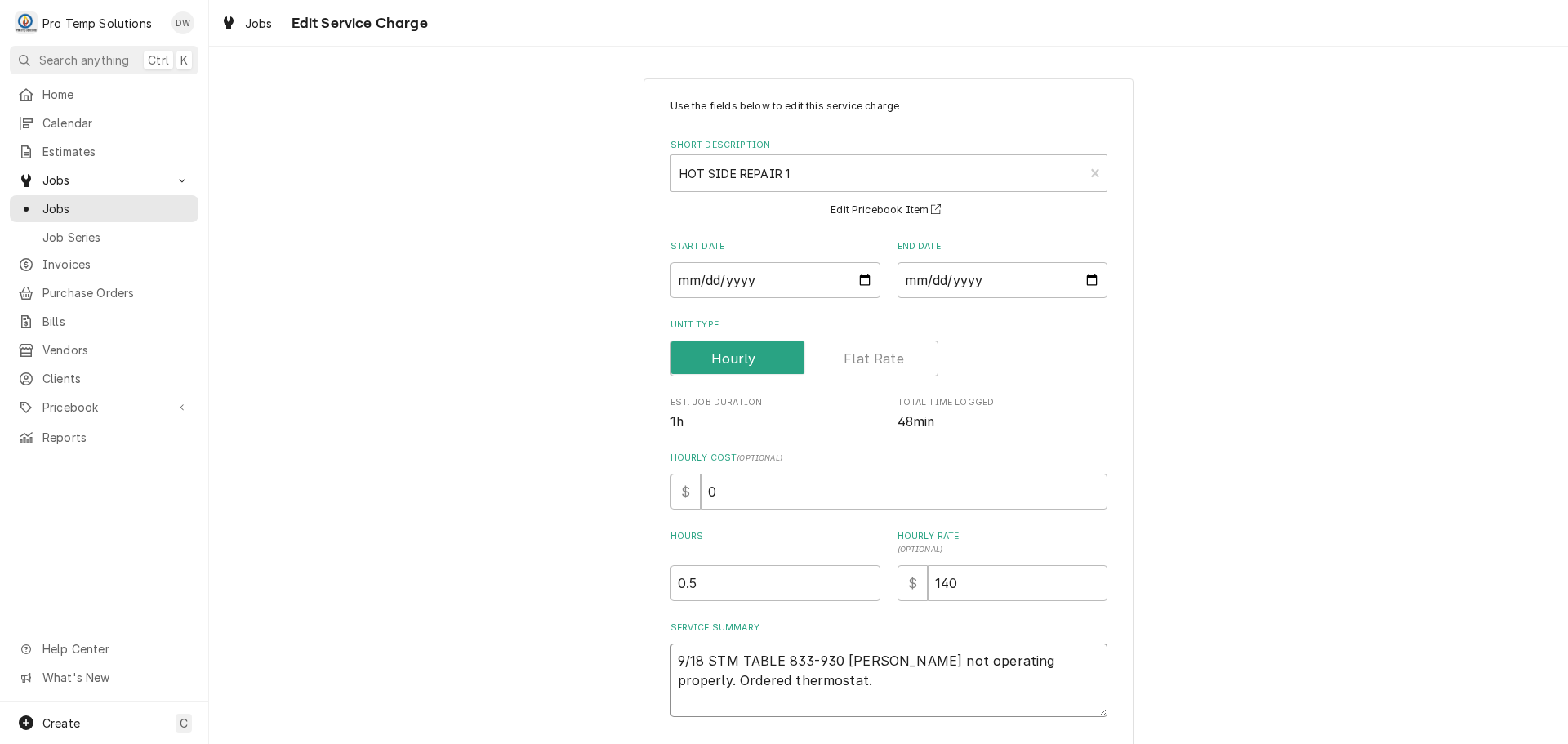
type textarea "9/18 STM TABLE 83-930 [PERSON_NAME] not operating properly. Ordered thermostat."
type textarea "x"
type textarea "9/18 STM TABLE 835-930 [PERSON_NAME] not operating properly. Ordered thermostat."
click at [832, 659] on textarea "9/18 STM TABLE 835-930 [PERSON_NAME] not operating properly. Ordered thermostat." at bounding box center [889, 680] width 436 height 73
type textarea "x"
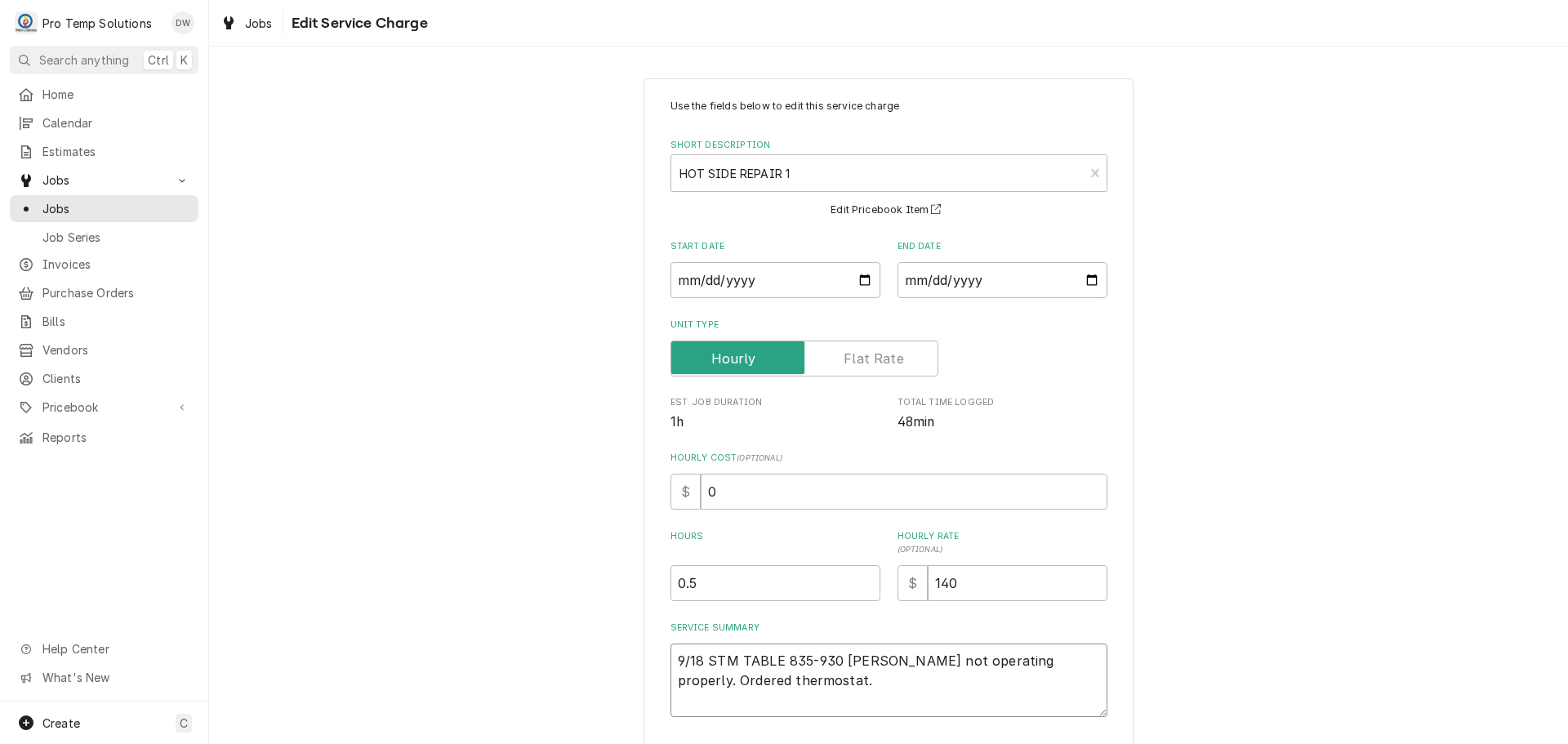
type textarea "9/18 STM TABLE 835-93 [PERSON_NAME] not operating properly. Ordered thermostat."
type textarea "x"
type textarea "9/18 STM TABLE 835-9 [PERSON_NAME] not operating properly. Ordered thermostat."
type textarea "x"
type textarea "9/18 STM TABLE 835-92 [PERSON_NAME] not operating properly. Ordered thermostat."
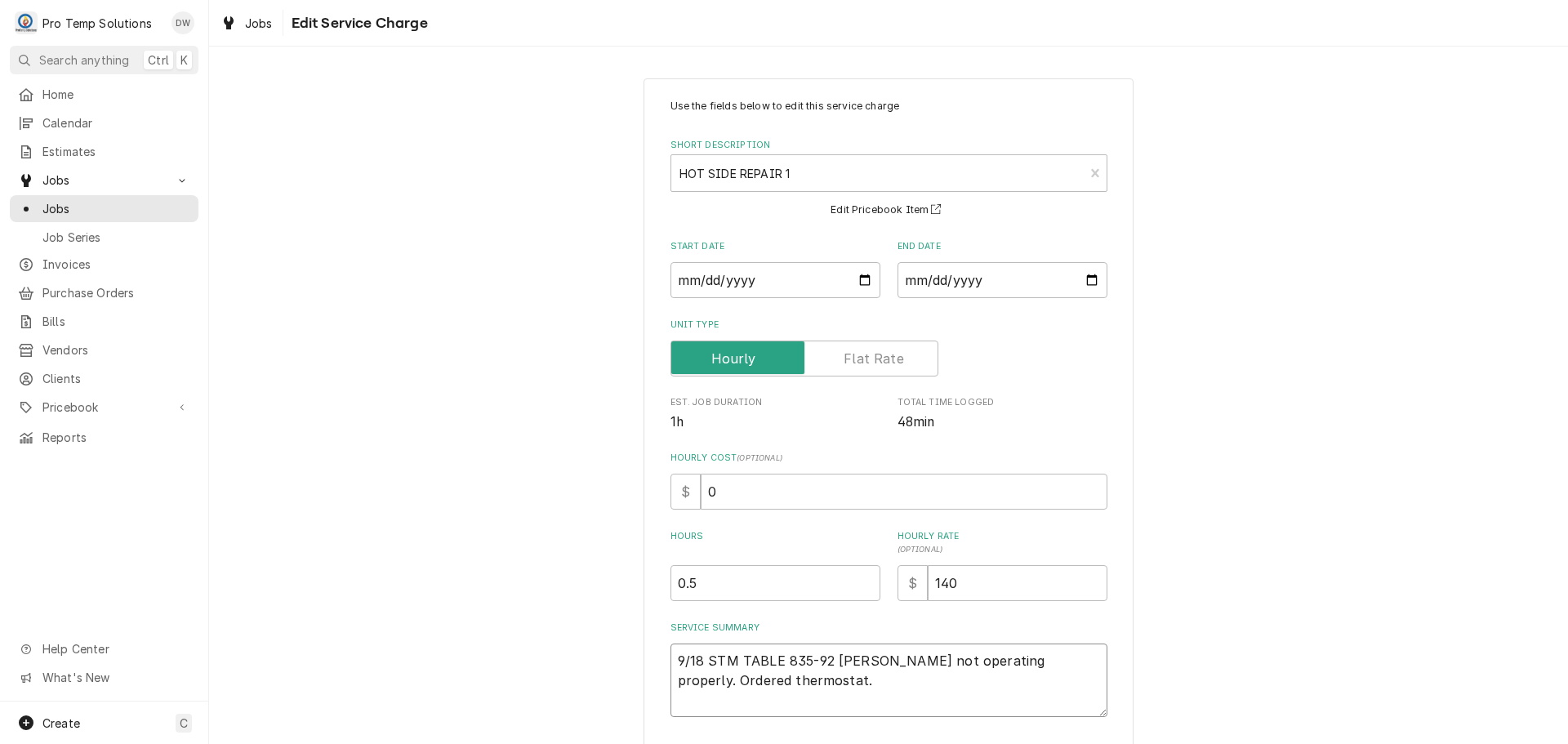
type textarea "x"
type textarea "9/18 STM TABLE 835-925 [PERSON_NAME] not operating properly. Ordered thermostat."
type textarea "x"
type input "1"
click at [863, 577] on input "1" at bounding box center [775, 583] width 210 height 36
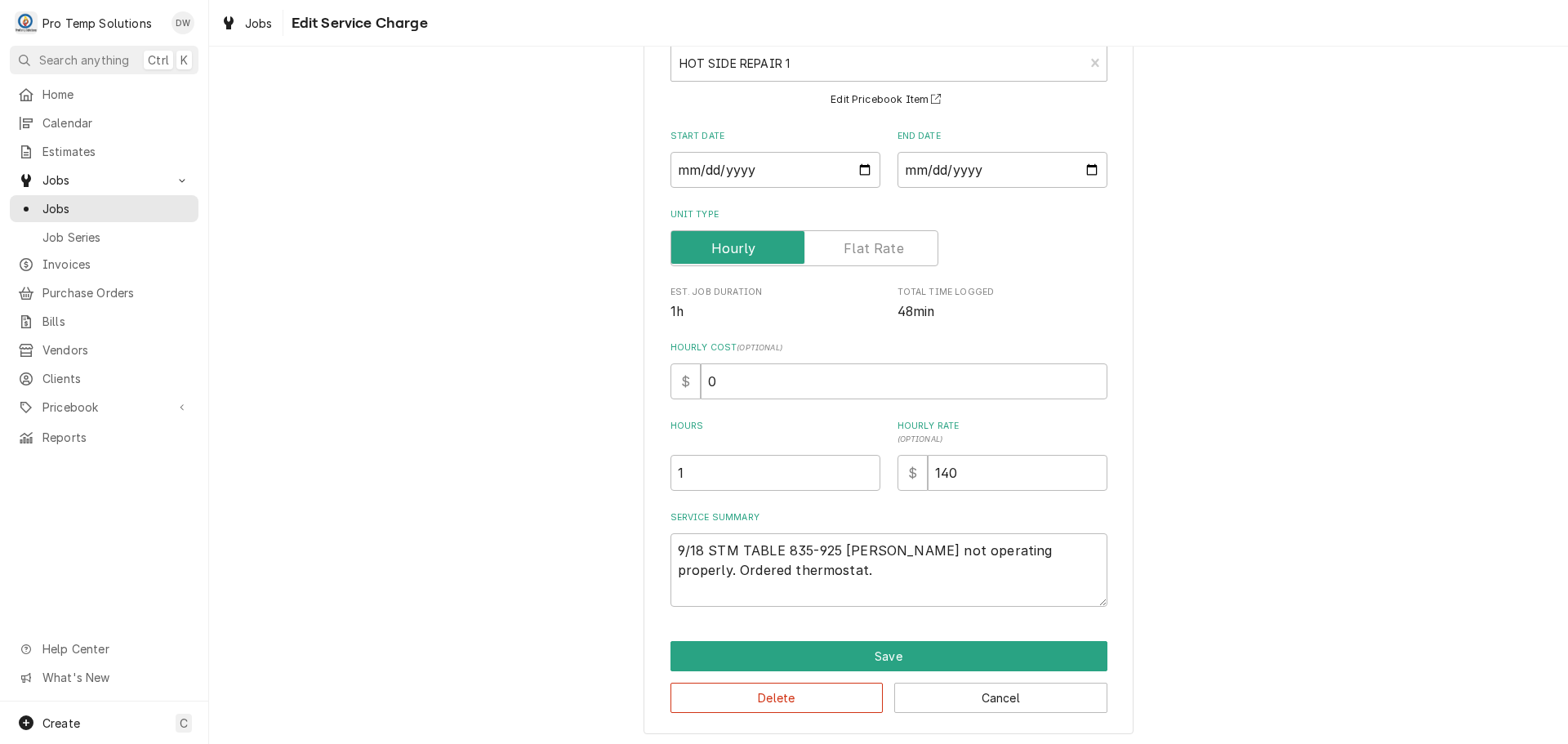
scroll to position [115, 0]
